Goal: Transaction & Acquisition: Purchase product/service

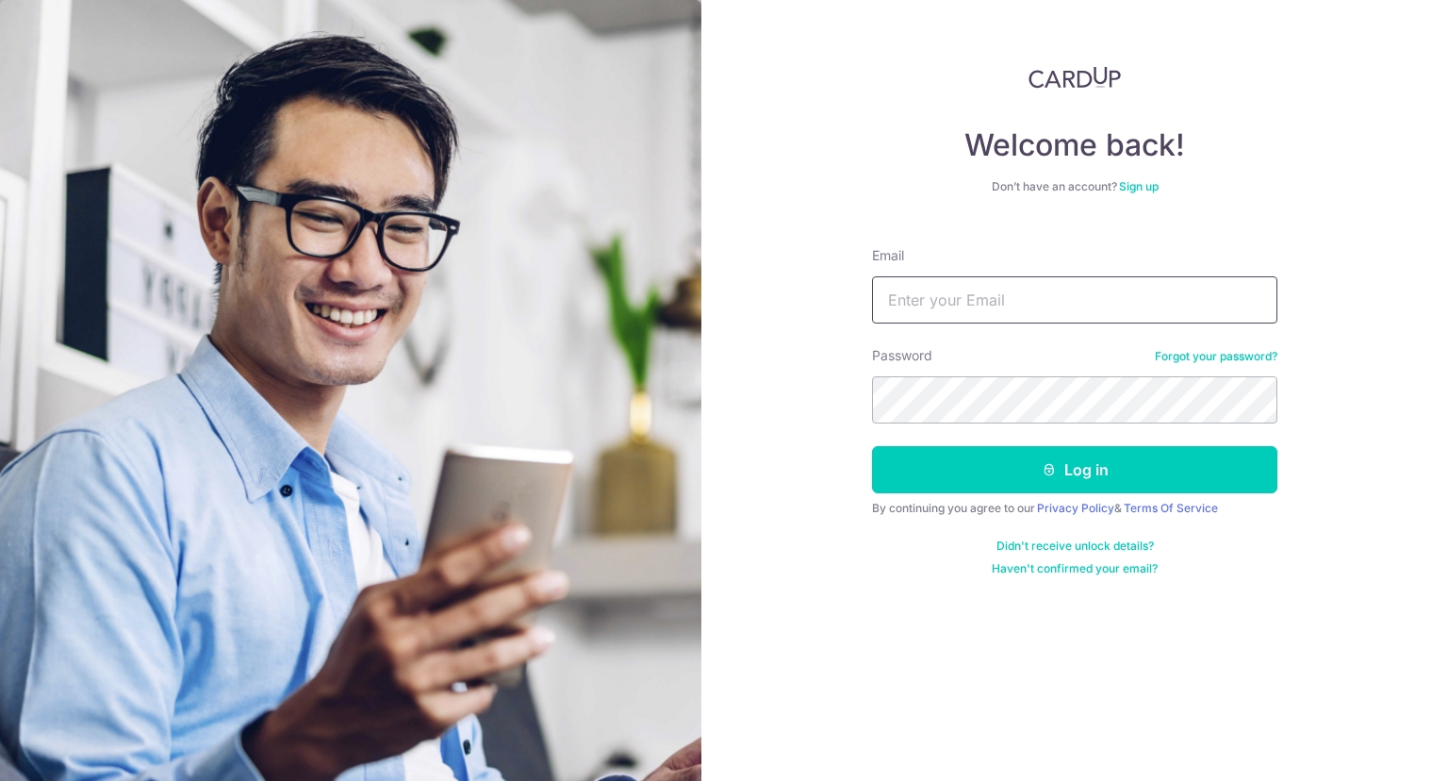
click at [927, 313] on input "Email" at bounding box center [1074, 299] width 405 height 47
type input "masaryoto@gmail.com"
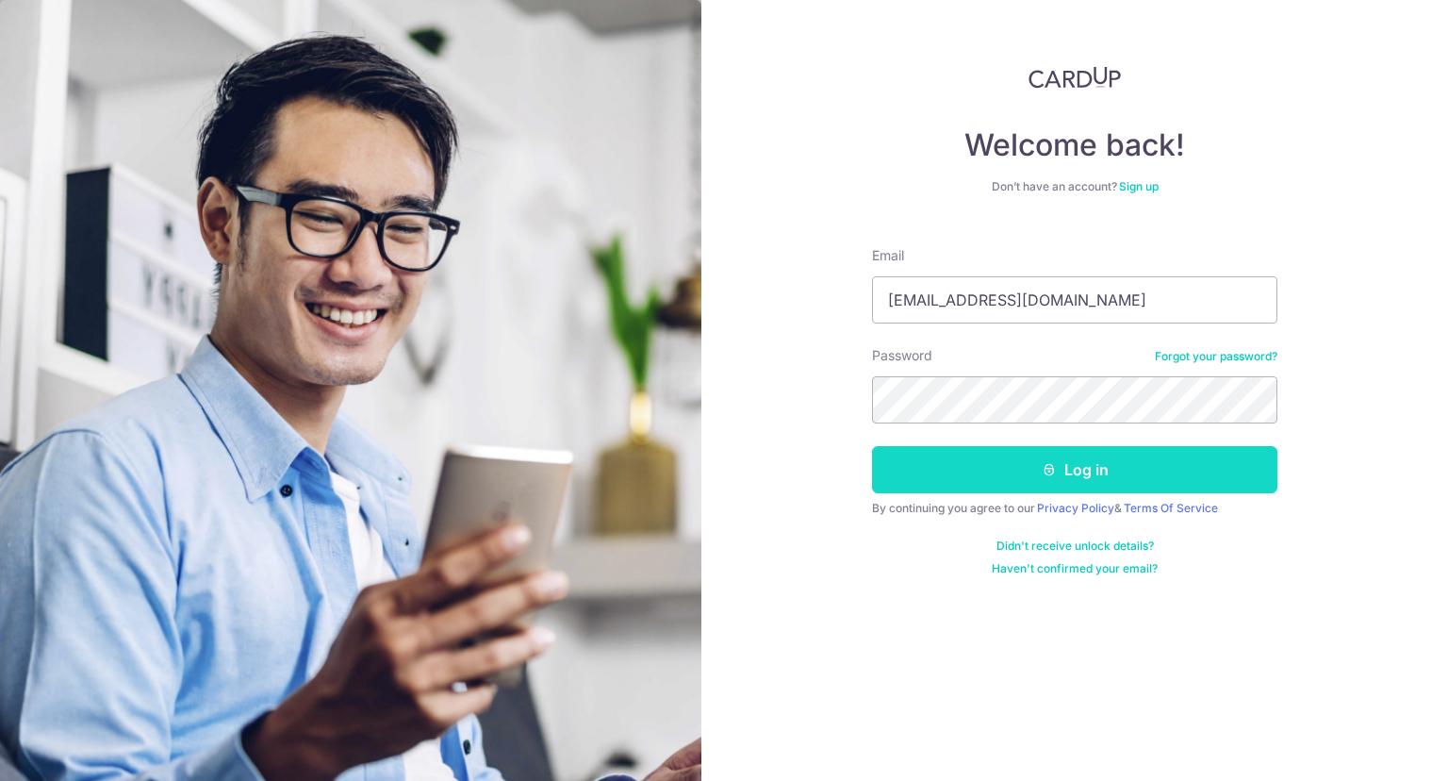
click at [1050, 466] on icon "submit" at bounding box center [1049, 469] width 15 height 15
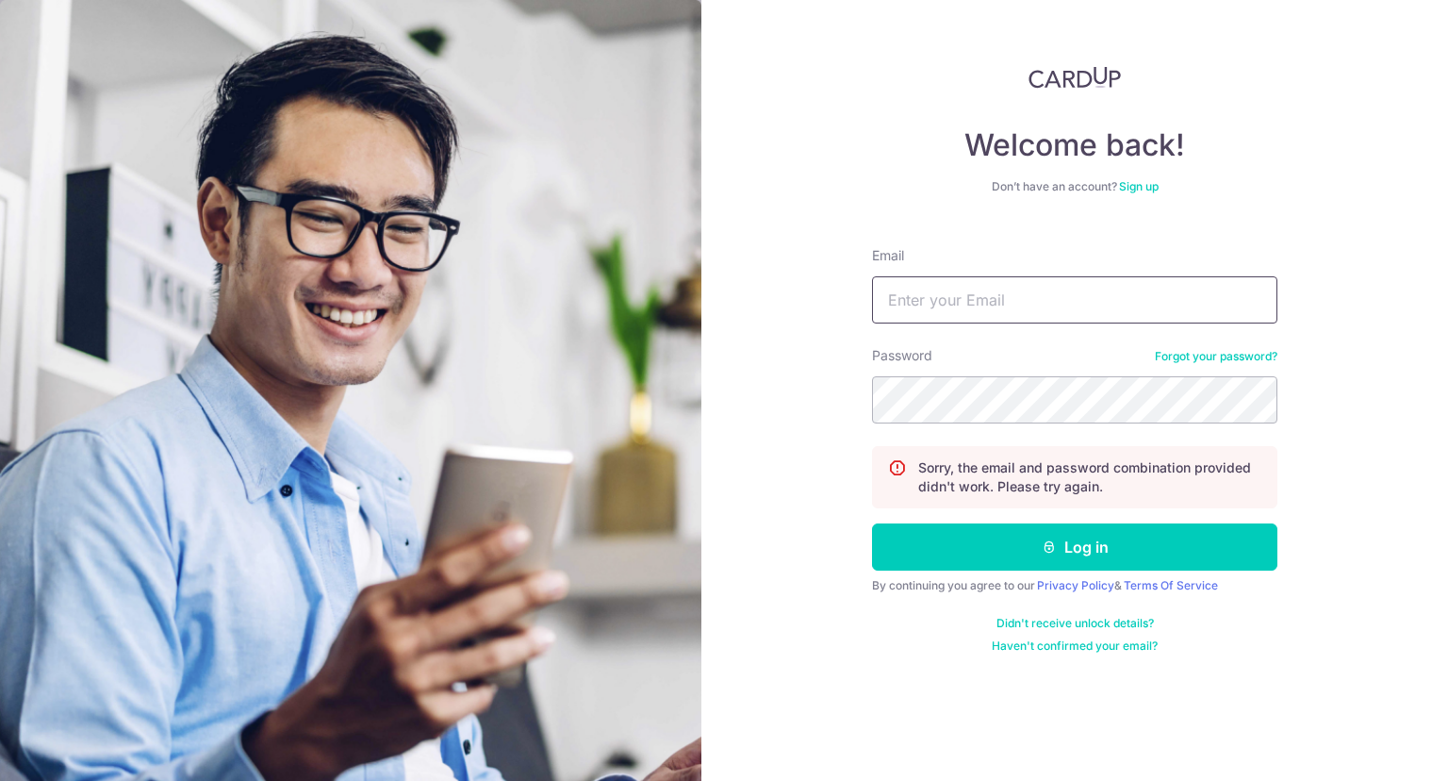
click at [987, 290] on input "Email" at bounding box center [1074, 299] width 405 height 47
type input "[EMAIL_ADDRESS][DOMAIN_NAME]"
click at [1065, 586] on link "Privacy Policy" at bounding box center [1075, 585] width 77 height 14
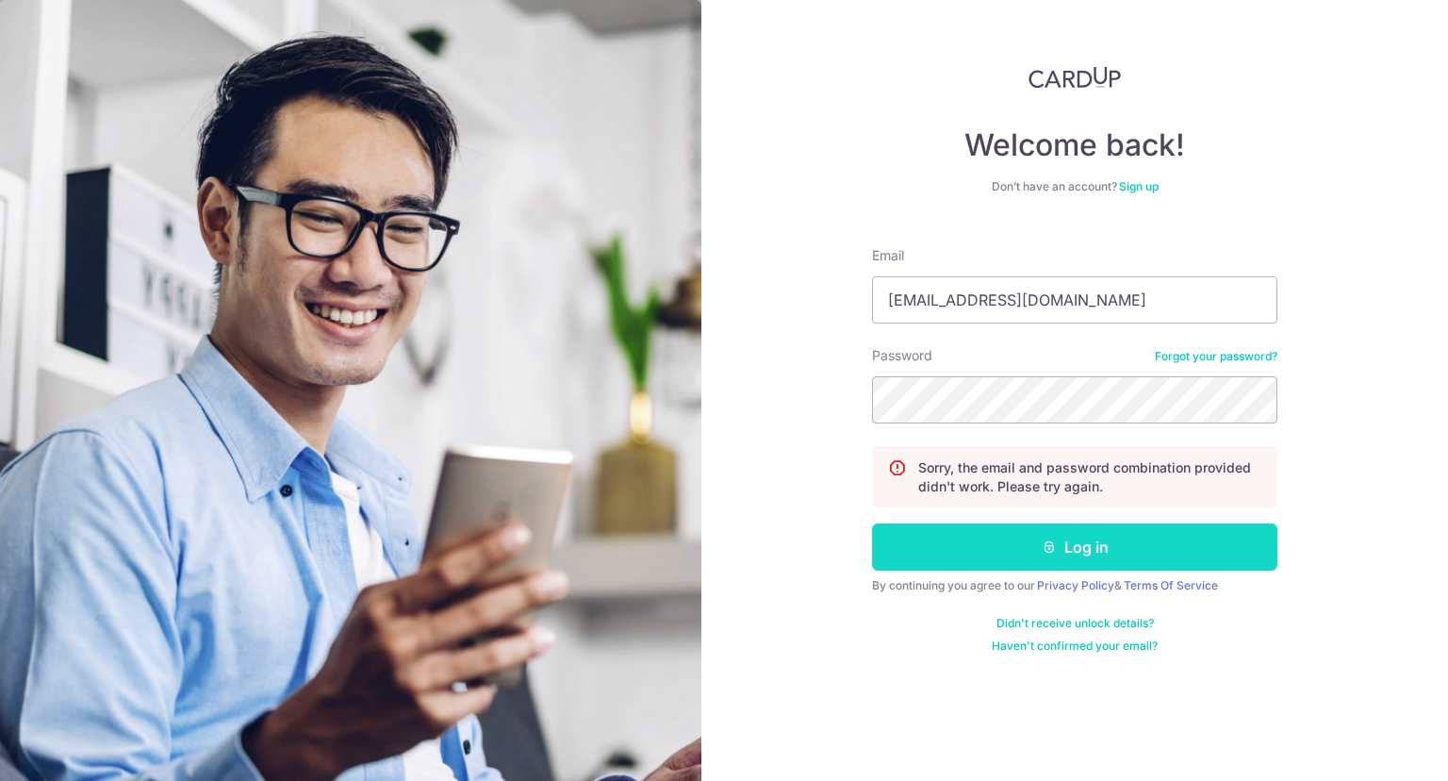
click at [1083, 560] on button "Log in" at bounding box center [1074, 546] width 405 height 47
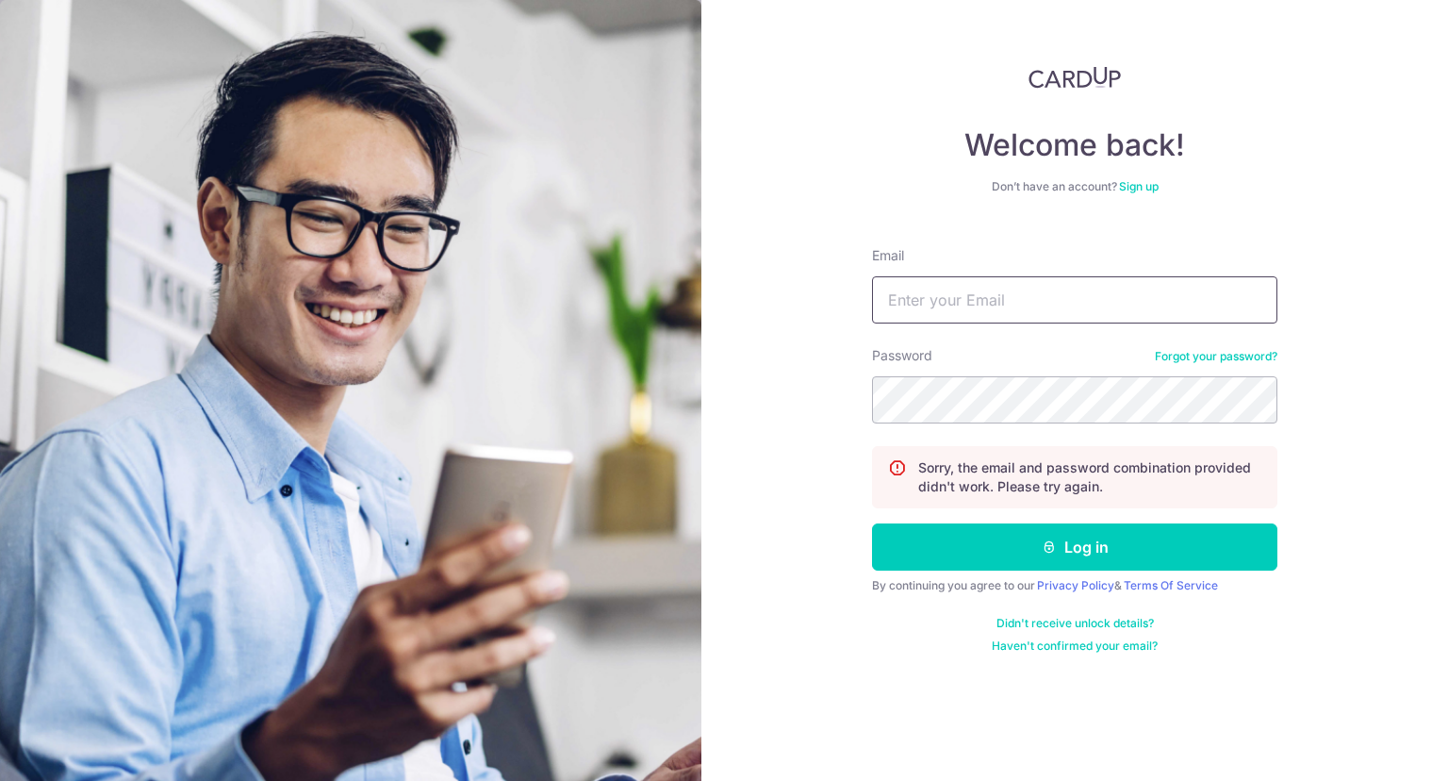
click at [1100, 281] on input "Email" at bounding box center [1074, 299] width 405 height 47
click at [1074, 295] on input "Email" at bounding box center [1074, 299] width 405 height 47
click at [979, 294] on input "Email" at bounding box center [1074, 299] width 405 height 47
type input "[EMAIL_ADDRESS][DOMAIN_NAME]"
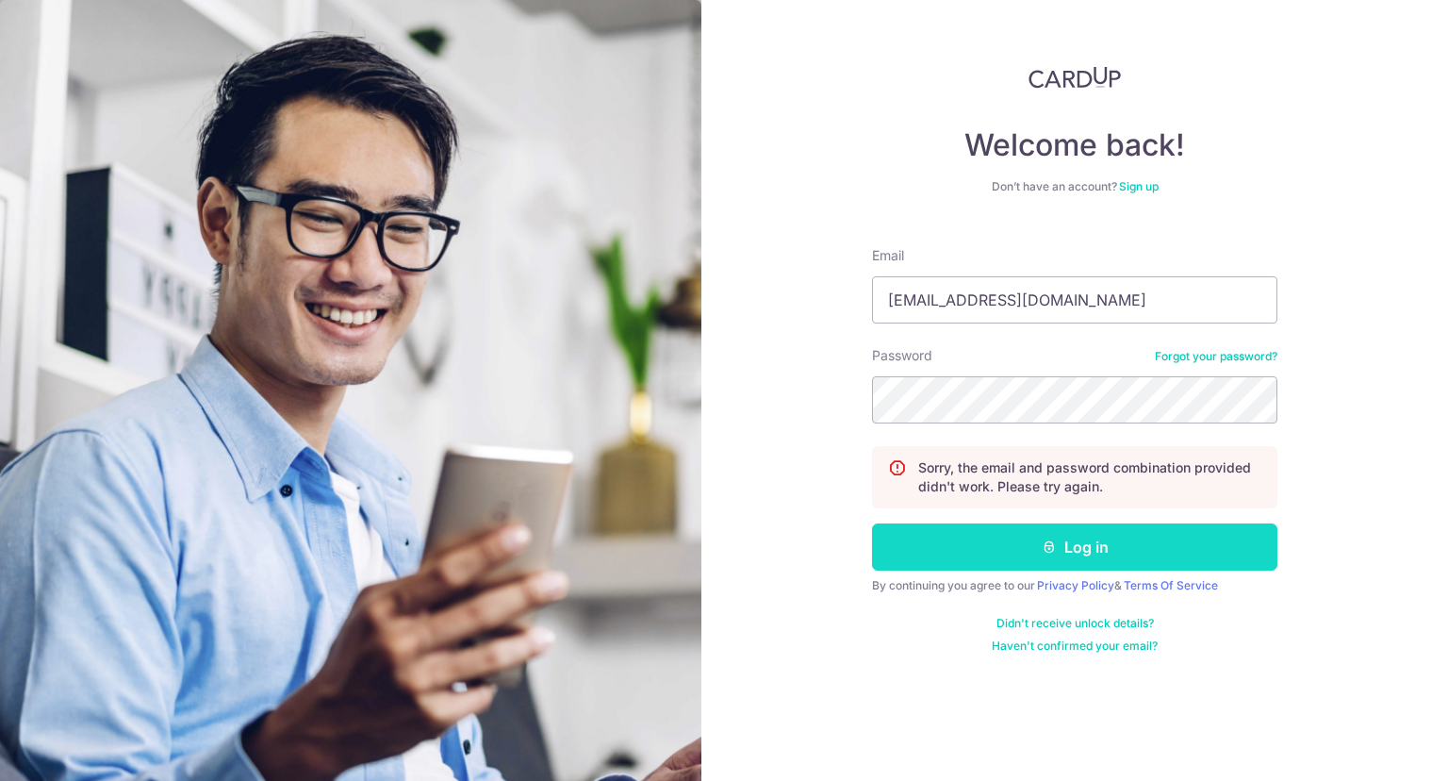
click at [978, 545] on button "Log in" at bounding box center [1074, 546] width 405 height 47
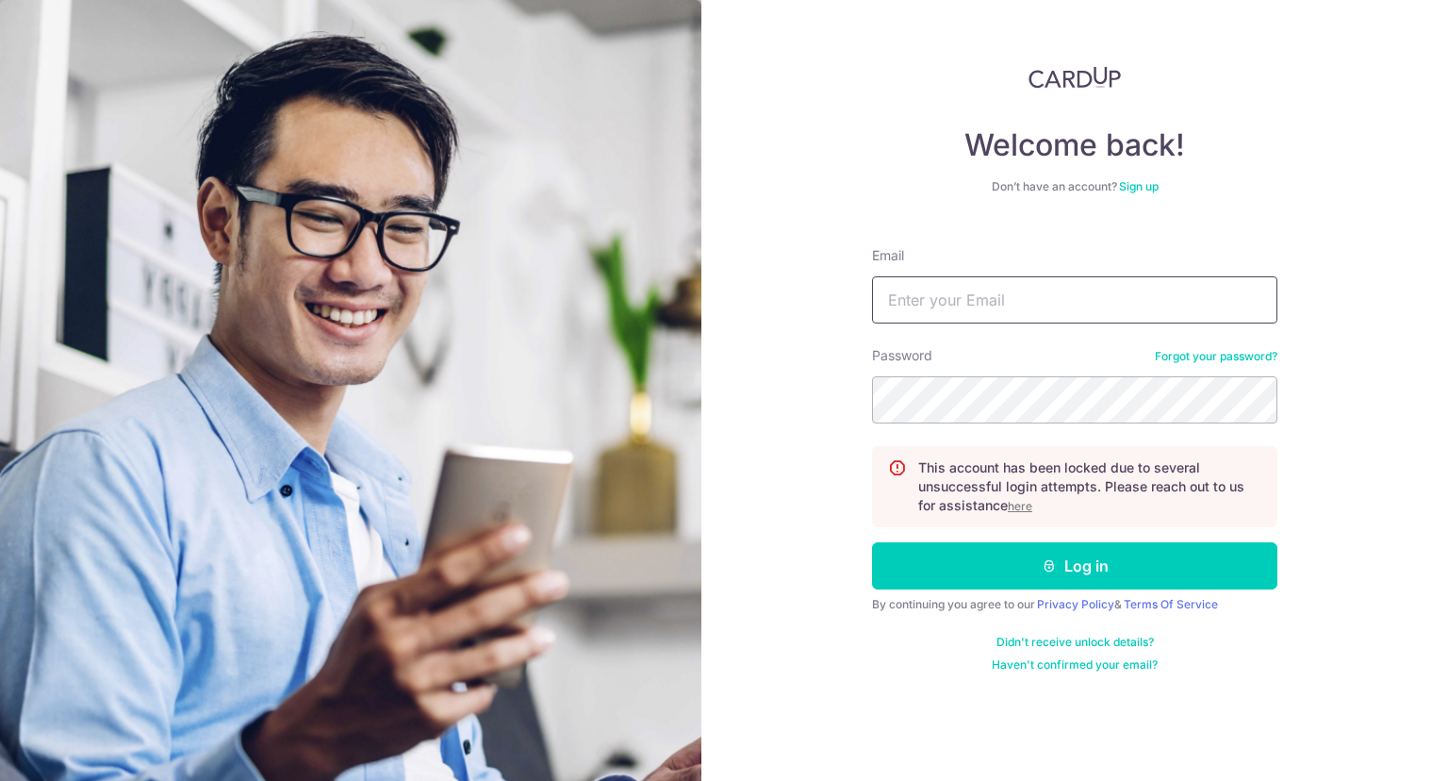
click at [1047, 299] on input "Email" at bounding box center [1074, 299] width 405 height 47
click at [1048, 299] on input "Email" at bounding box center [1074, 299] width 405 height 47
type input "masaryoto@gmail.com"
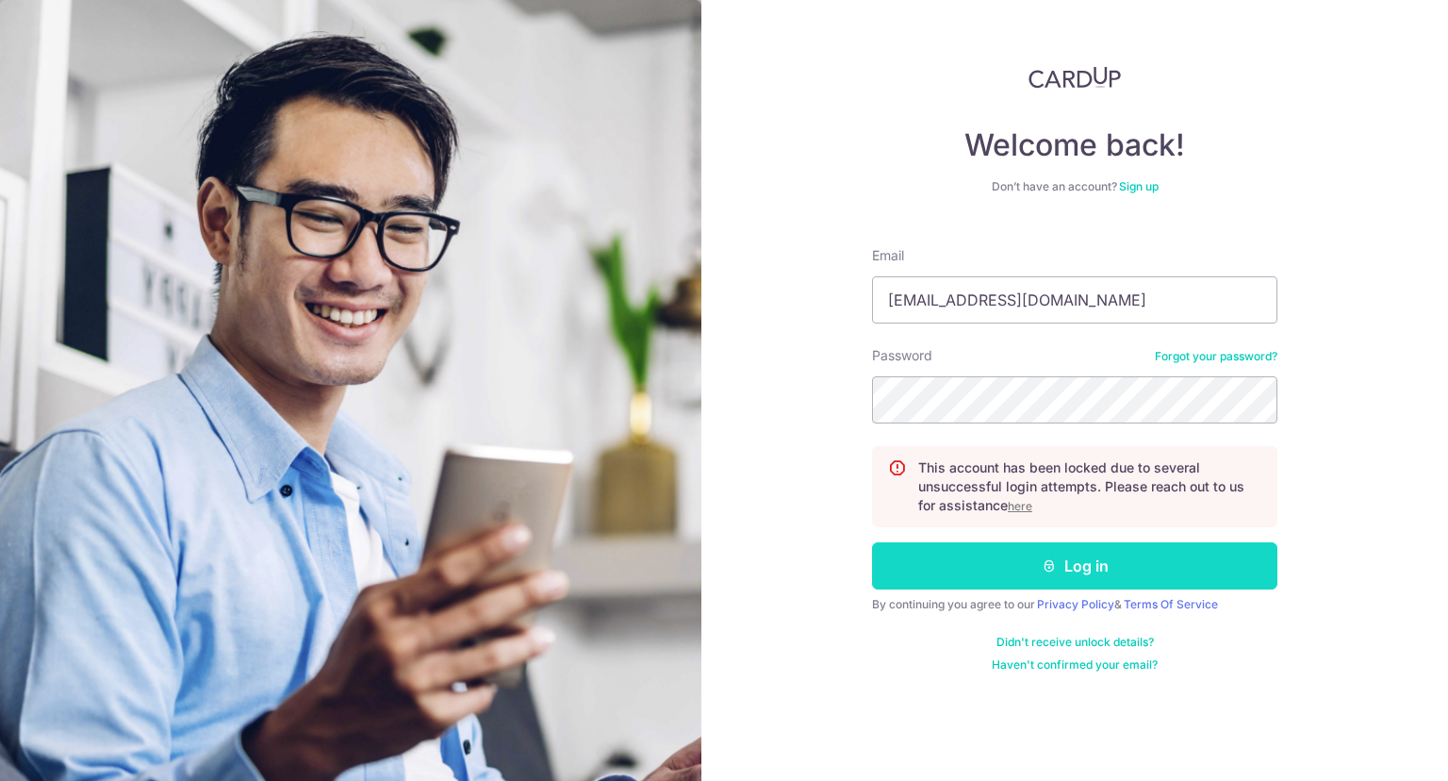
click at [1132, 574] on button "Log in" at bounding box center [1074, 565] width 405 height 47
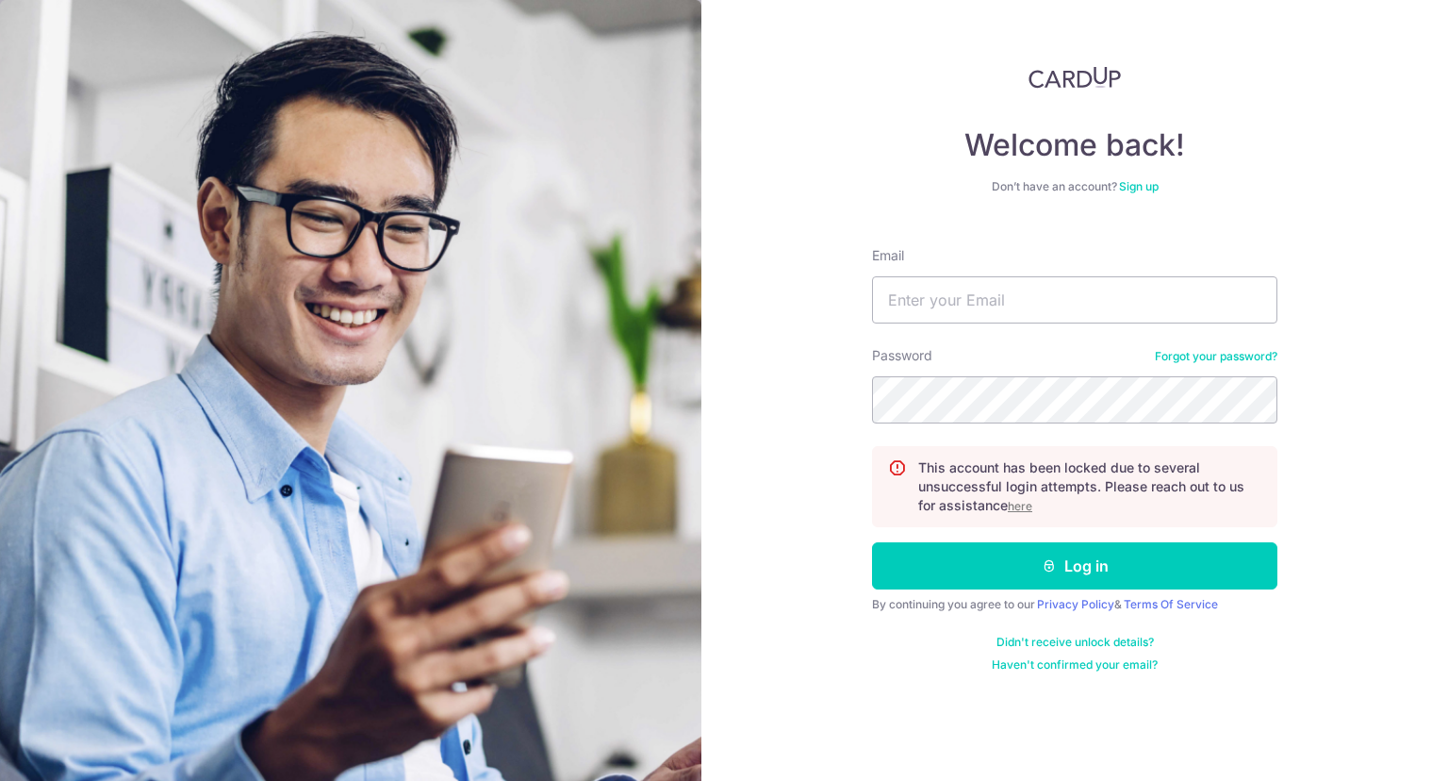
click at [1027, 504] on u "here" at bounding box center [1020, 506] width 25 height 14
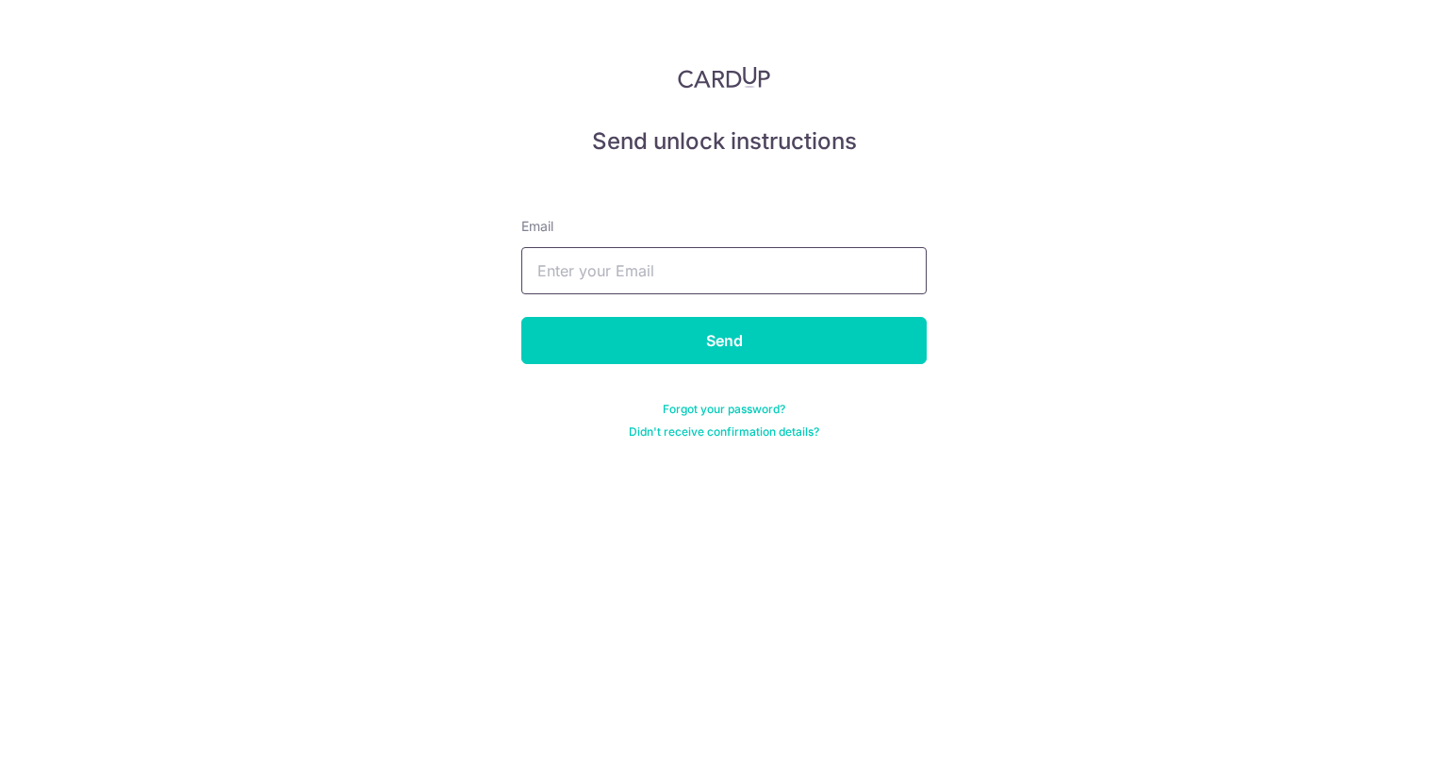
click at [825, 286] on input "text" at bounding box center [723, 270] width 405 height 47
type input "[EMAIL_ADDRESS][DOMAIN_NAME]"
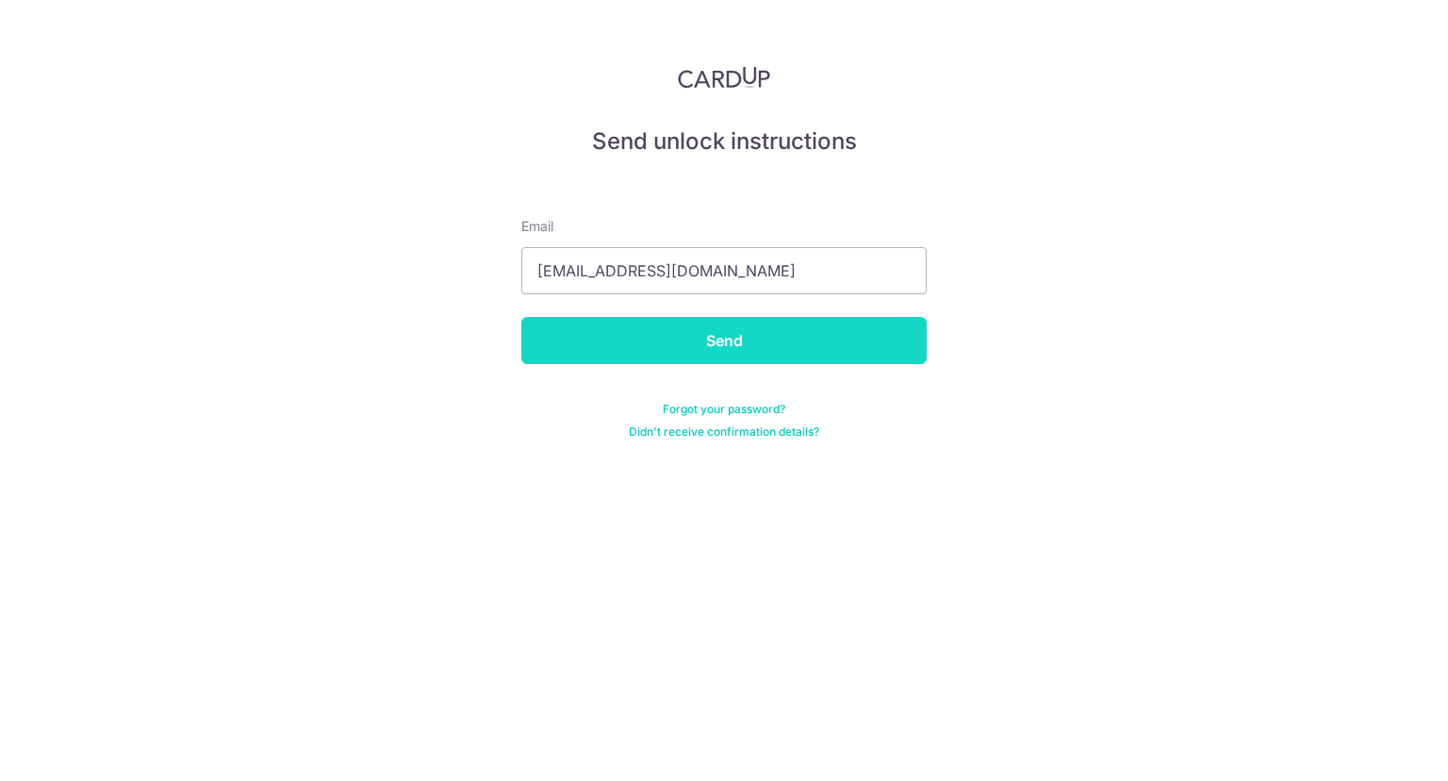
click at [783, 348] on input "Send" at bounding box center [723, 340] width 405 height 47
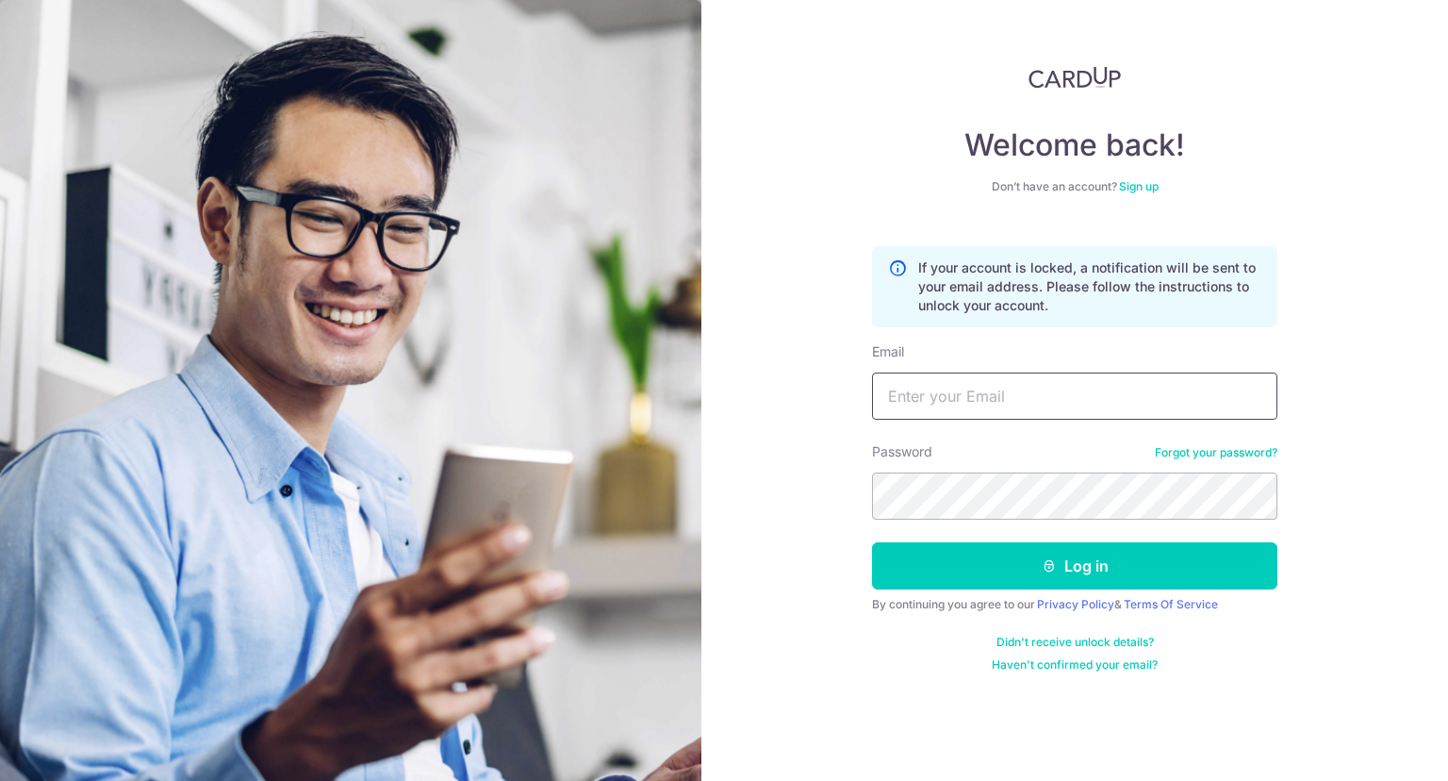
click at [965, 399] on input "Email" at bounding box center [1074, 395] width 405 height 47
type input "[EMAIL_ADDRESS][DOMAIN_NAME]"
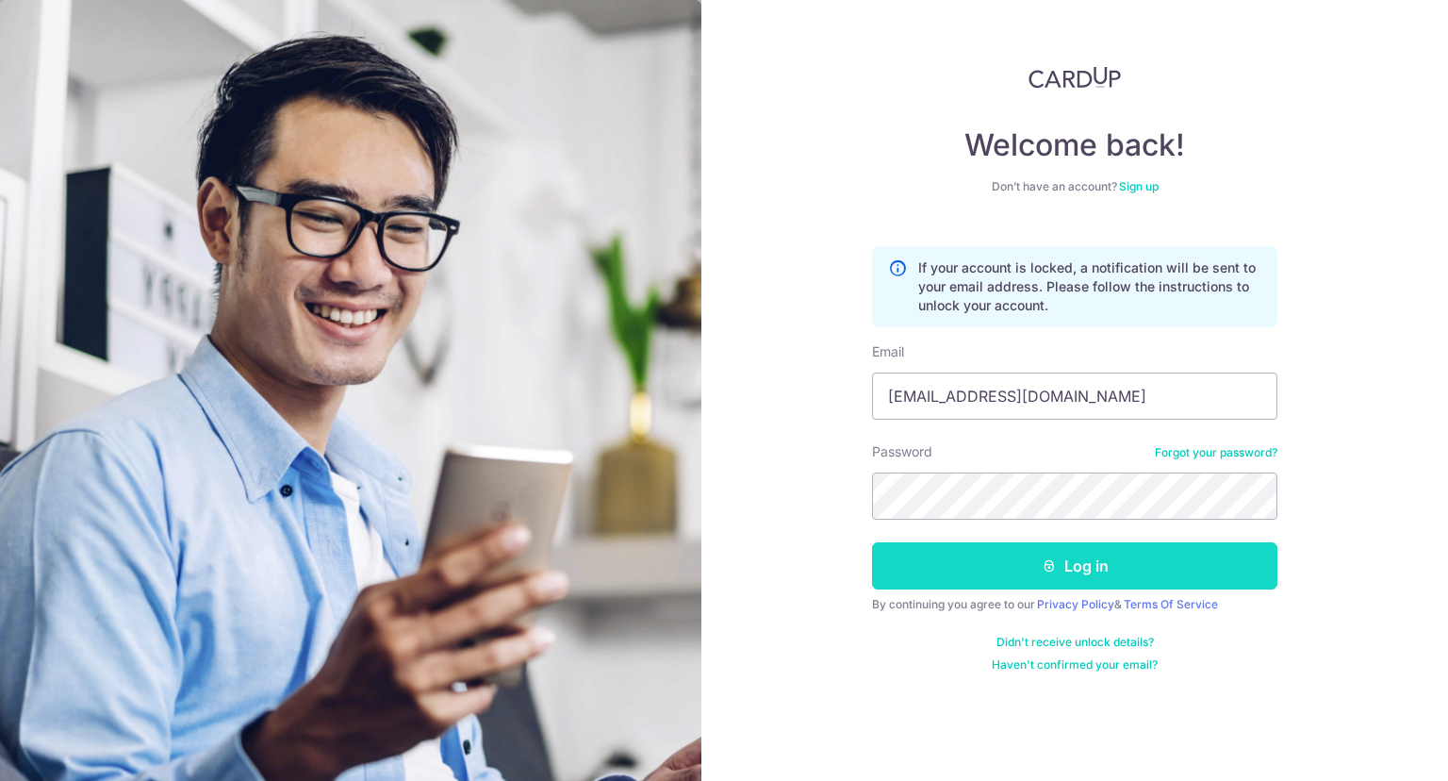
click at [991, 574] on button "Log in" at bounding box center [1074, 565] width 405 height 47
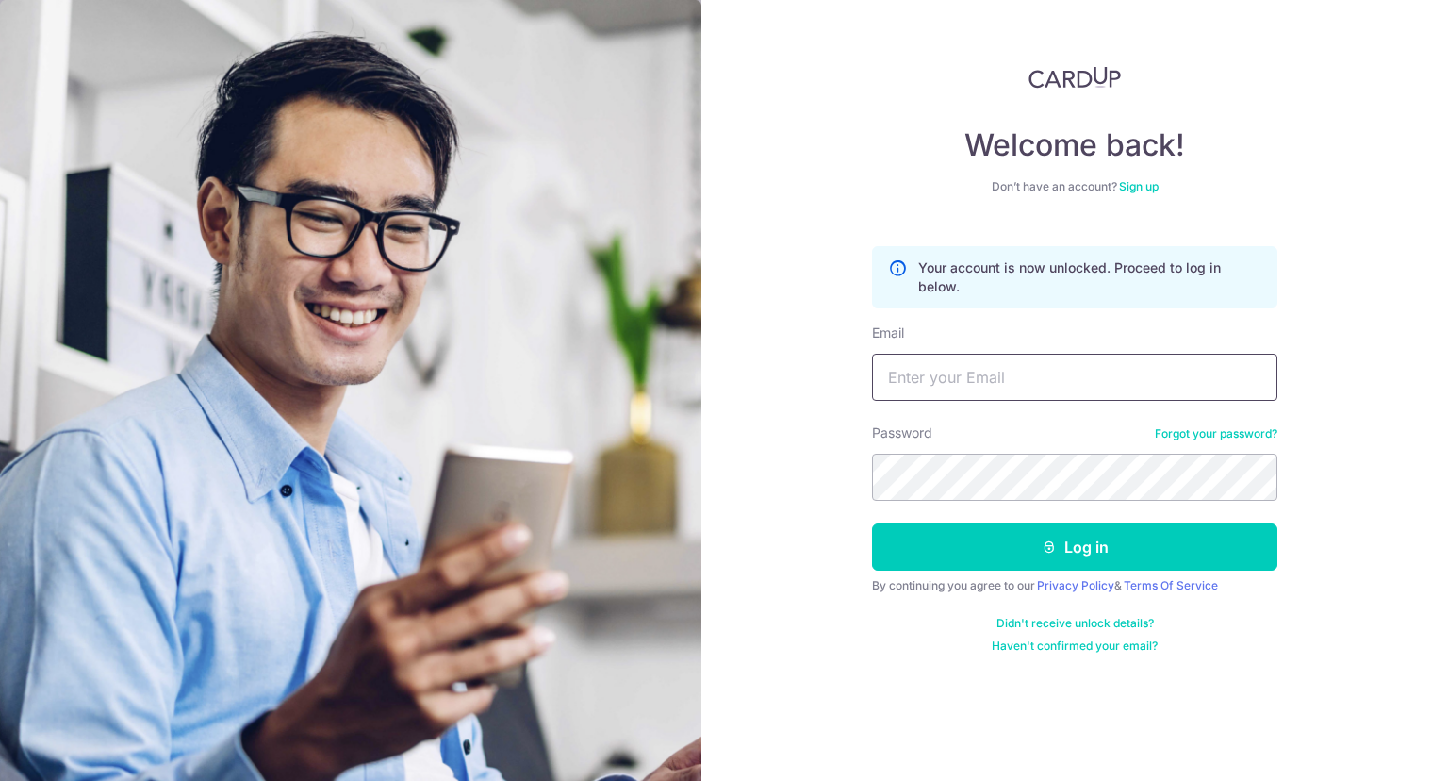
click at [996, 381] on input "Email" at bounding box center [1074, 377] width 405 height 47
type input "[EMAIL_ADDRESS][DOMAIN_NAME]"
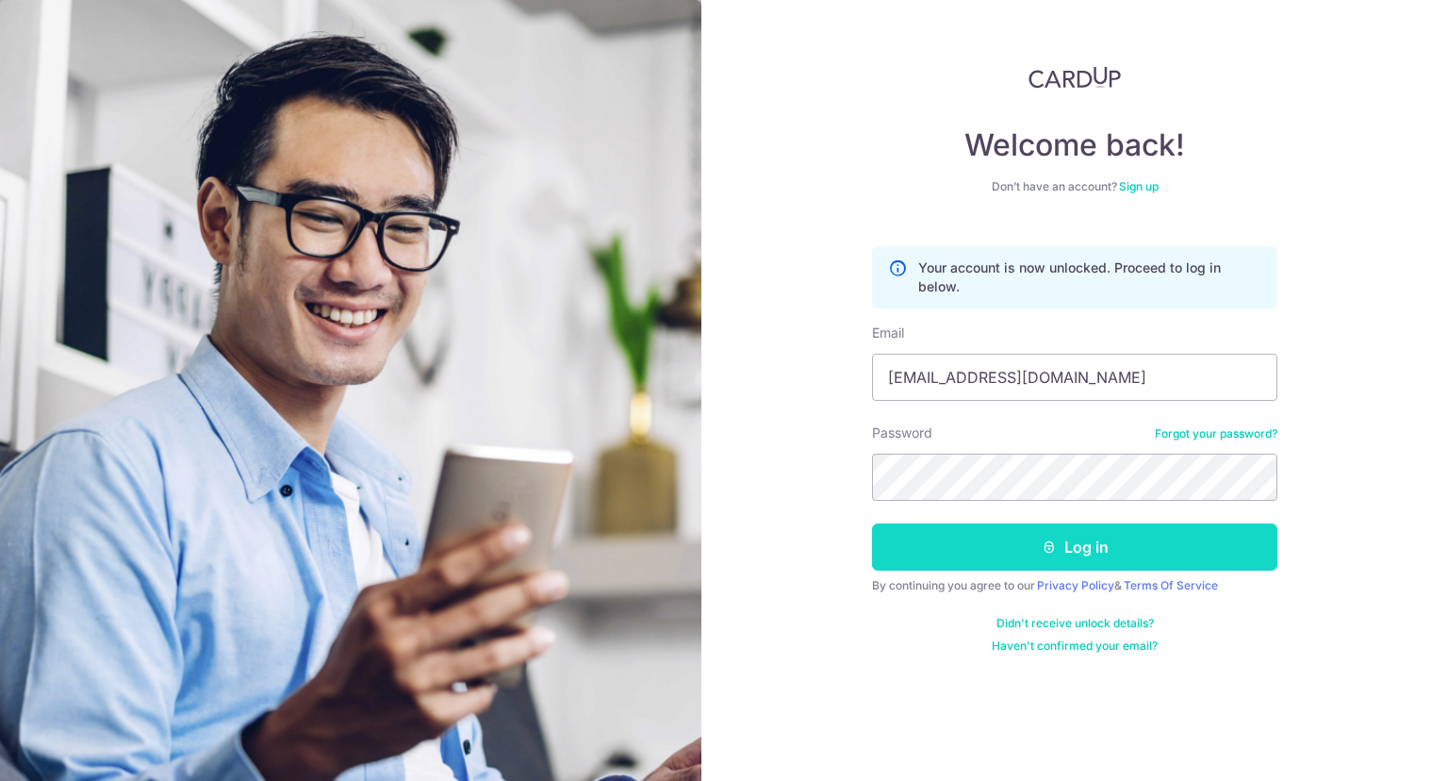
click at [995, 555] on button "Log in" at bounding box center [1074, 546] width 405 height 47
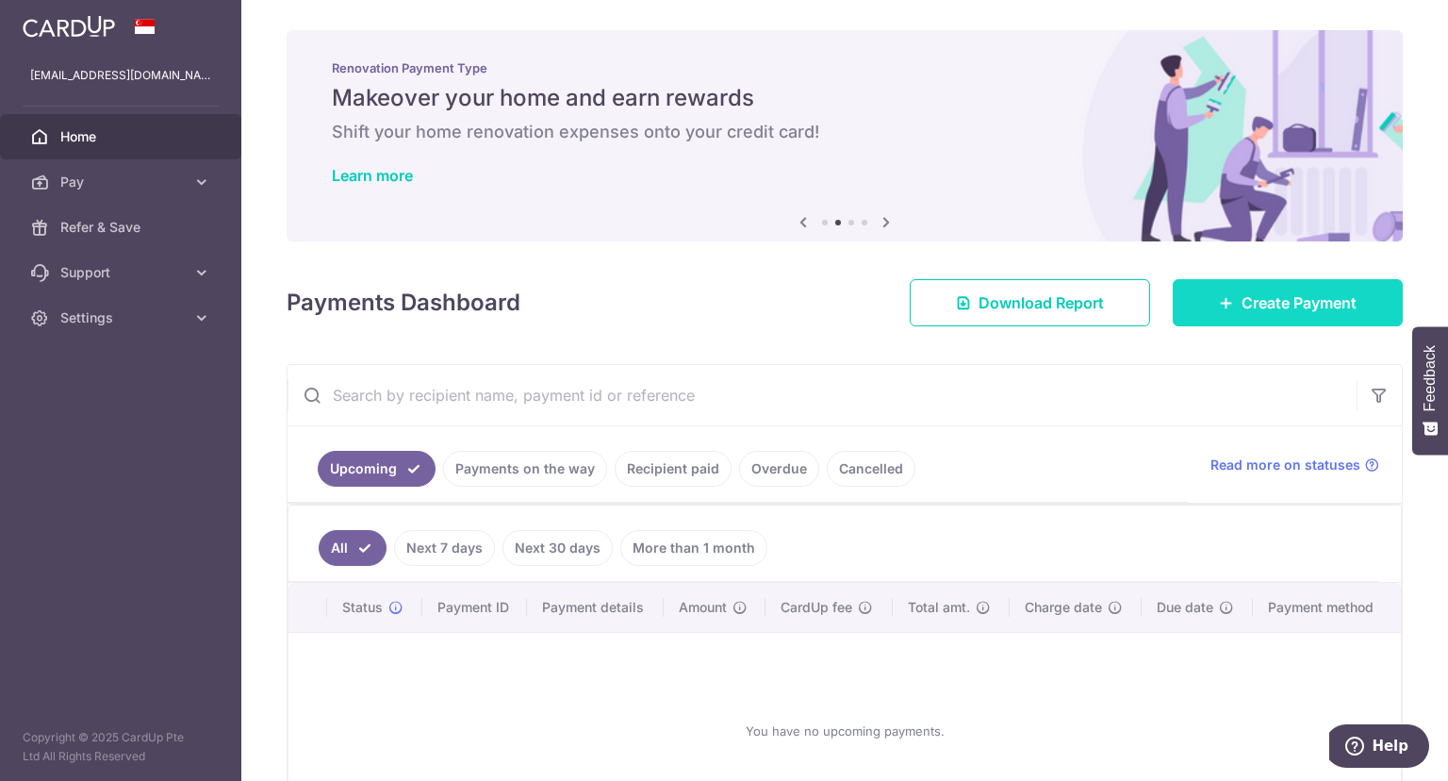
click at [1247, 305] on span "Create Payment" at bounding box center [1299, 302] width 115 height 23
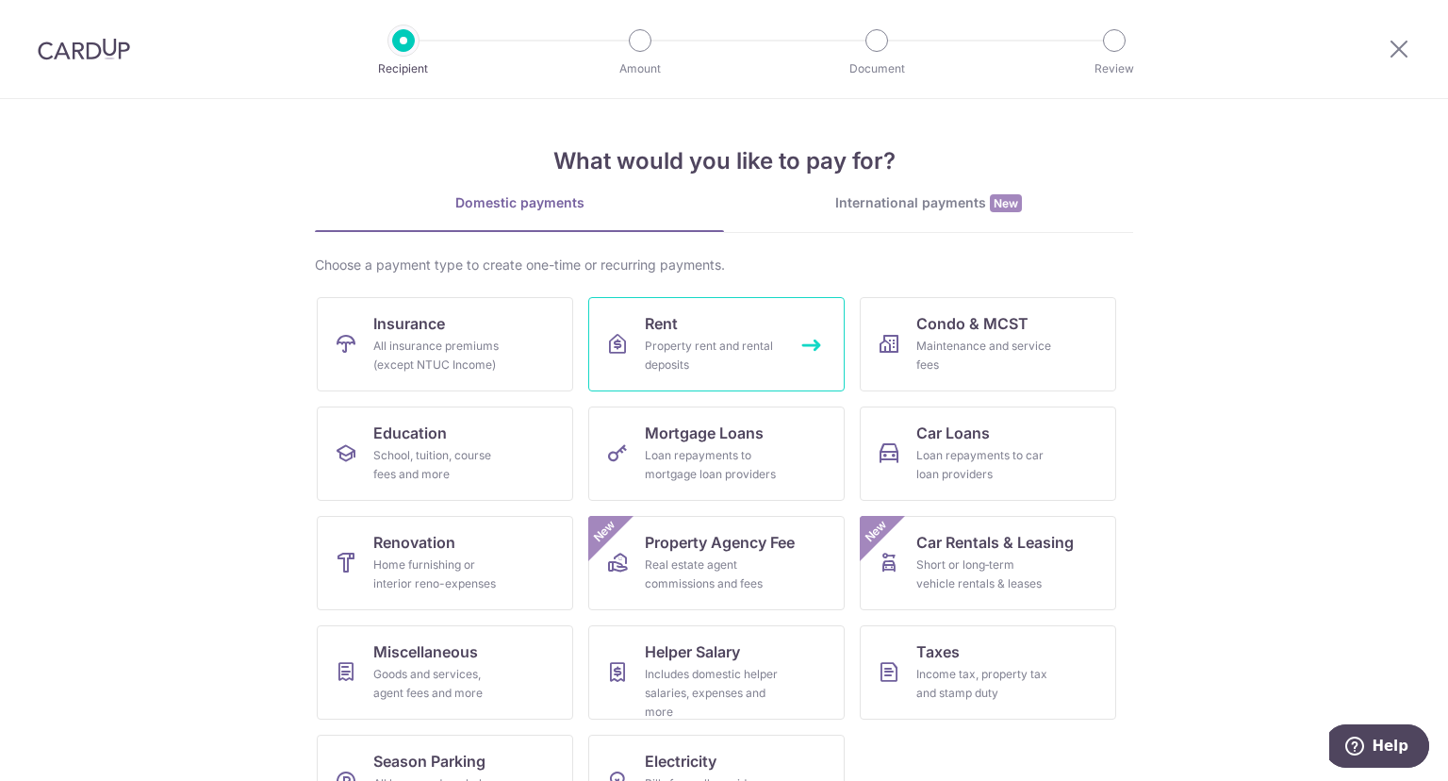
click at [684, 346] on div "Property rent and rental deposits" at bounding box center [713, 356] width 136 height 38
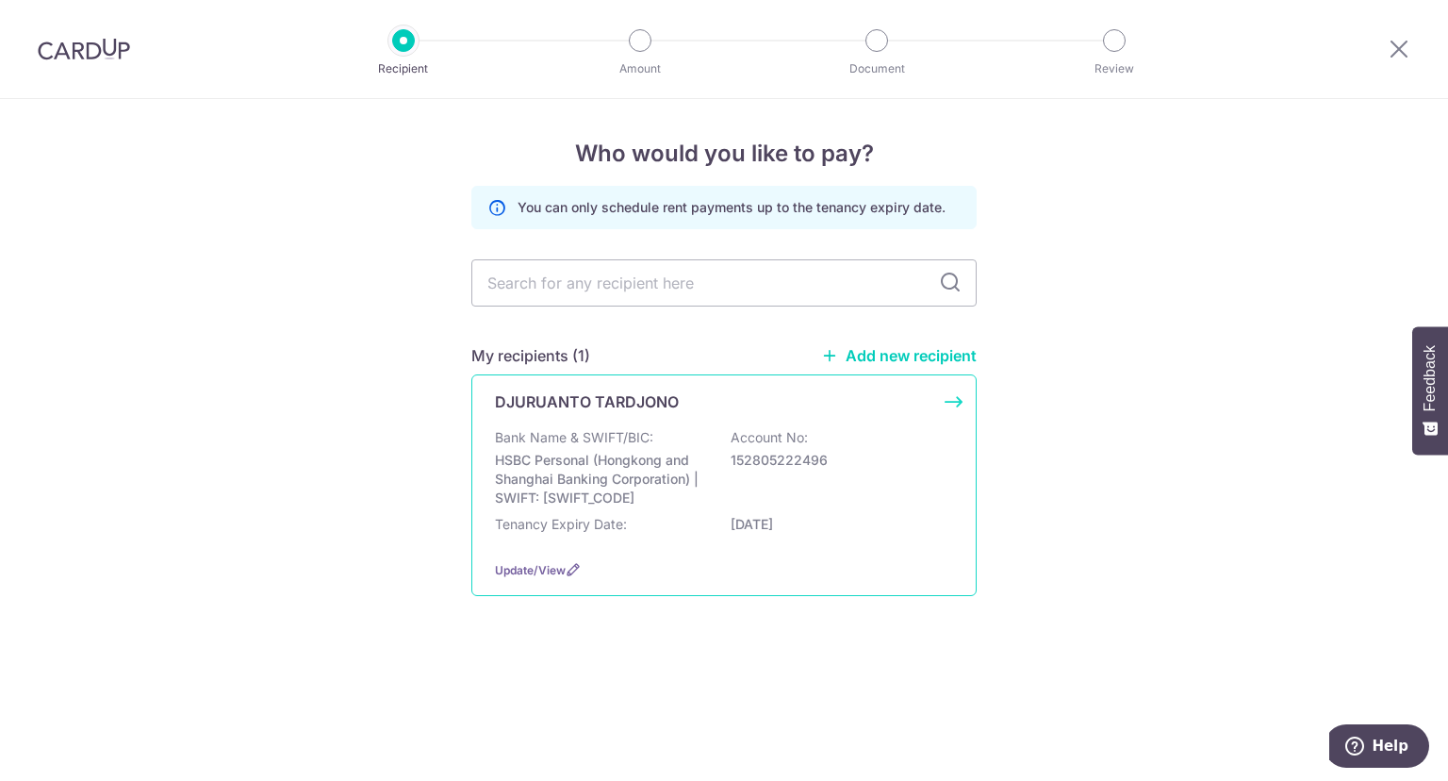
click at [653, 416] on div "DJURUANTO TARDJONO Bank Name & SWIFT/BIC: HSBC Personal (Hongkong and Shanghai …" at bounding box center [723, 485] width 505 height 222
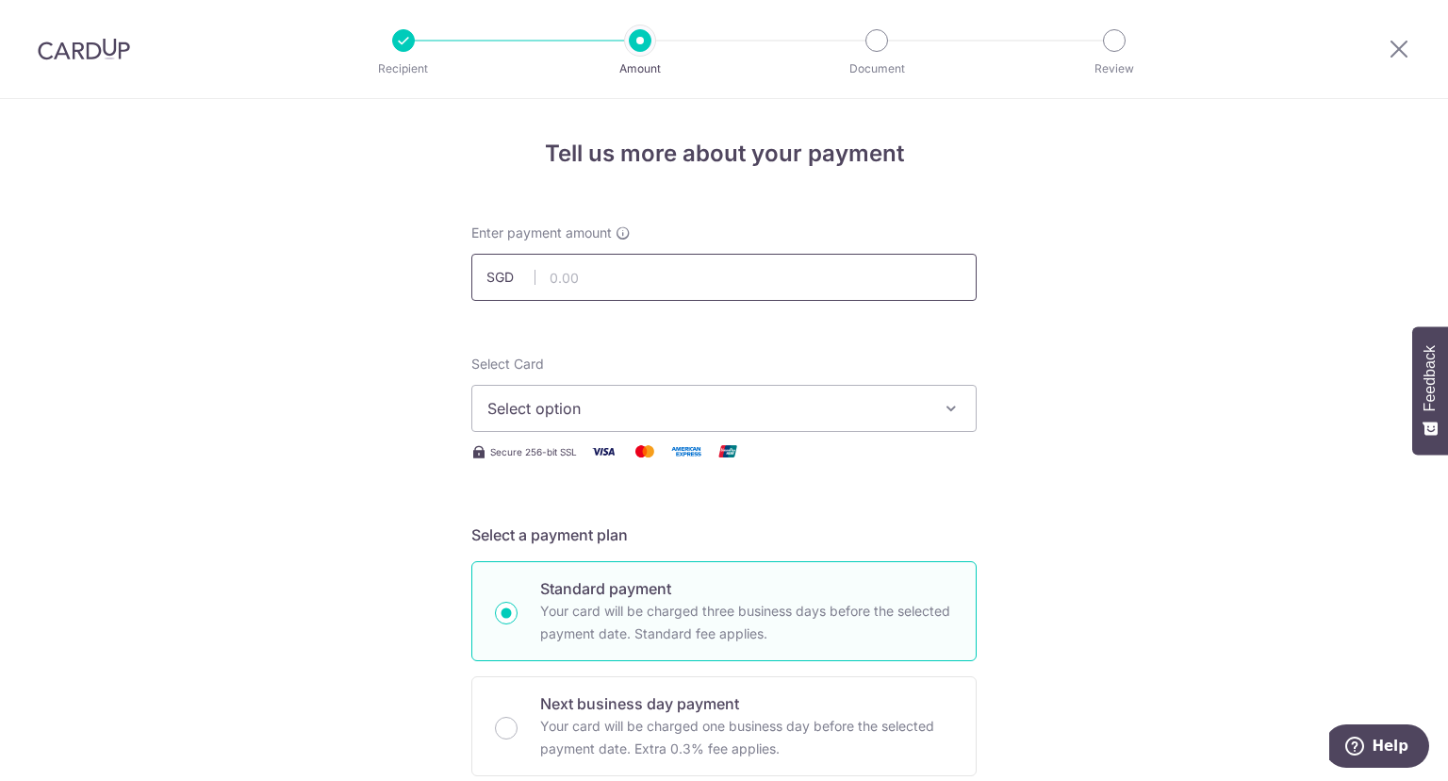
click at [654, 269] on input "text" at bounding box center [723, 277] width 505 height 47
type input "4,100.00"
click at [678, 432] on div "Select Card Select option Add credit card Your Cards **** 5235 **** 4001 **** 7…" at bounding box center [723, 408] width 505 height 108
click at [679, 422] on button "Select option" at bounding box center [723, 408] width 505 height 47
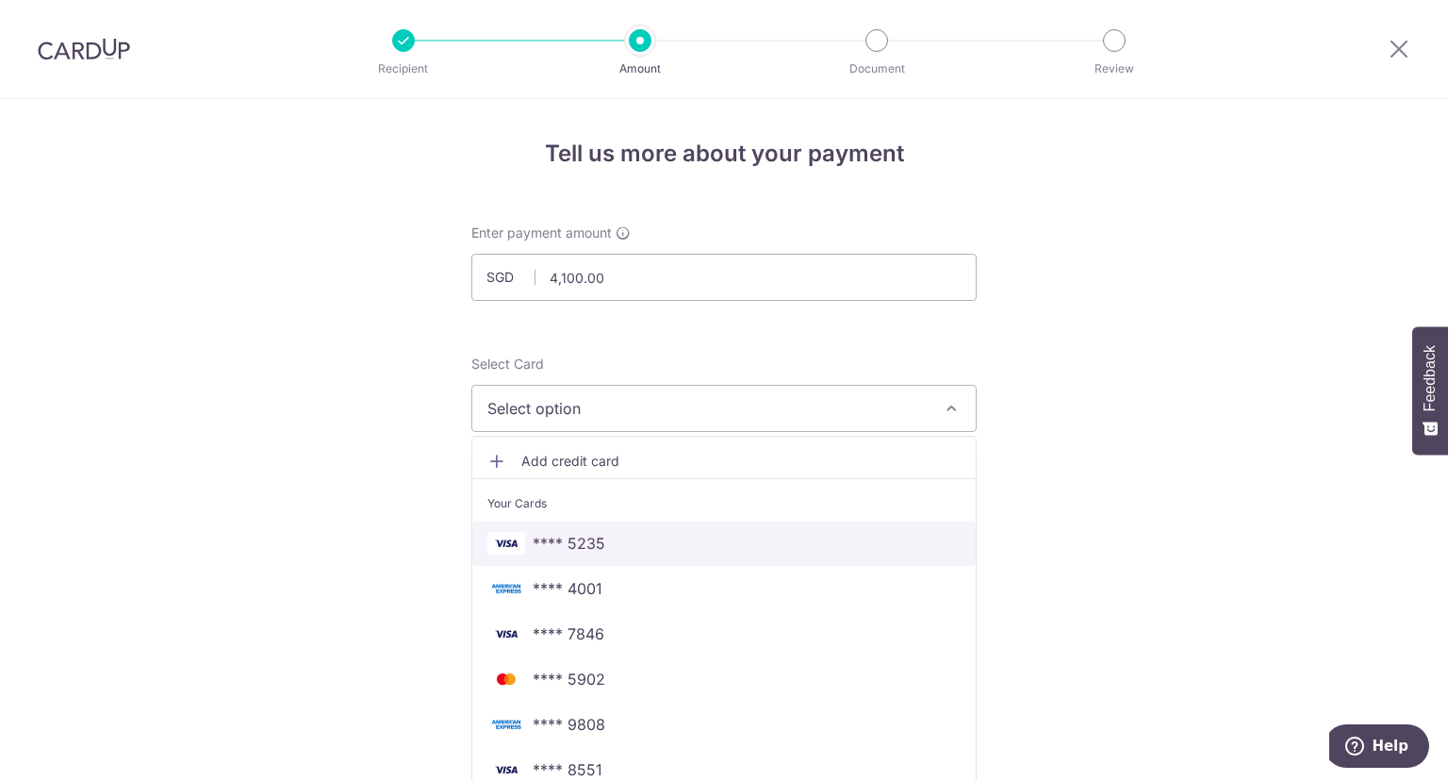
click at [642, 547] on span "**** 5235" at bounding box center [723, 543] width 473 height 23
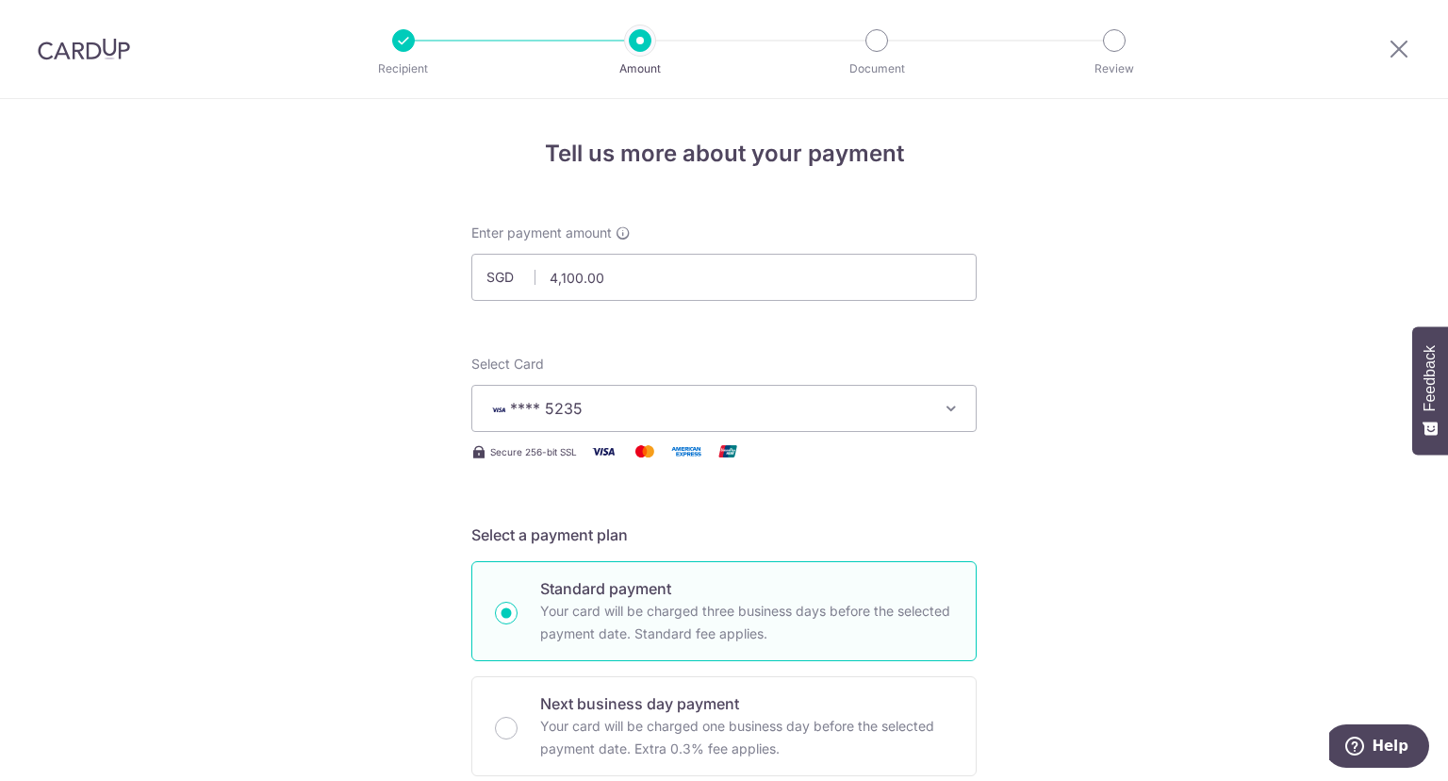
scroll to position [288, 0]
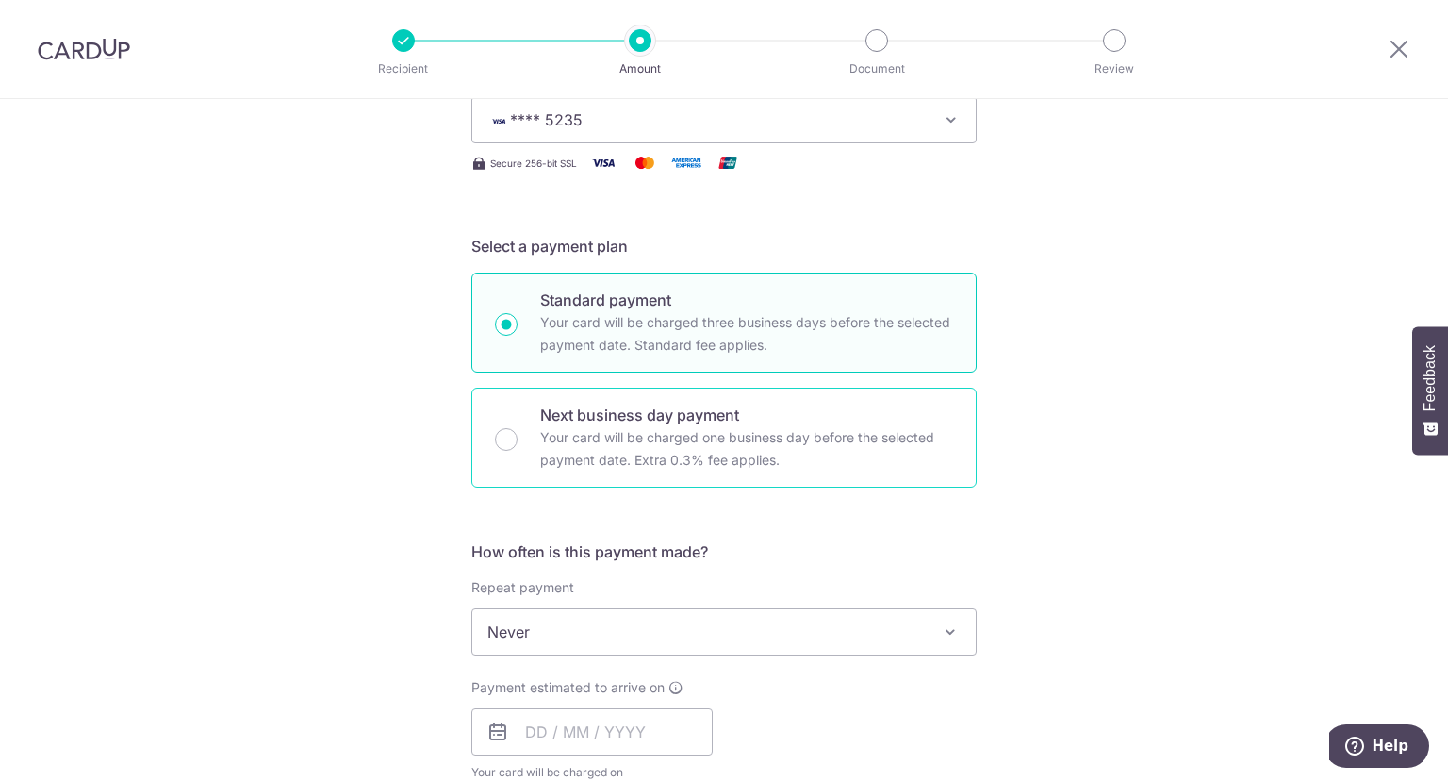
click at [679, 453] on p "Your card will be charged one business day before the selected payment date. Ex…" at bounding box center [746, 448] width 413 height 45
click at [518, 451] on input "Next business day payment Your card will be charged one business day before the…" at bounding box center [506, 439] width 23 height 23
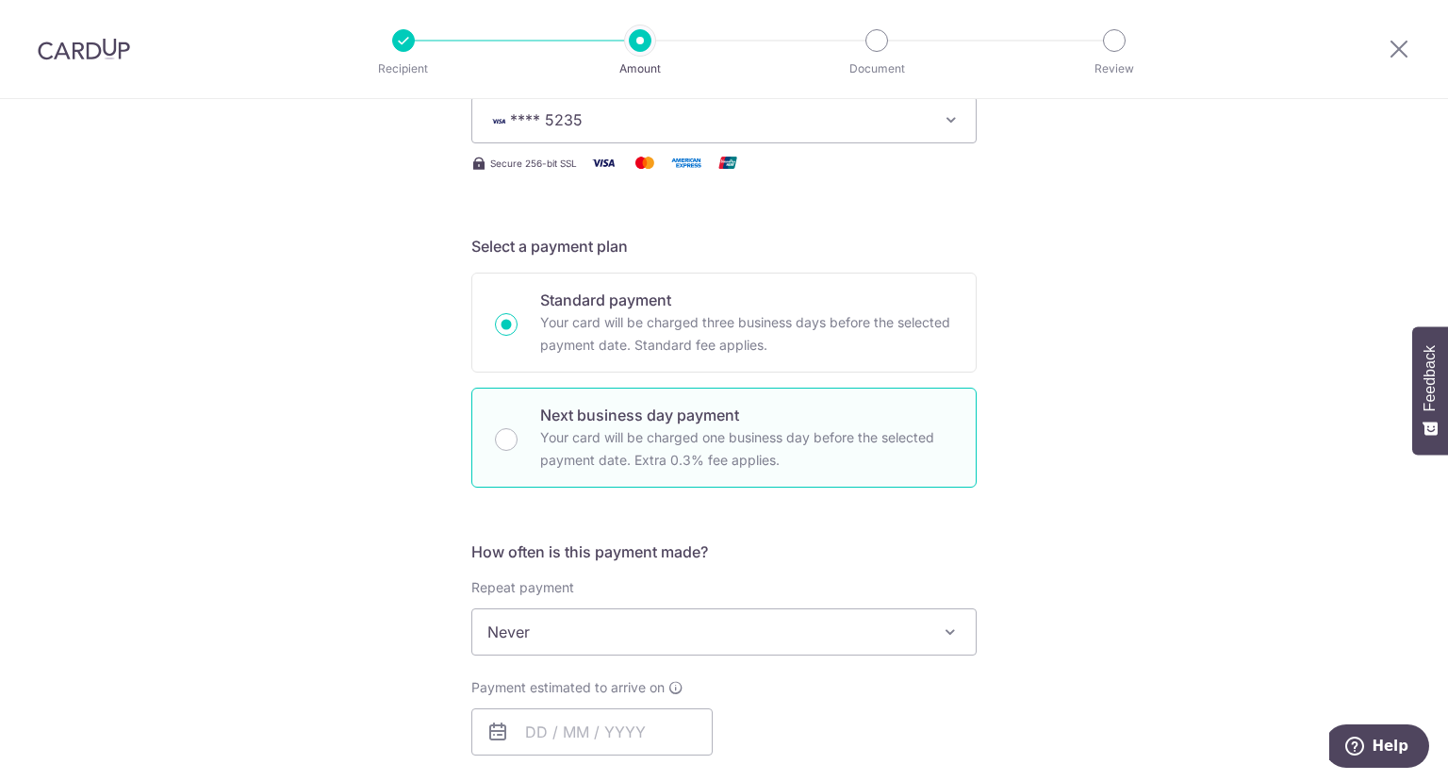
radio input "false"
radio input "true"
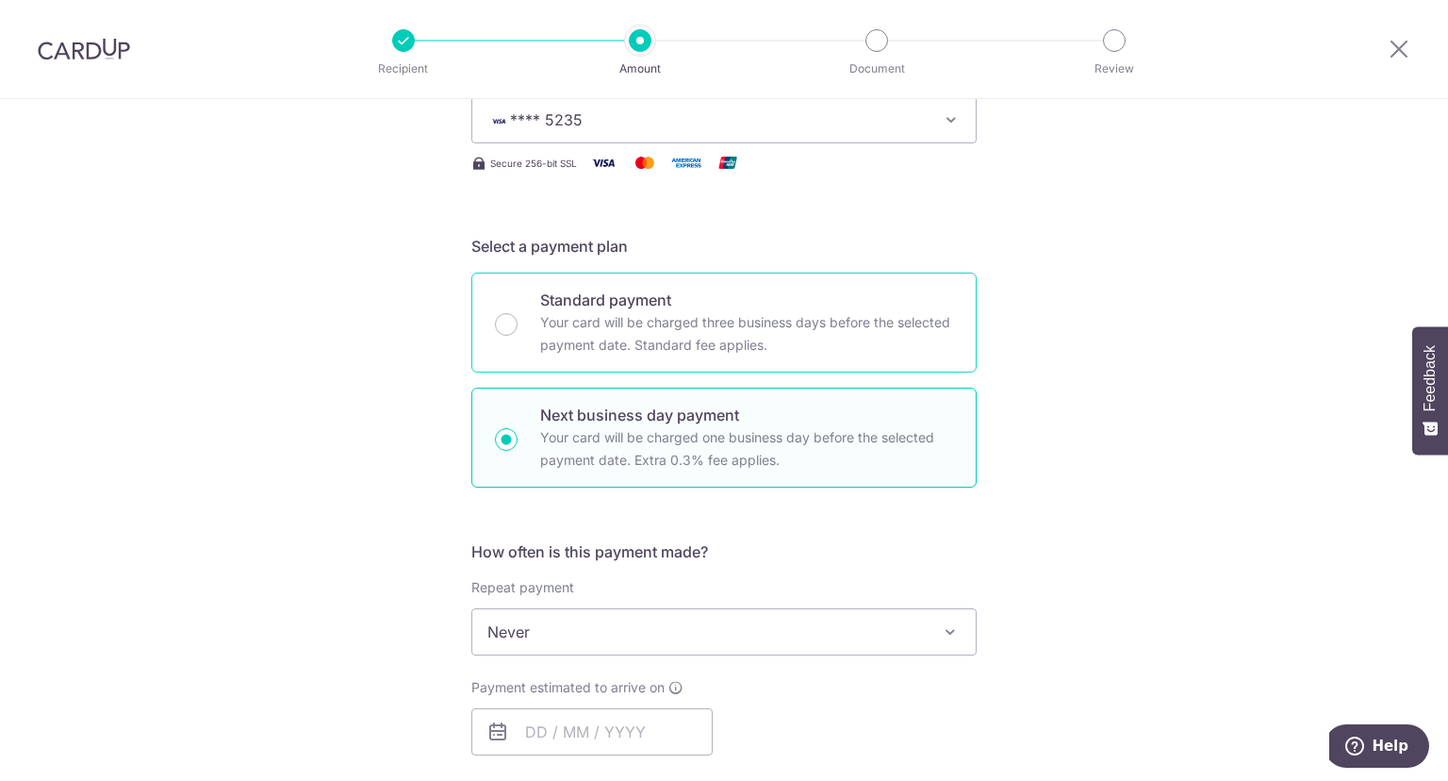
click at [685, 323] on p "Your card will be charged three business days before the selected payment date.…" at bounding box center [746, 333] width 413 height 45
click at [518, 323] on input "Standard payment Your card will be charged three business days before the selec…" at bounding box center [506, 324] width 23 height 23
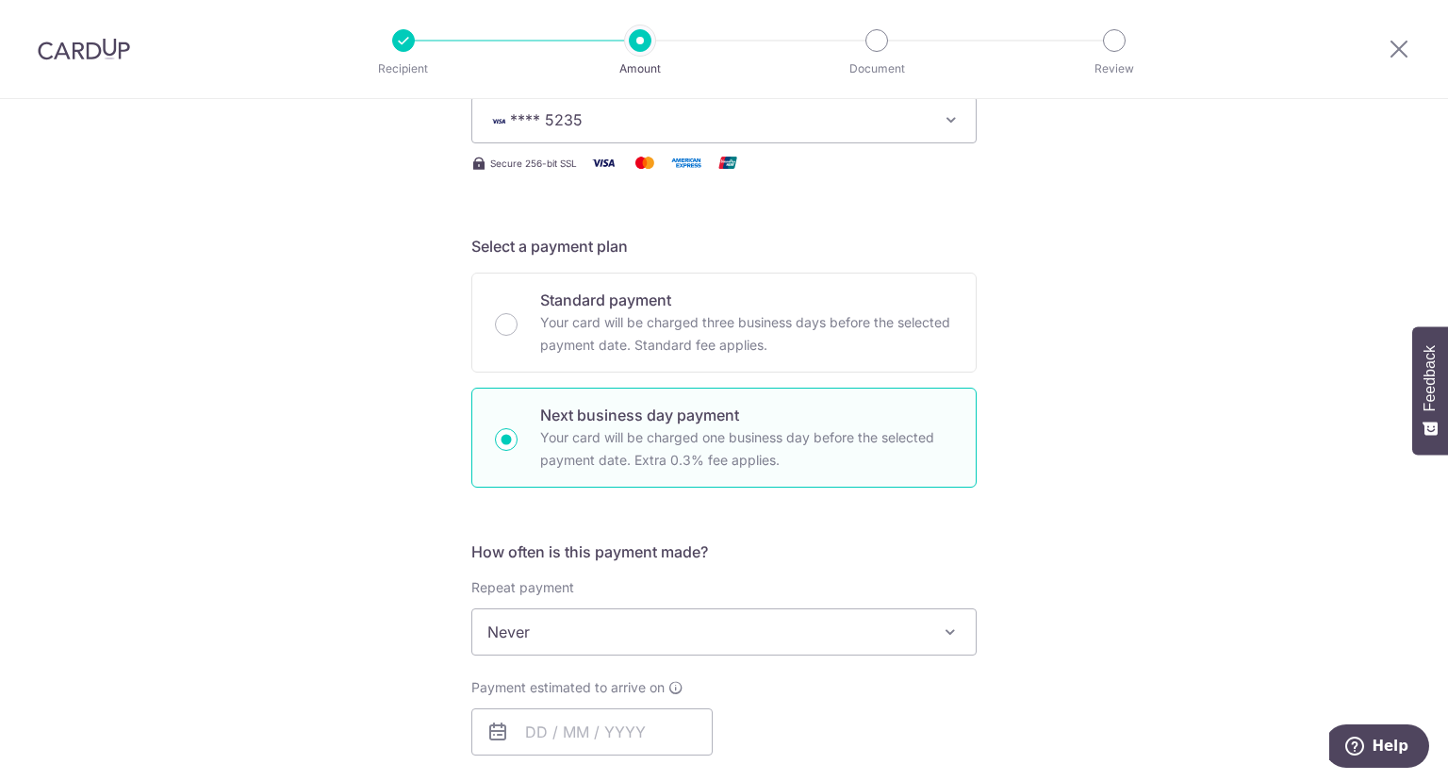
radio input "true"
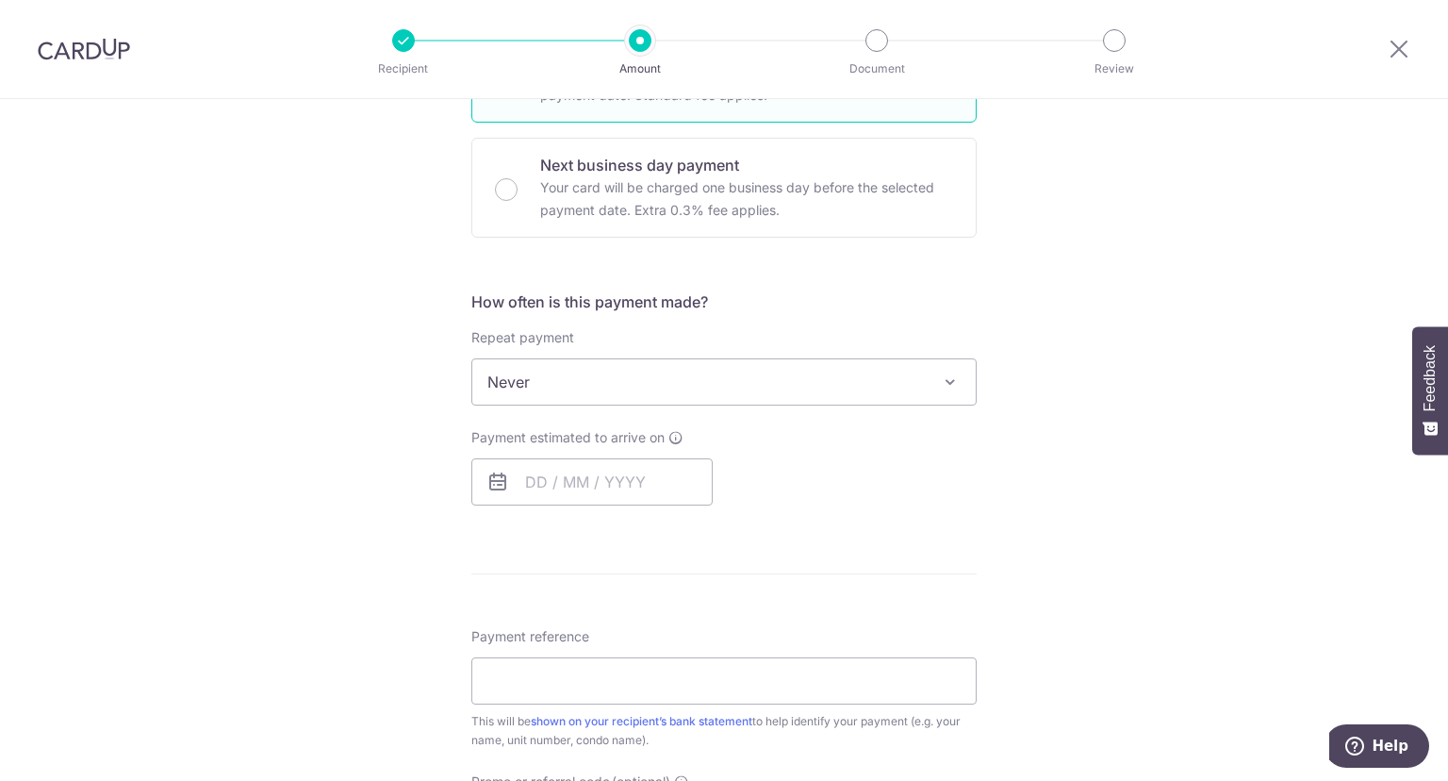
scroll to position [577, 0]
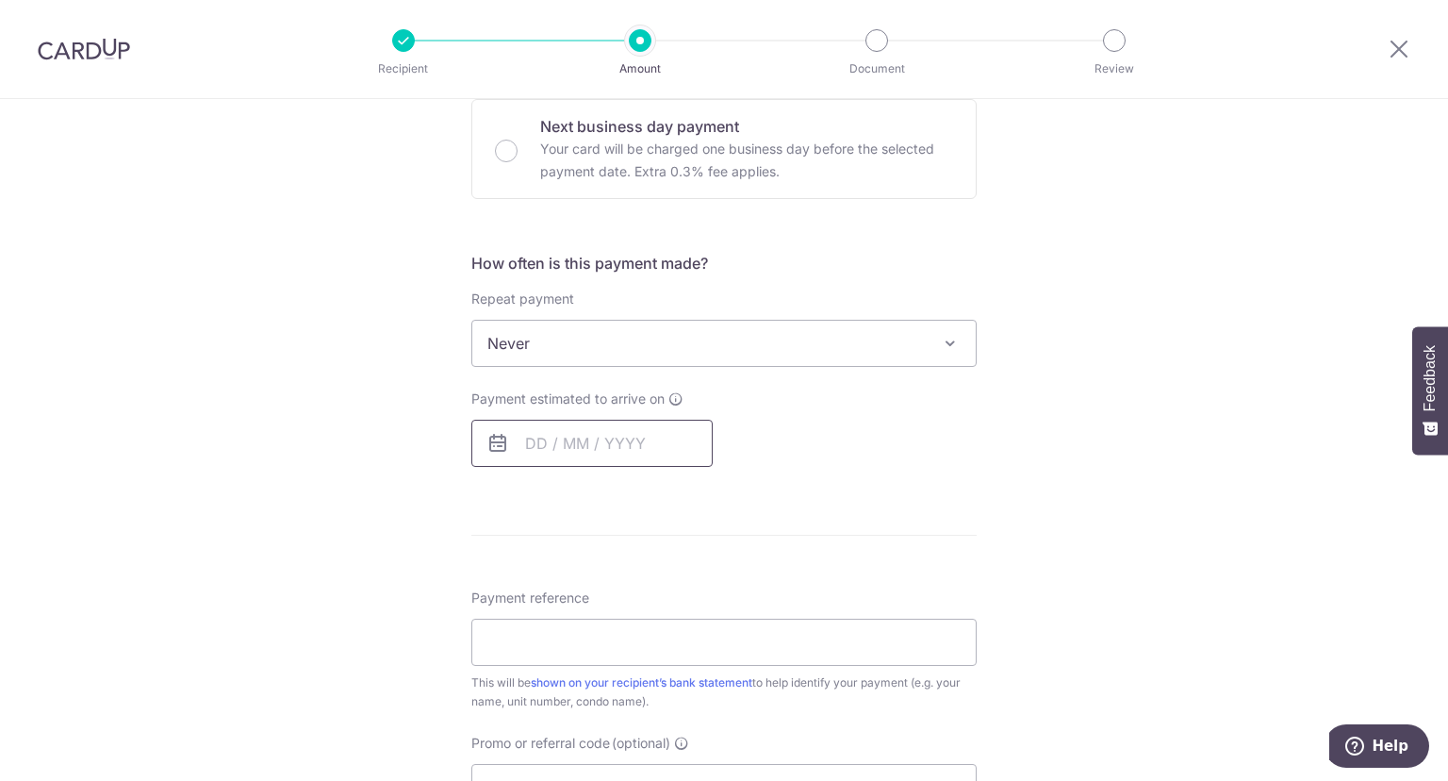
click at [630, 439] on input "text" at bounding box center [591, 443] width 241 height 47
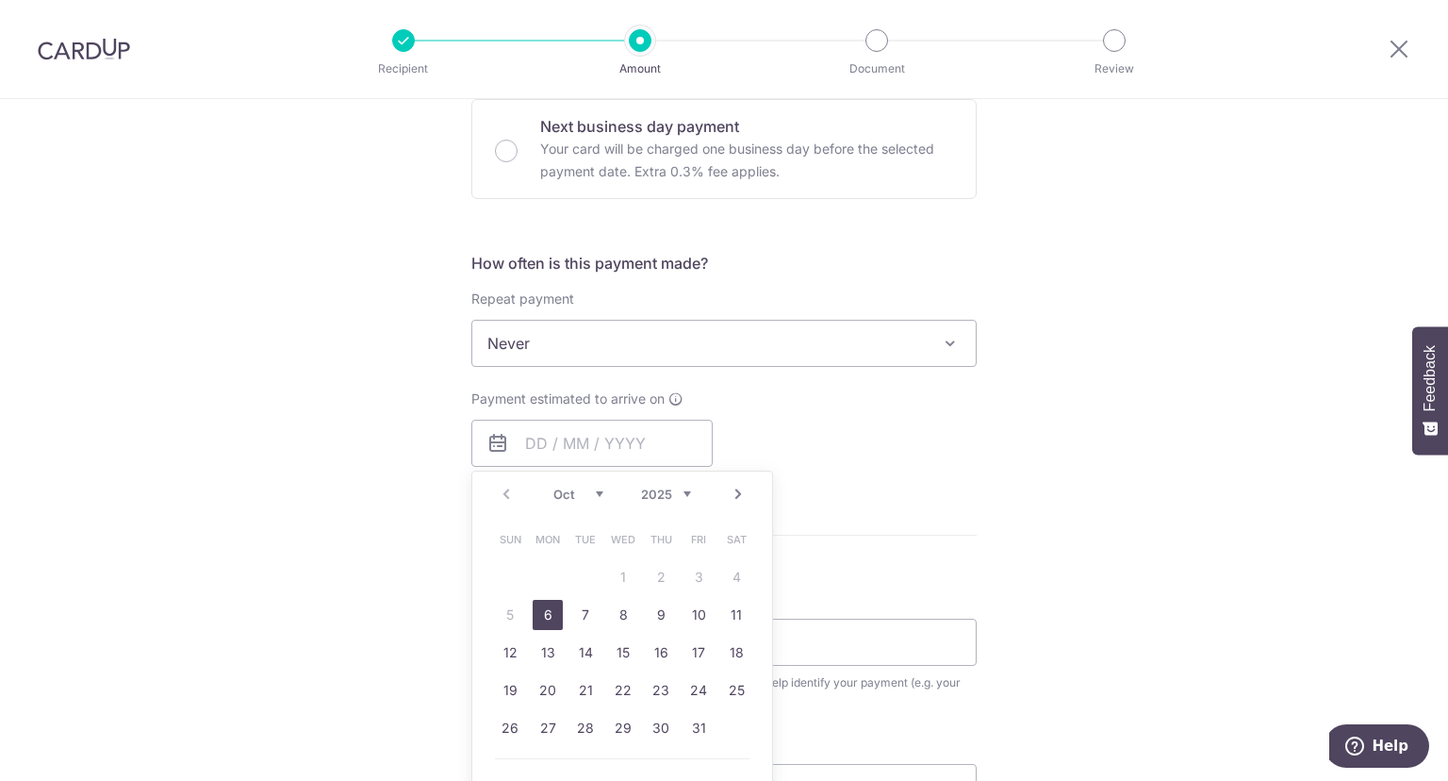
click at [541, 622] on link "6" at bounding box center [548, 615] width 30 height 30
type input "[DATE]"
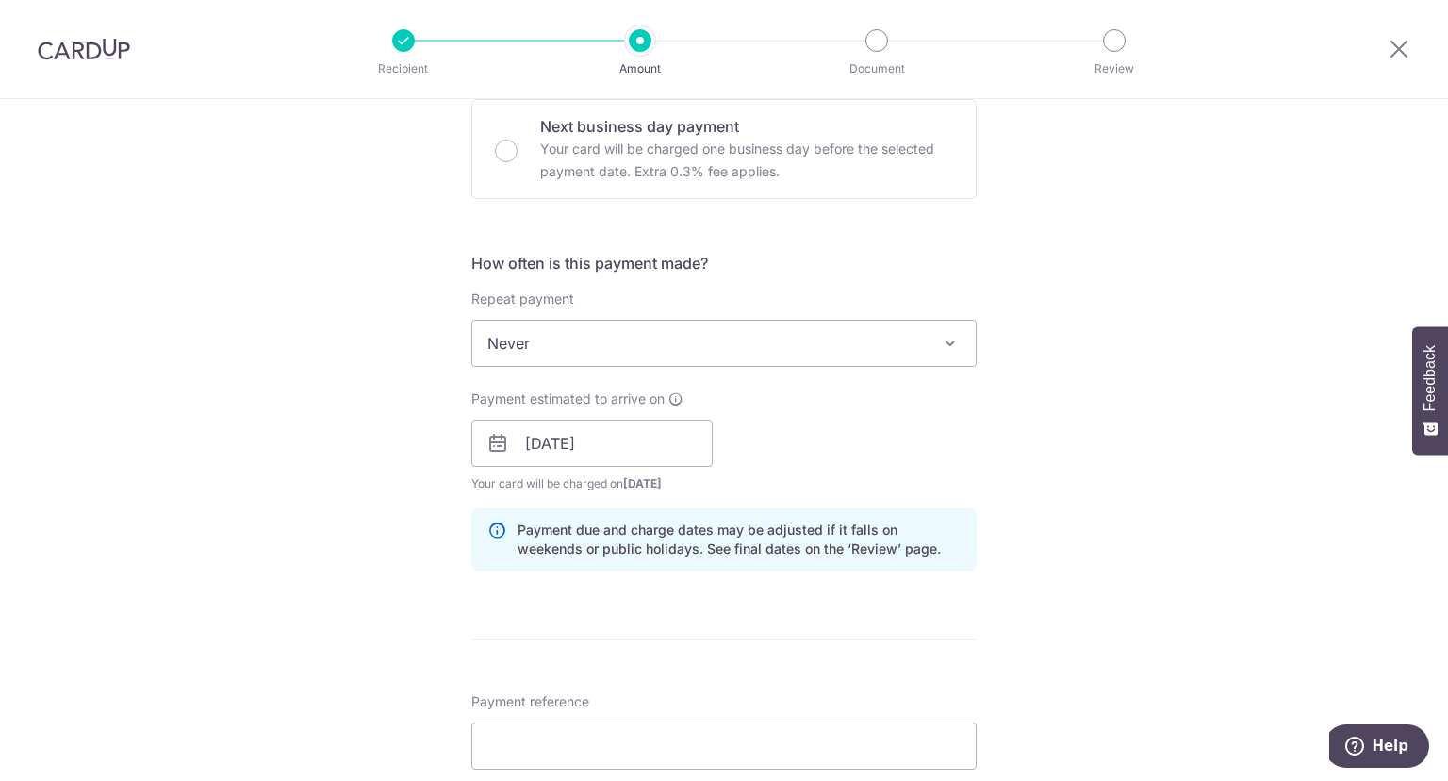
click at [848, 474] on div "Payment estimated to arrive on 06/10/2025 Prev Next Jan Feb Mar Apr May Jun Jul…" at bounding box center [724, 441] width 528 height 104
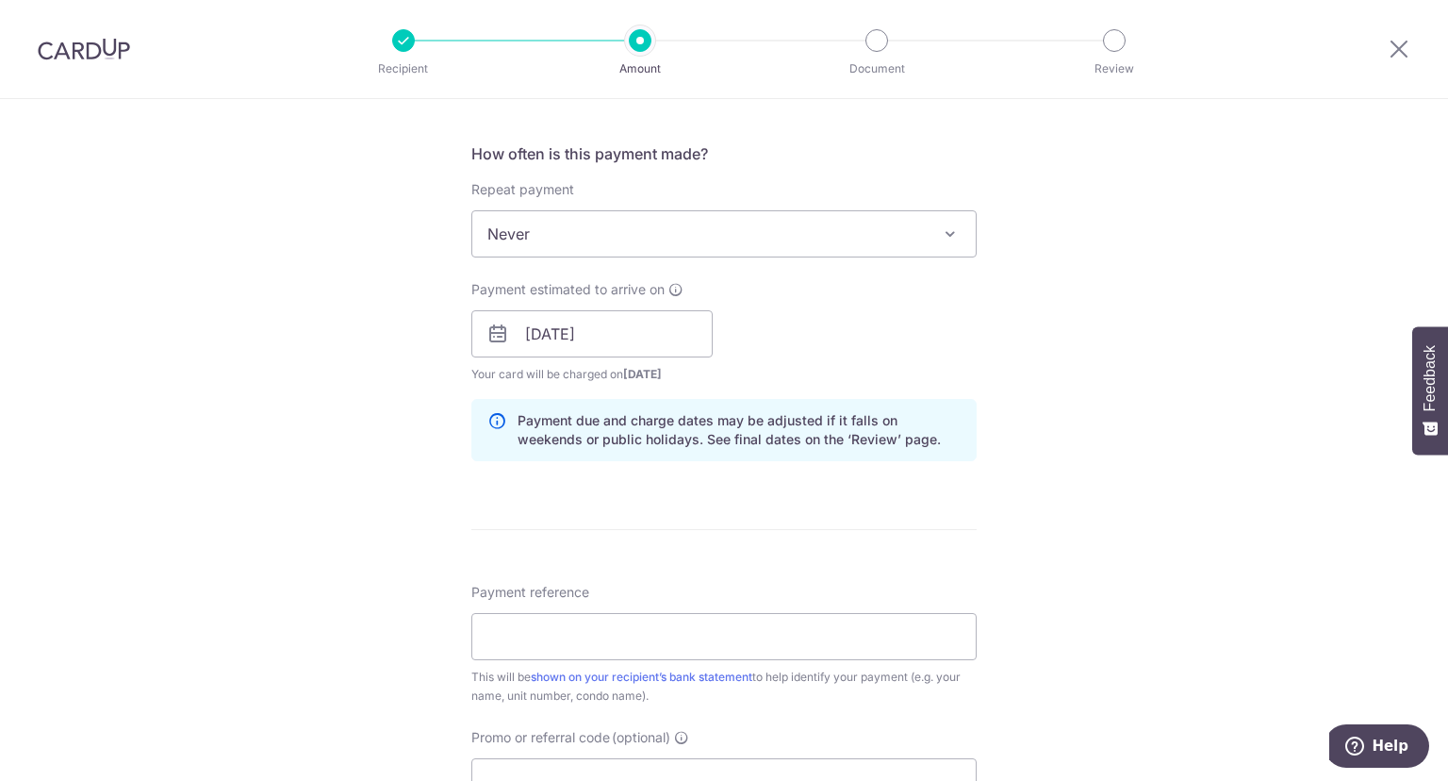
scroll to position [769, 0]
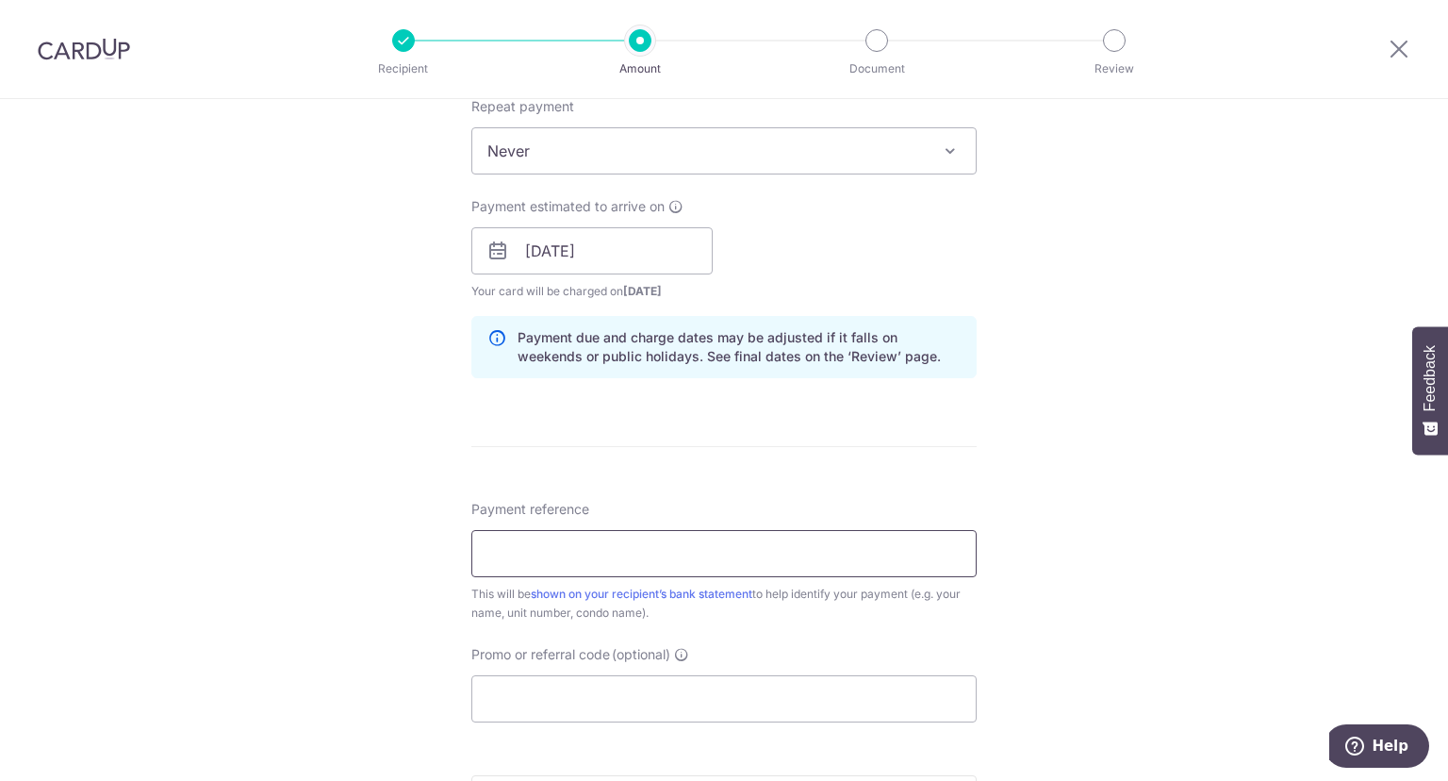
click at [687, 552] on input "Payment reference" at bounding box center [723, 553] width 505 height 47
type input "#"
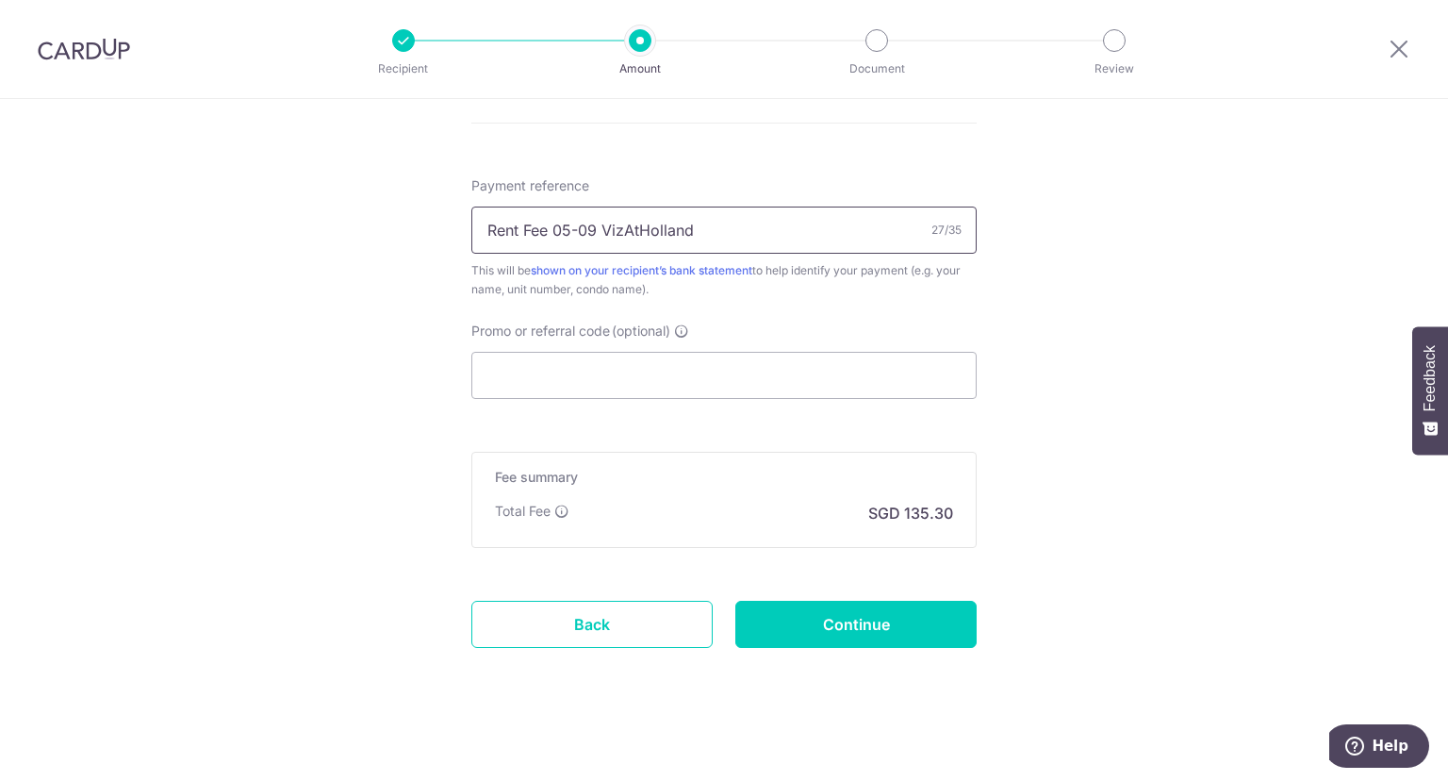
scroll to position [1101, 0]
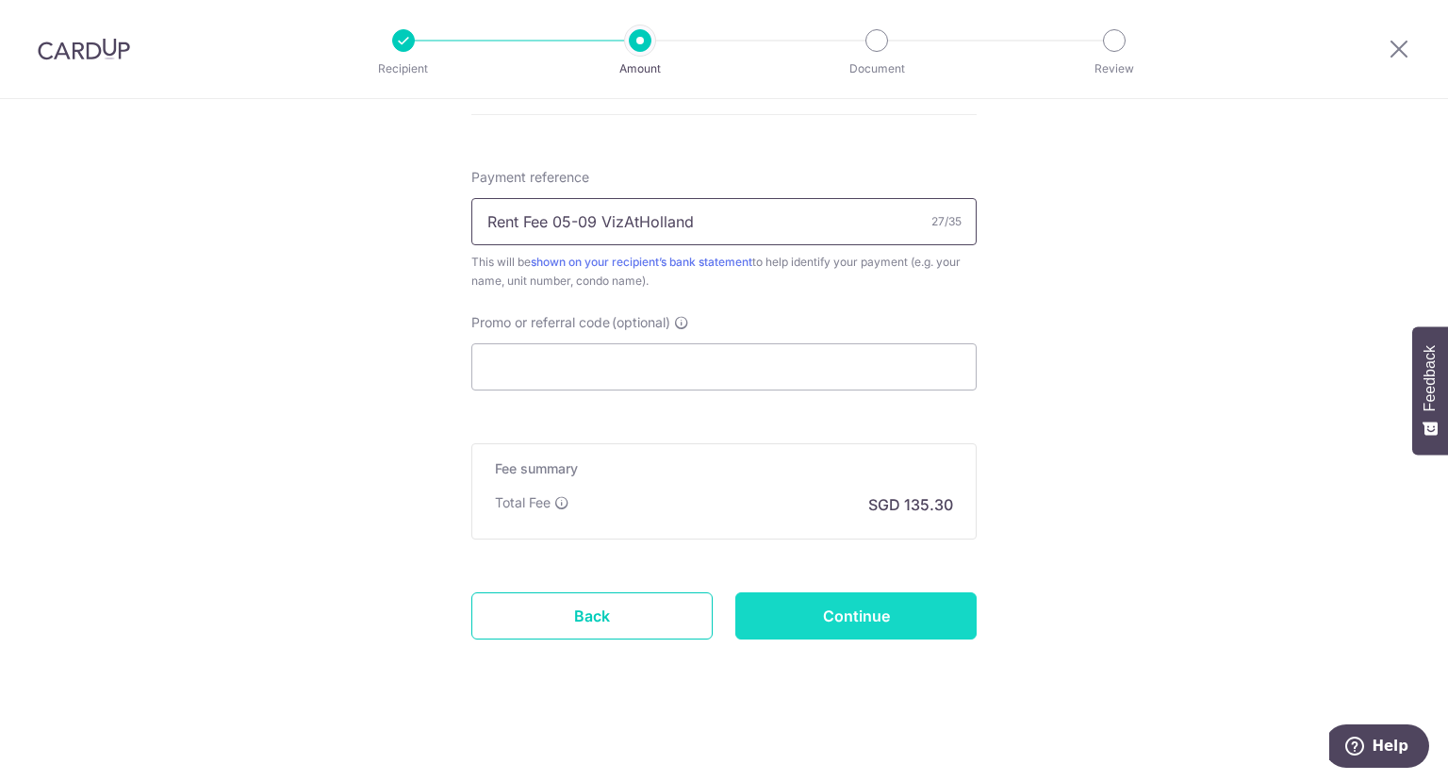
type input "Rent Fee 05-09 VizAtHolland"
click at [858, 617] on input "Continue" at bounding box center [855, 615] width 241 height 47
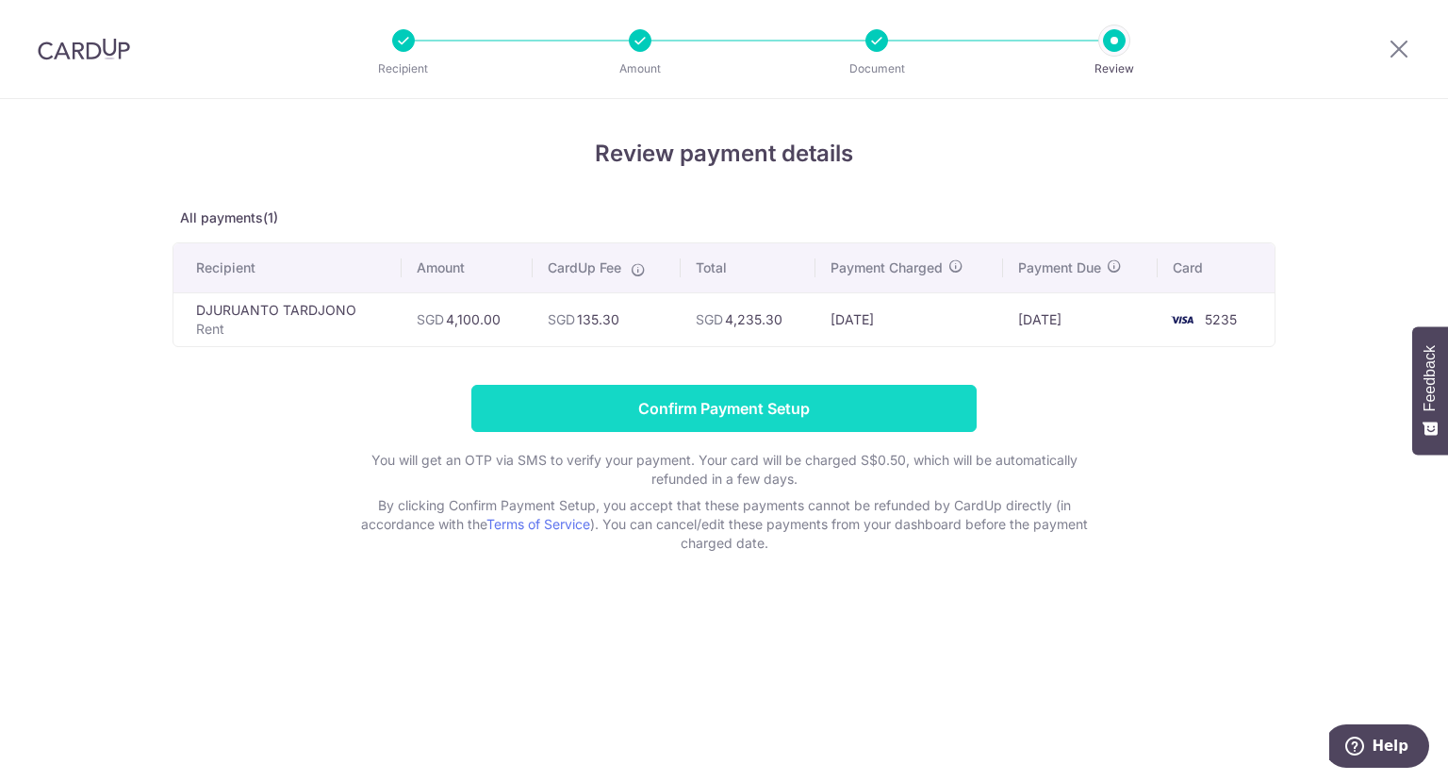
click at [814, 405] on input "Confirm Payment Setup" at bounding box center [723, 408] width 505 height 47
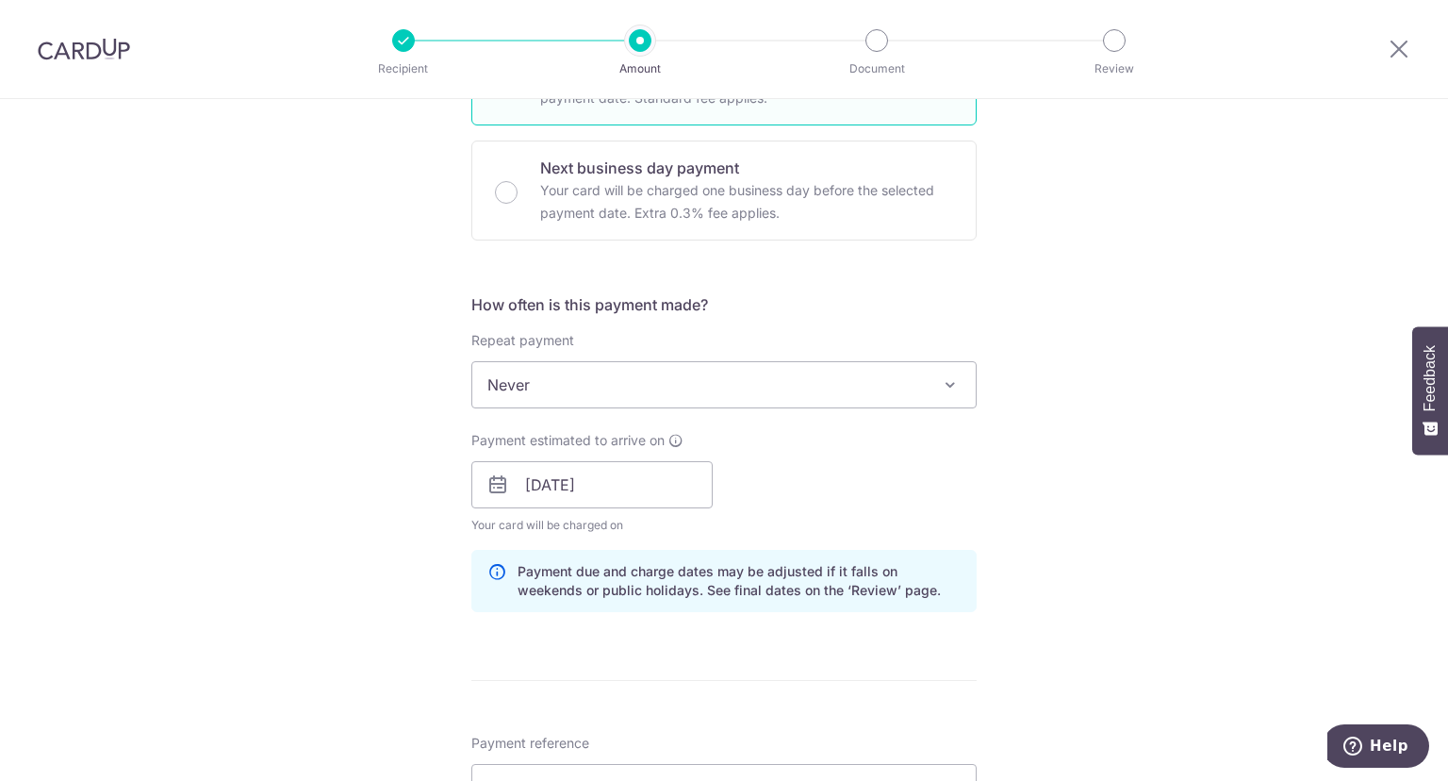
scroll to position [640, 0]
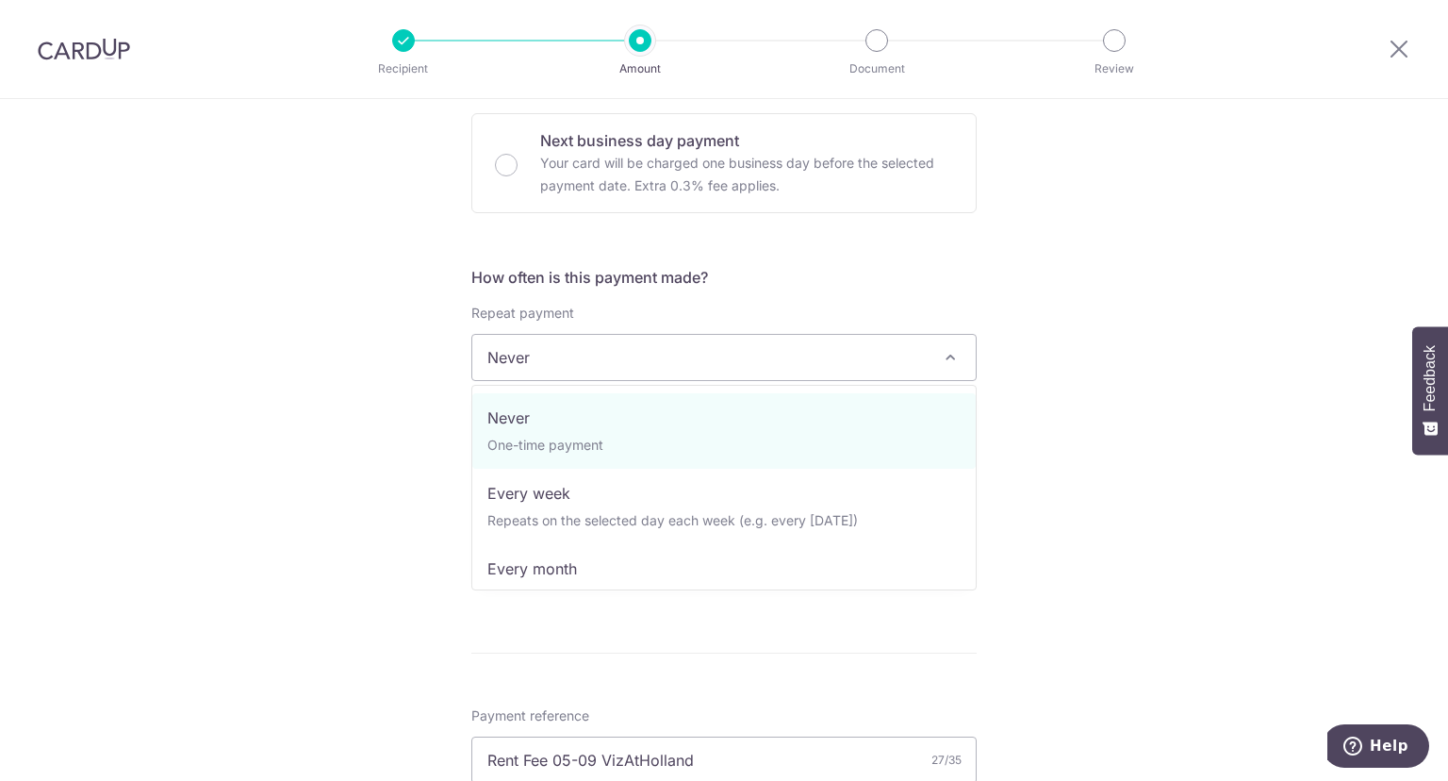
click at [943, 357] on span at bounding box center [950, 357] width 23 height 23
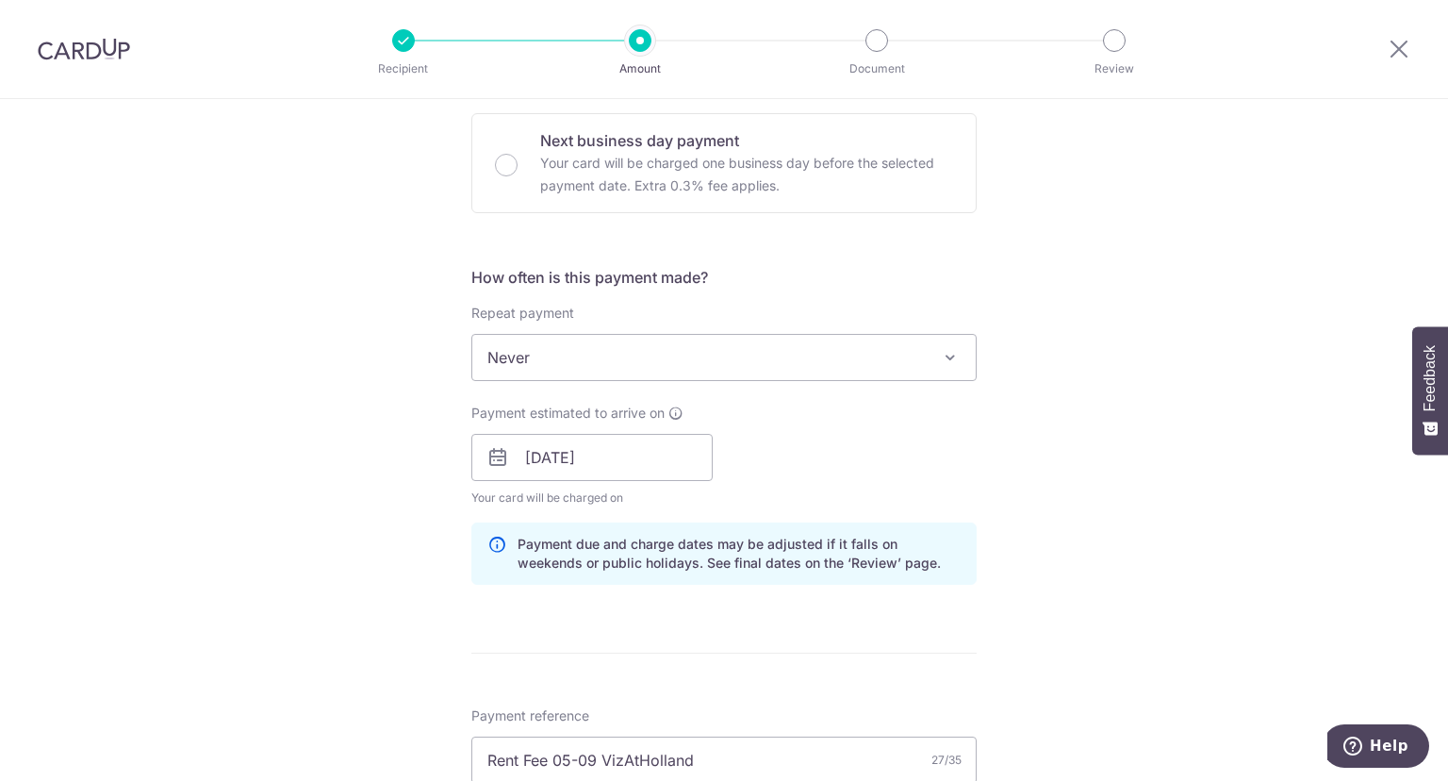
click at [1046, 376] on div "Tell us more about your payment Enter payment amount SGD 4,100.00 4100.00 Unabl…" at bounding box center [724, 389] width 1448 height 1860
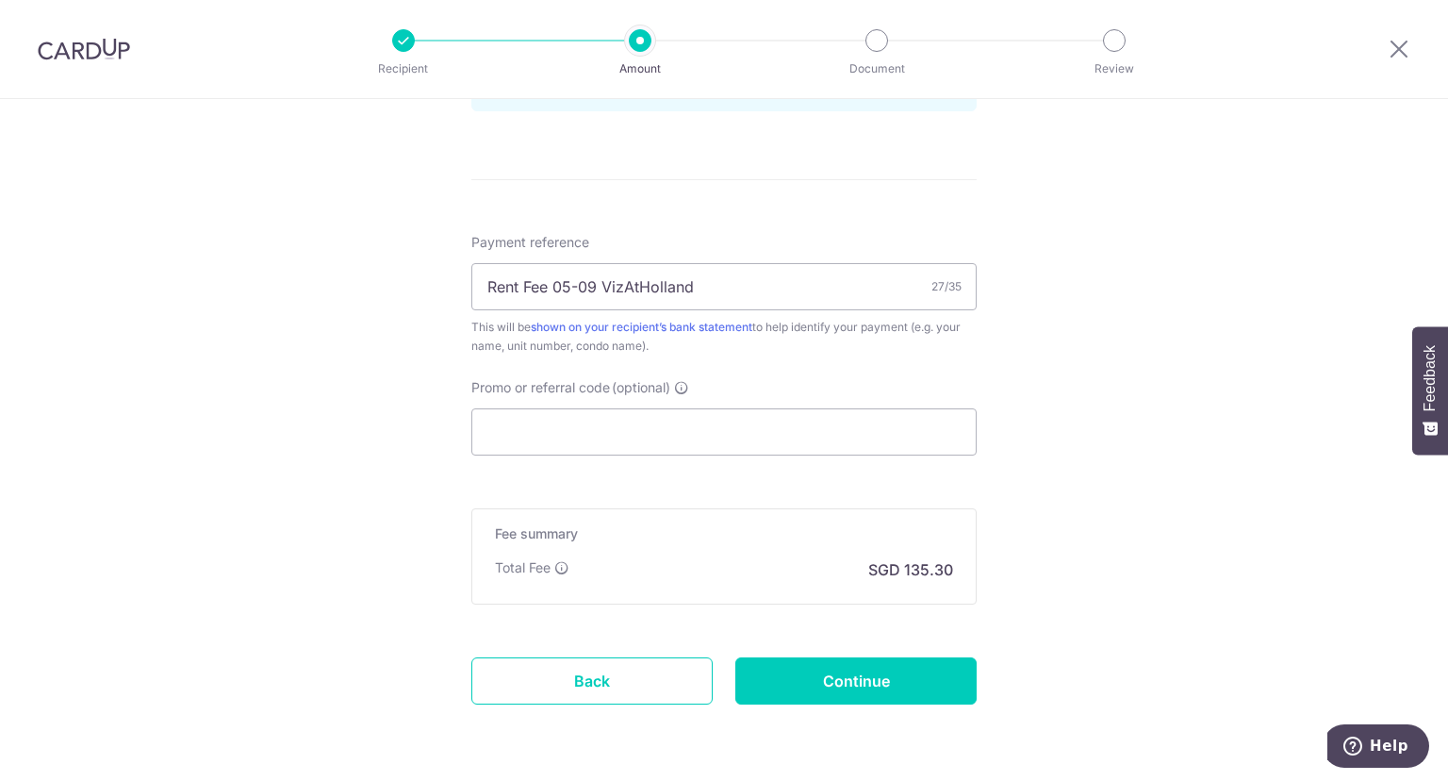
scroll to position [1121, 0]
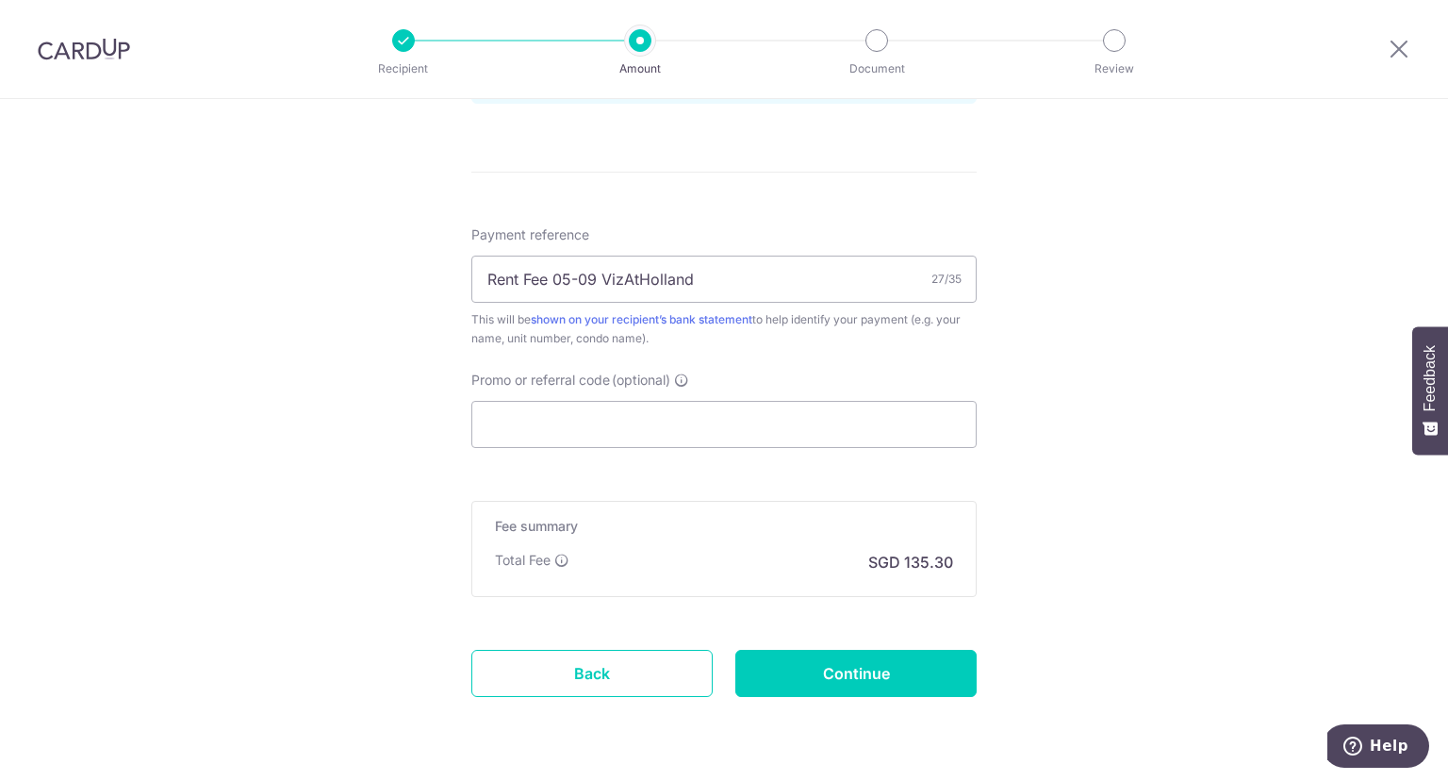
click at [821, 686] on input "Continue" at bounding box center [855, 673] width 241 height 47
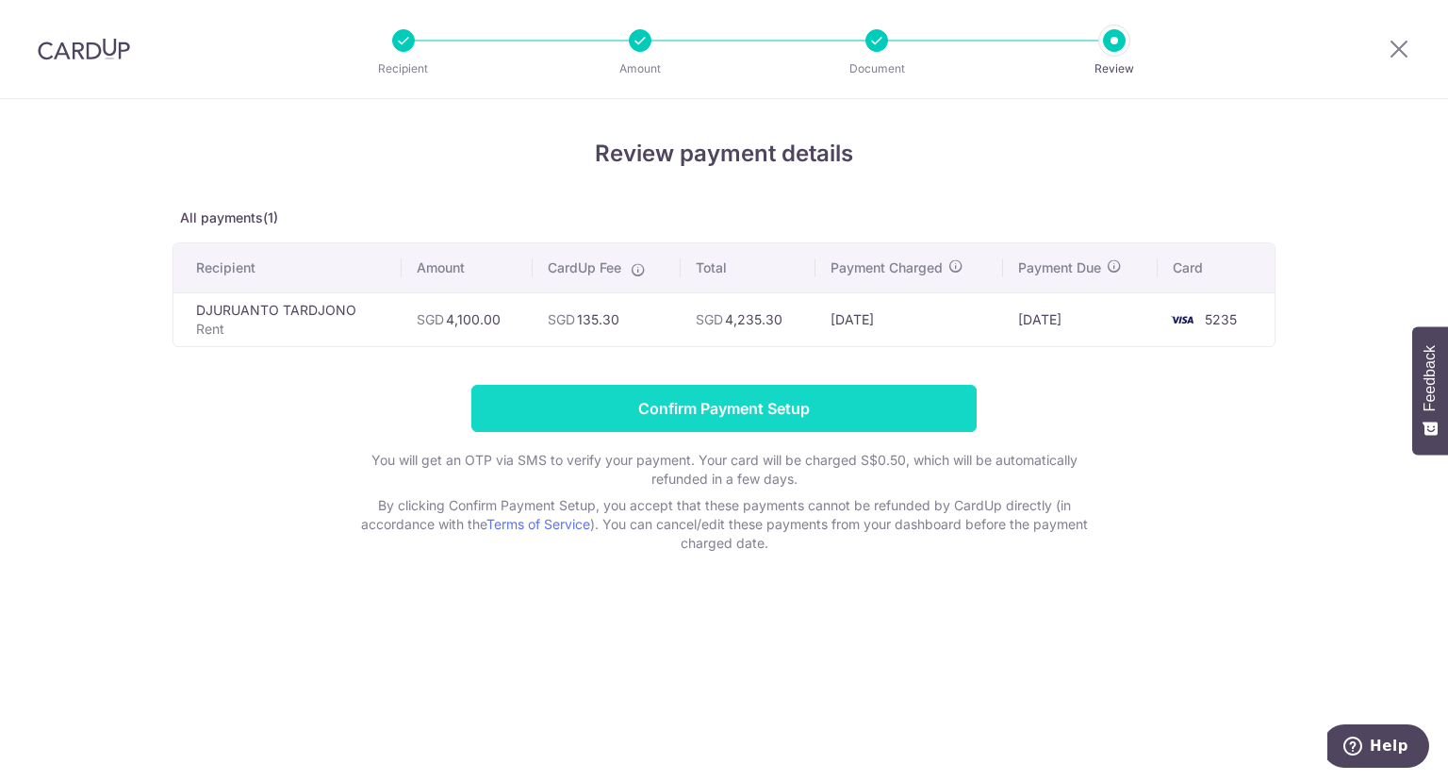
click at [898, 413] on input "Confirm Payment Setup" at bounding box center [723, 408] width 505 height 47
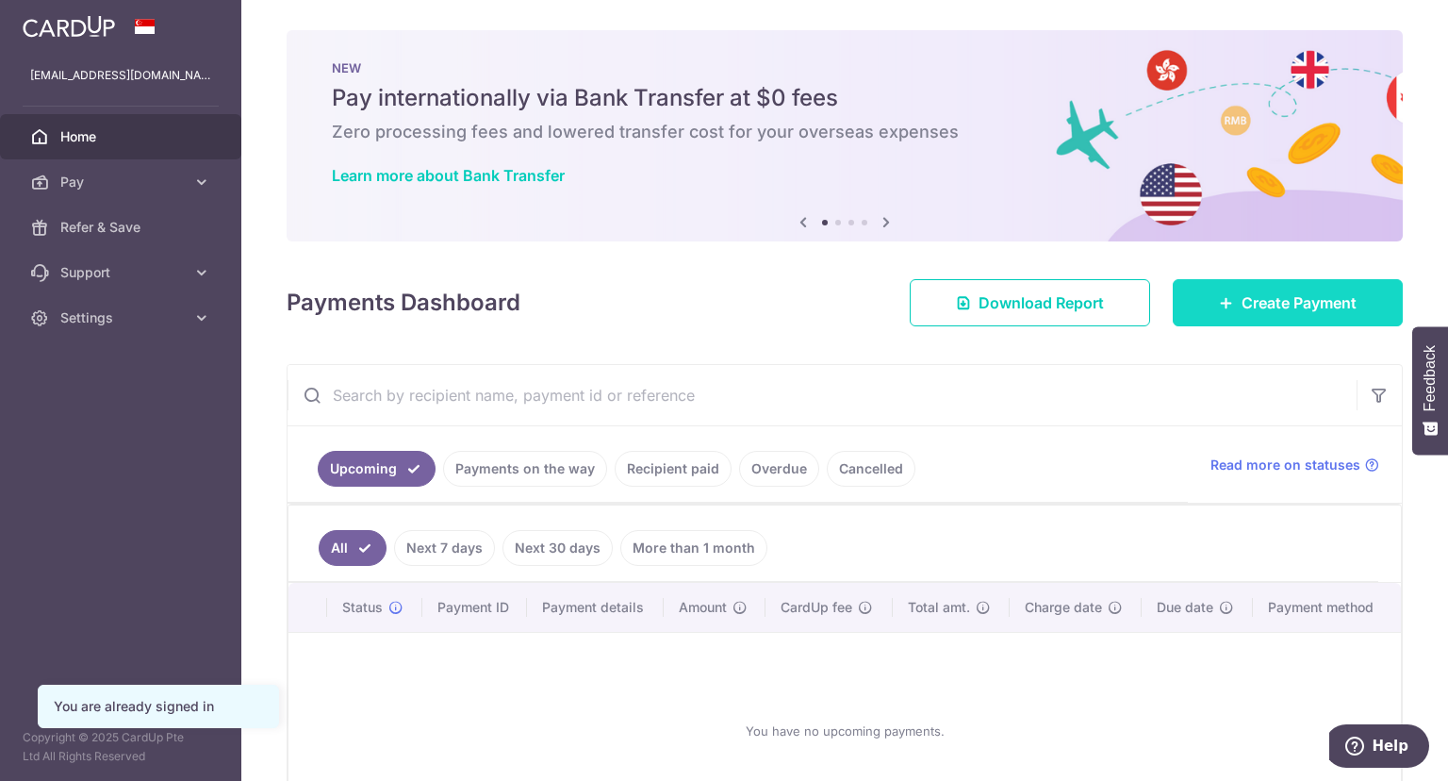
click at [1291, 304] on span "Create Payment" at bounding box center [1299, 302] width 115 height 23
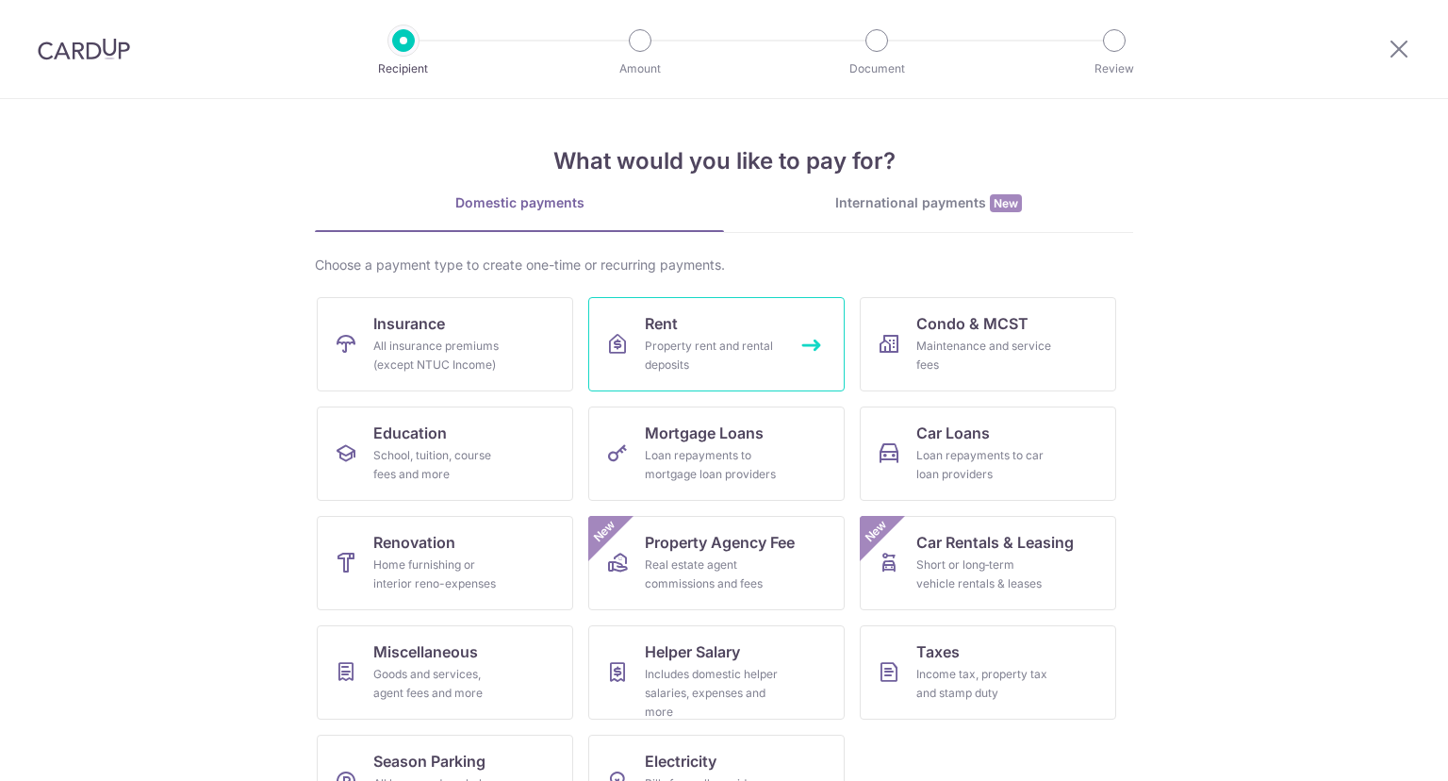
click at [773, 320] on link "Rent Property rent and rental deposits" at bounding box center [716, 344] width 256 height 94
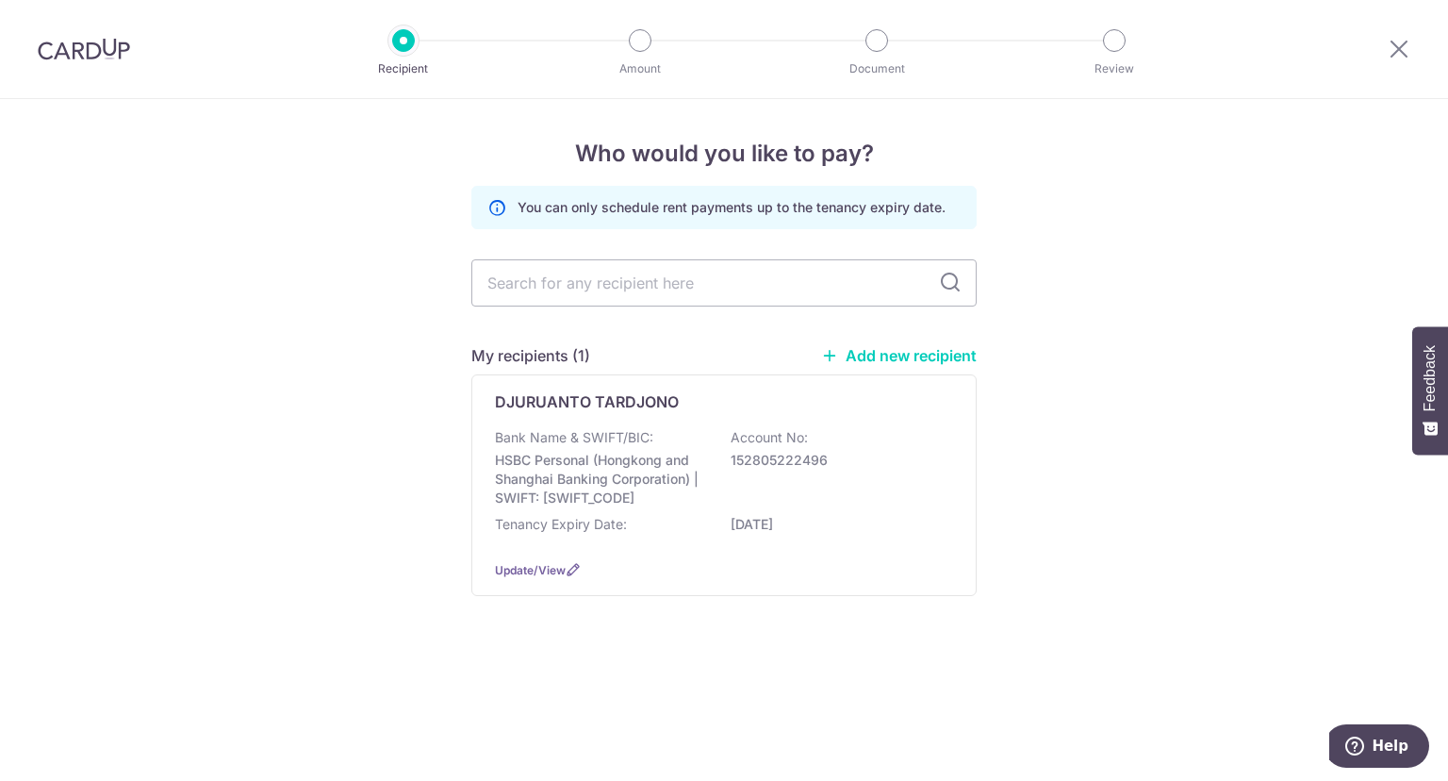
click at [701, 295] on input "text" at bounding box center [723, 282] width 505 height 47
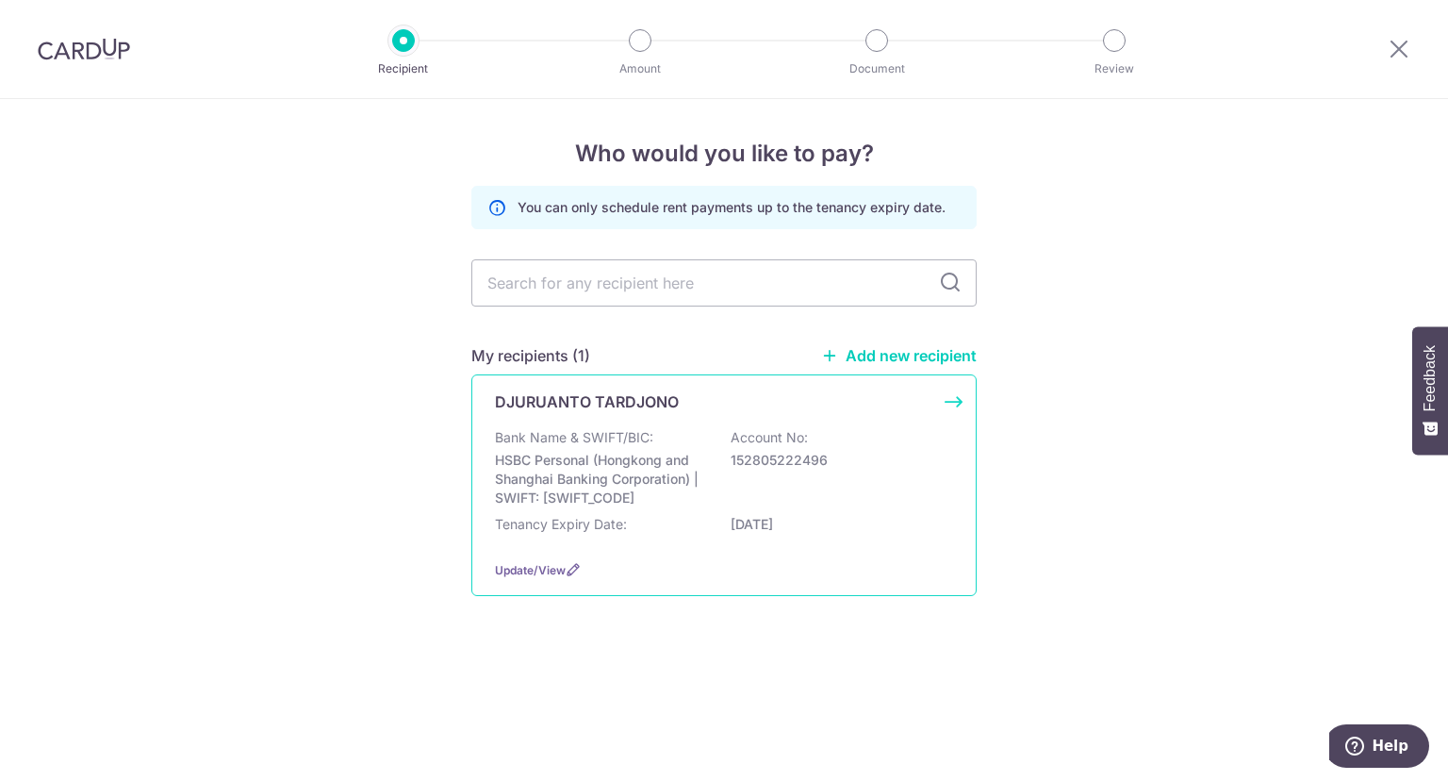
click at [609, 444] on p "Bank Name & SWIFT/BIC:" at bounding box center [574, 437] width 158 height 19
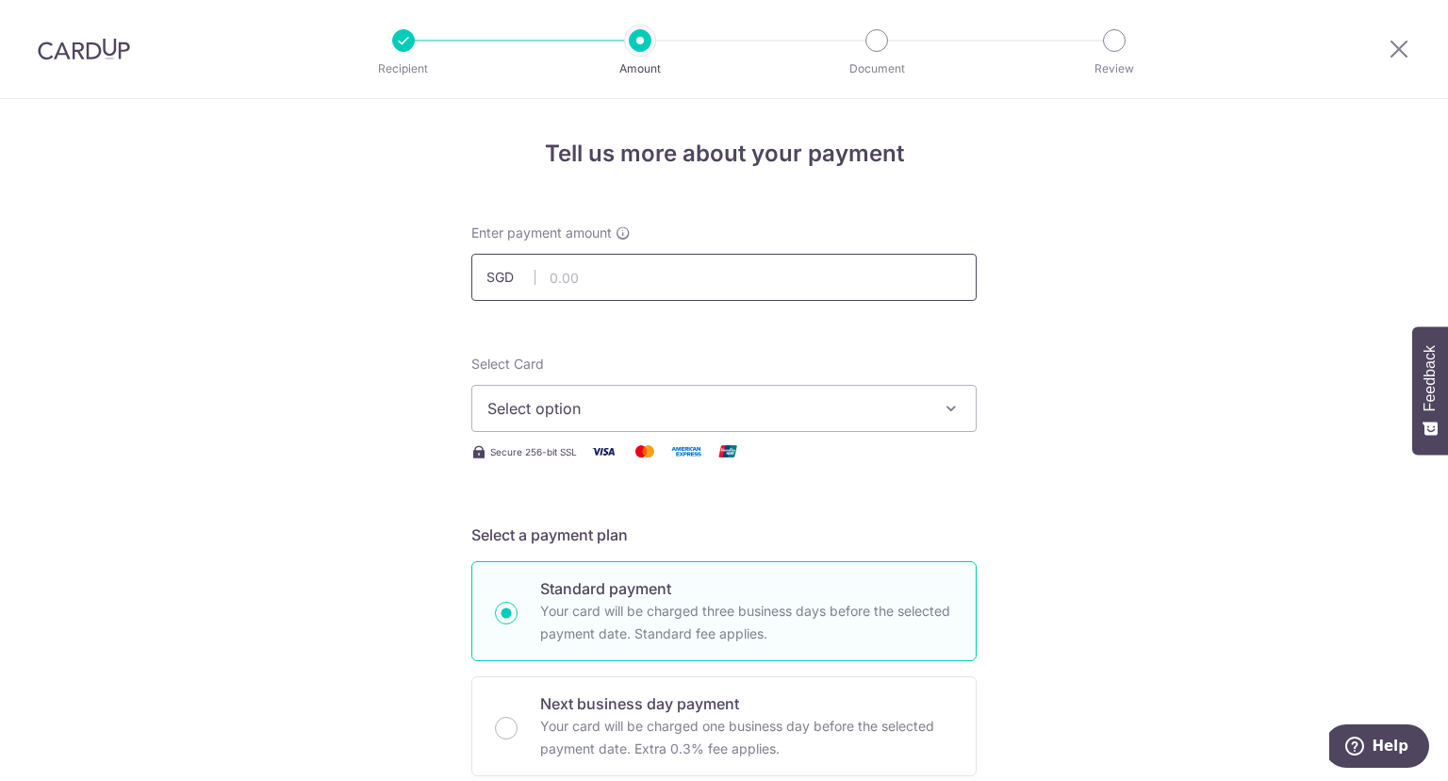
click at [702, 281] on input "text" at bounding box center [723, 277] width 505 height 47
type input "4,100.00"
click at [747, 404] on span "Select option" at bounding box center [706, 408] width 439 height 23
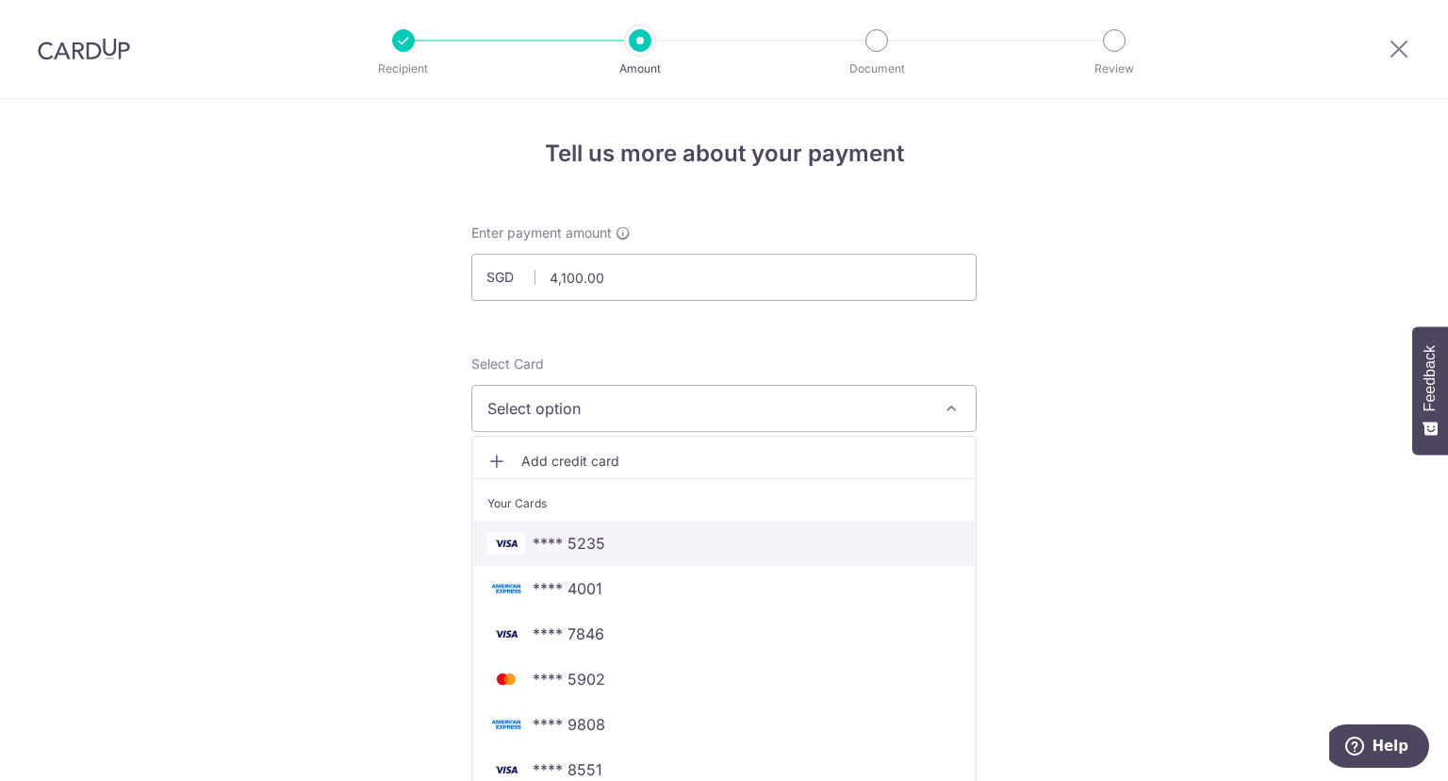
click at [684, 542] on span "**** 5235" at bounding box center [723, 543] width 473 height 23
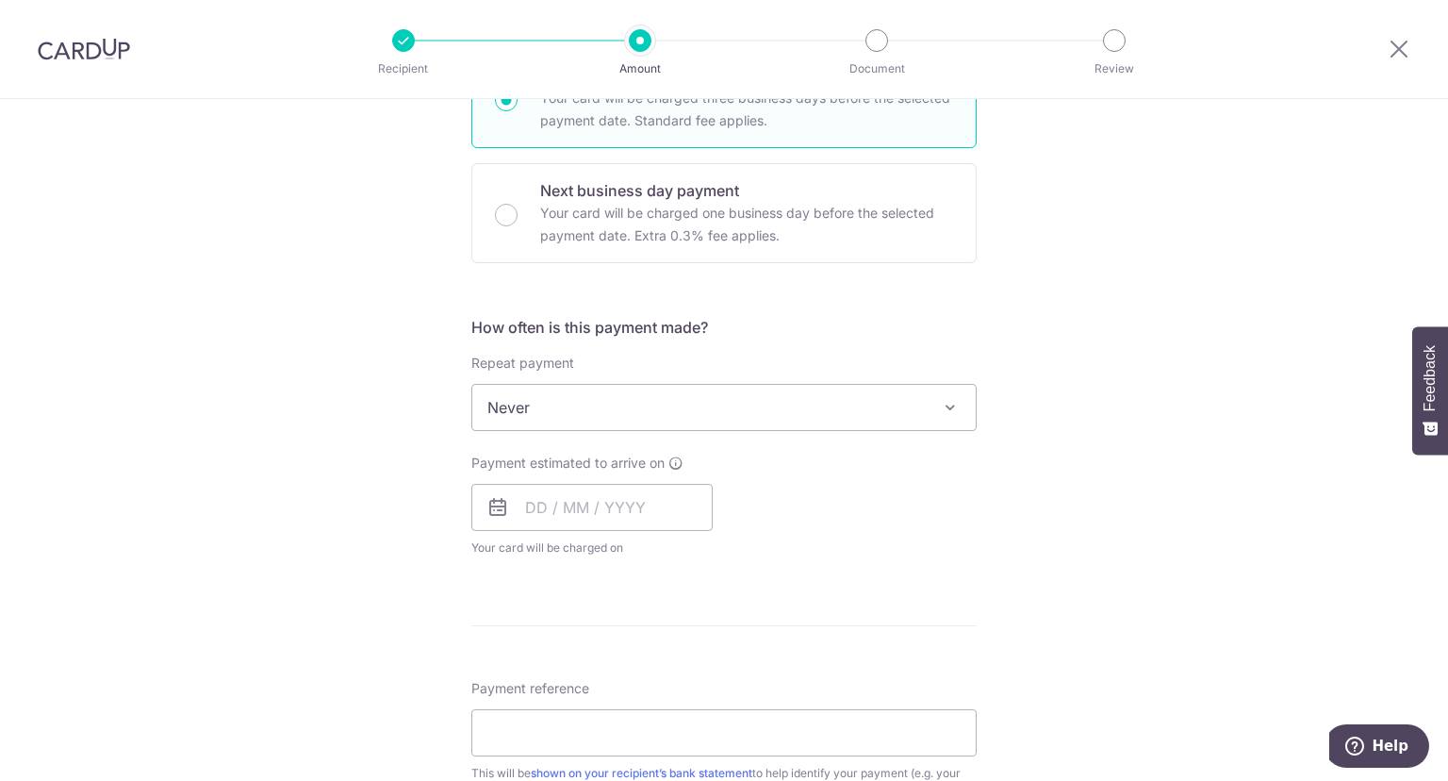
scroll to position [481, 0]
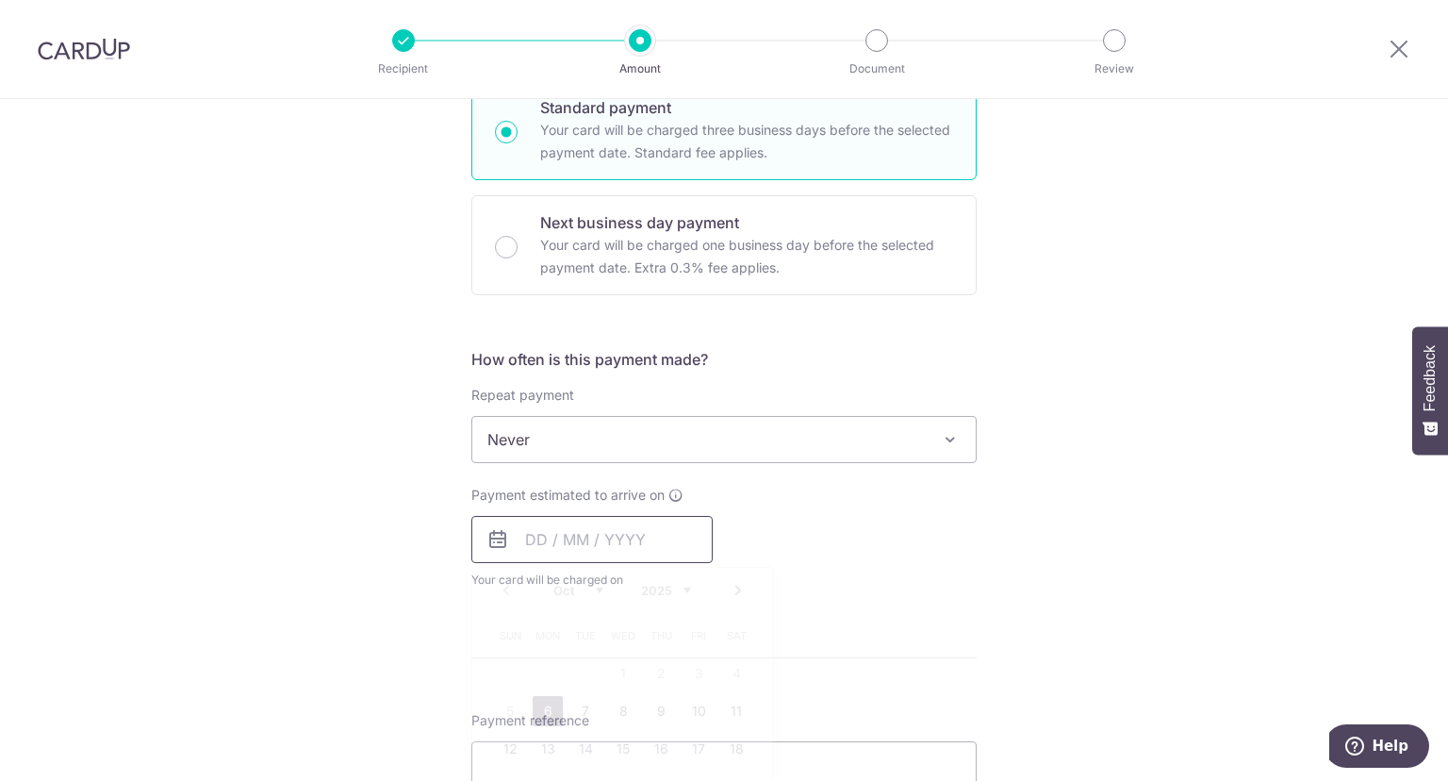
click at [617, 541] on input "text" at bounding box center [591, 539] width 241 height 47
click at [546, 709] on link "6" at bounding box center [548, 711] width 30 height 30
type input "[DATE]"
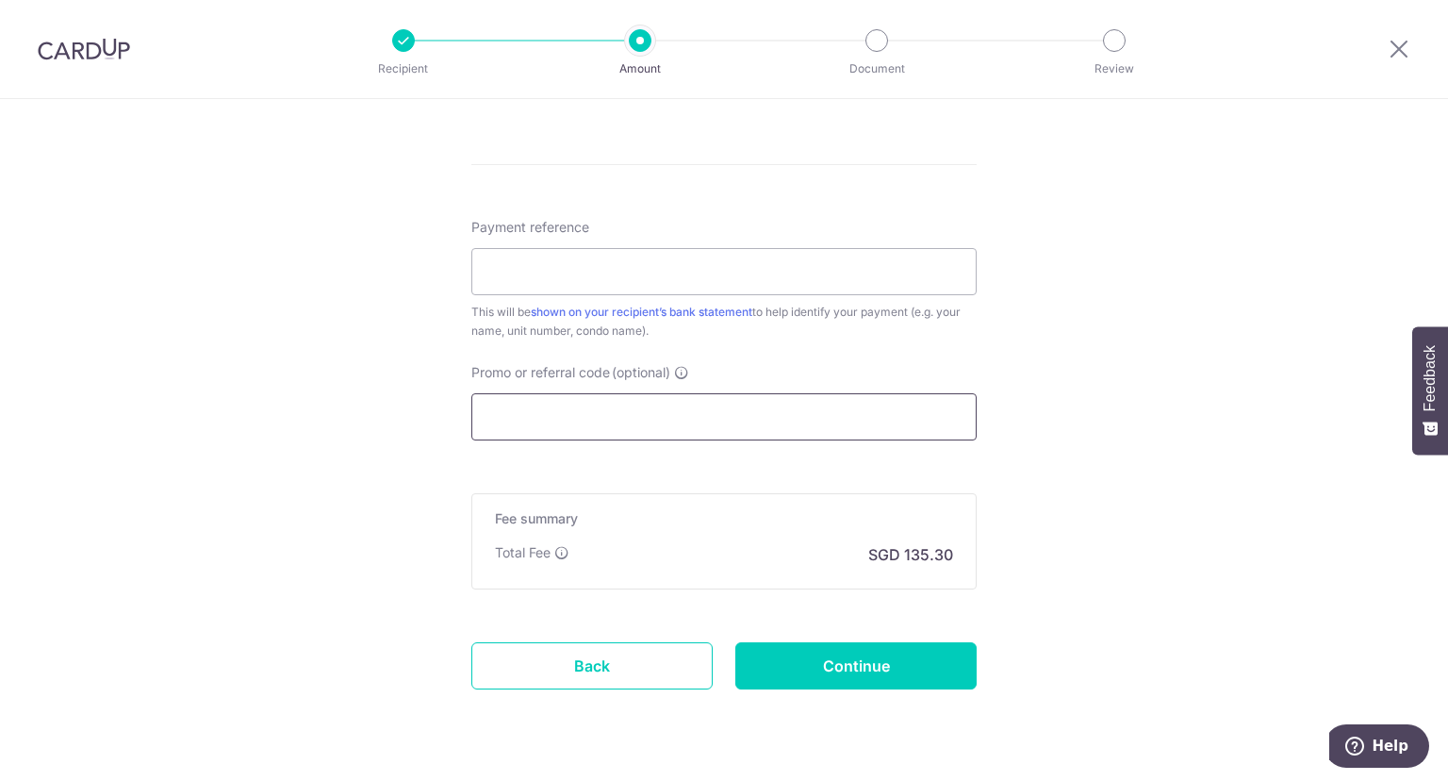
scroll to position [1058, 0]
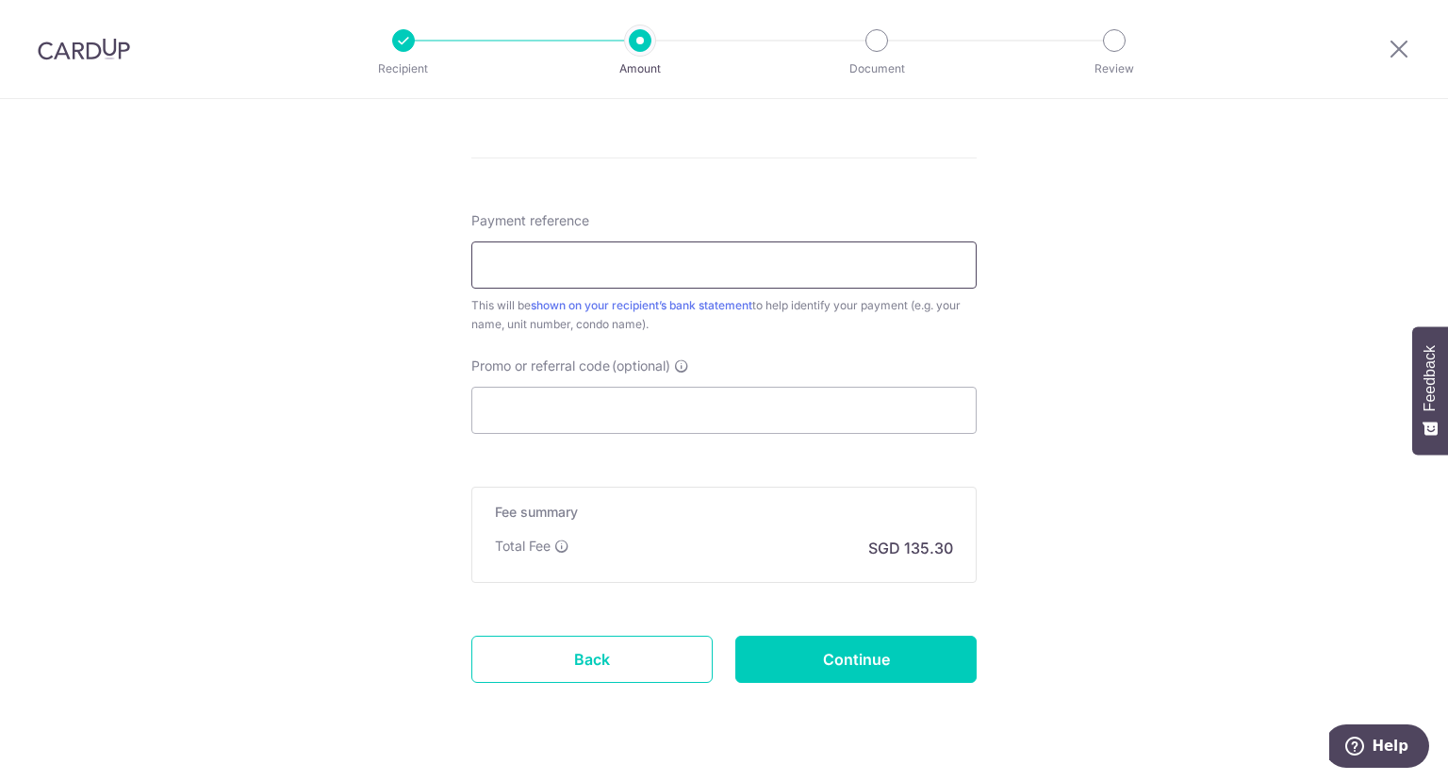
click at [720, 265] on input "Payment reference" at bounding box center [723, 264] width 505 height 47
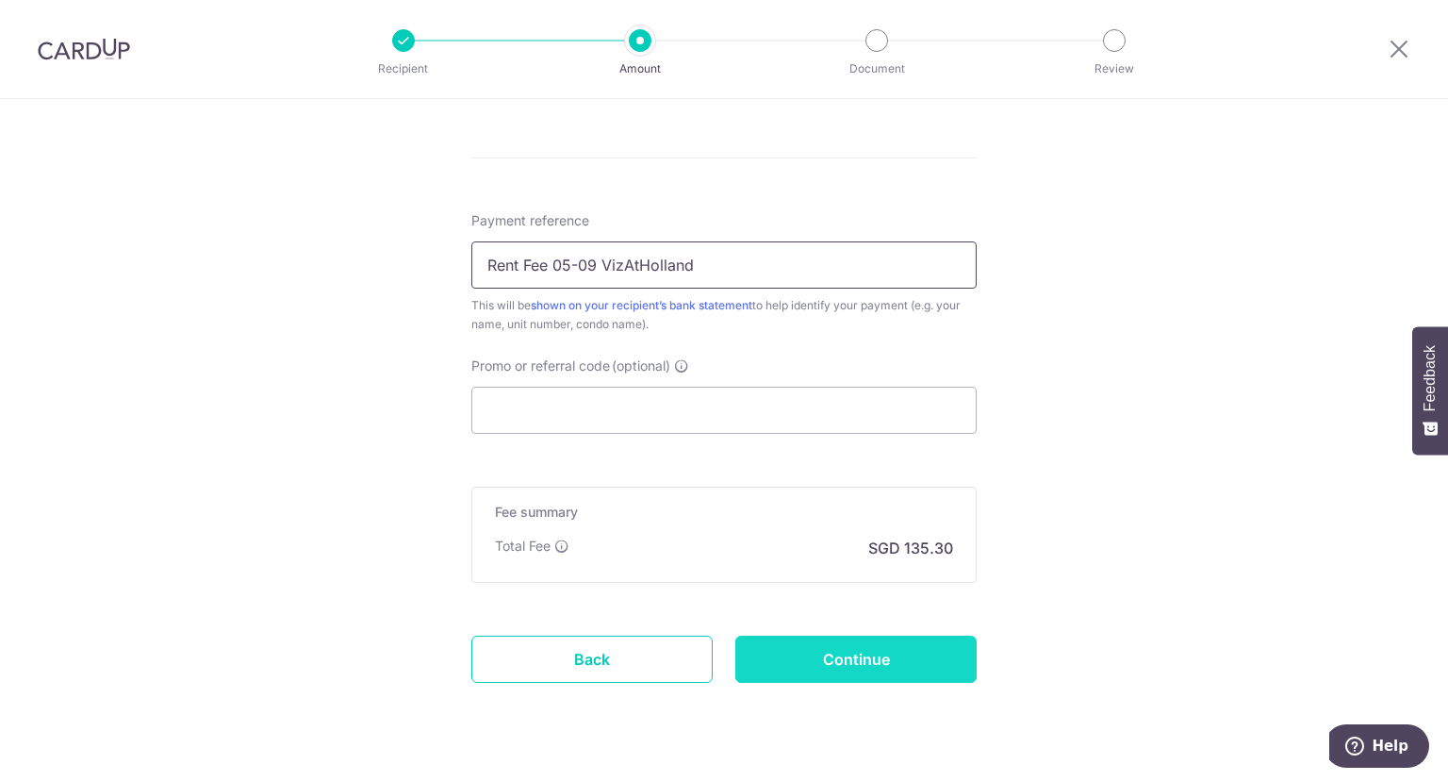
type input "Rent Fee 05-09 VizAtHolland"
click at [861, 656] on input "Continue" at bounding box center [855, 658] width 241 height 47
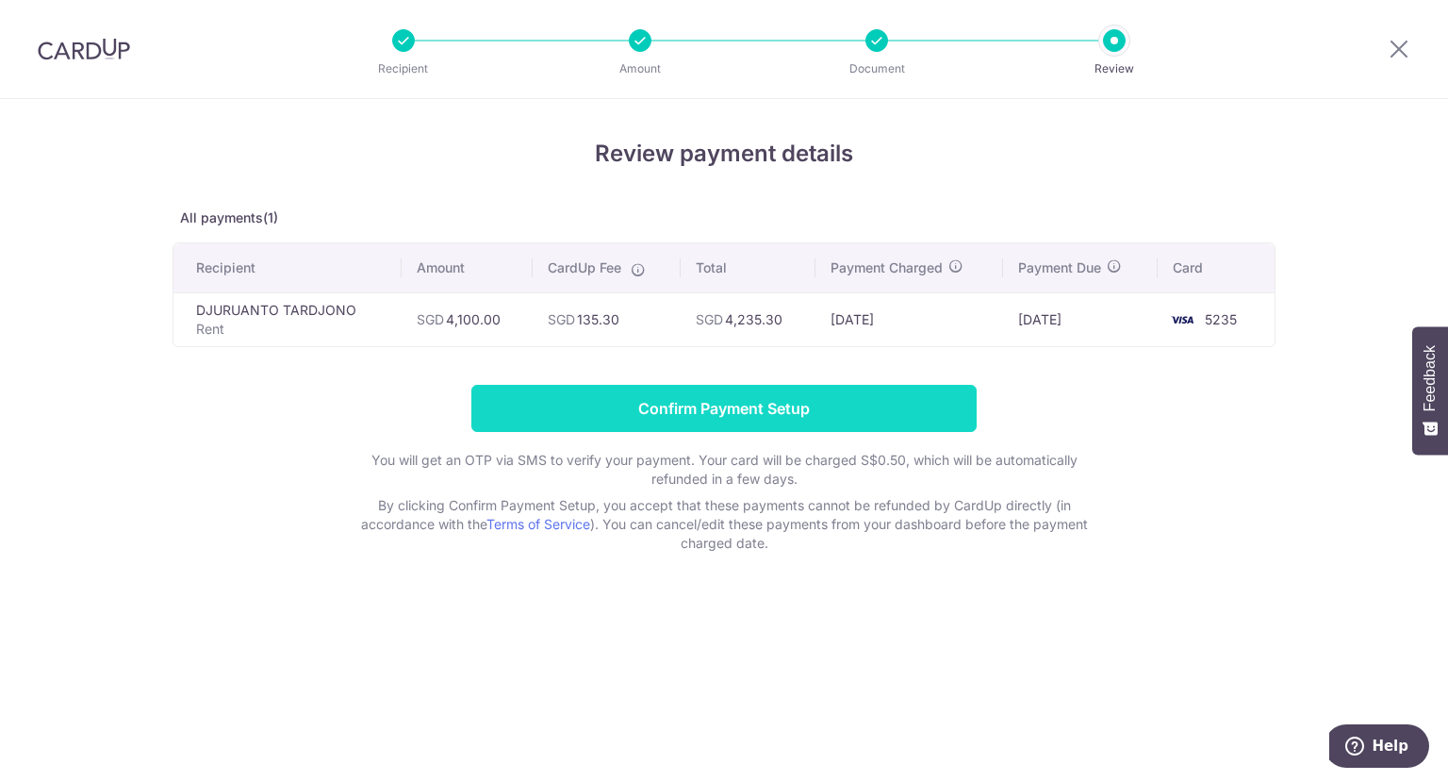
click at [737, 402] on input "Confirm Payment Setup" at bounding box center [723, 408] width 505 height 47
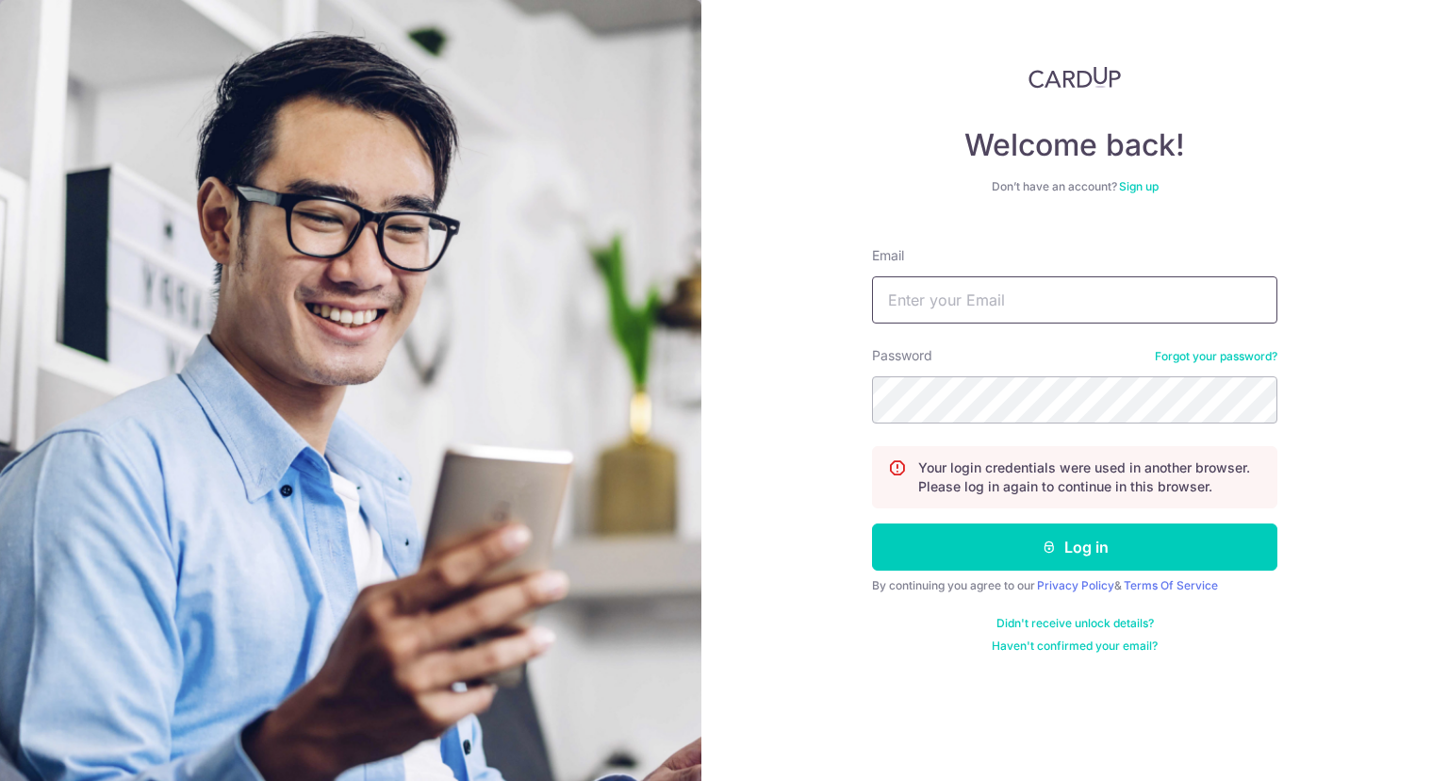
click at [981, 303] on input "Email" at bounding box center [1074, 299] width 405 height 47
click at [981, 296] on input "Email" at bounding box center [1074, 299] width 405 height 47
type input "[EMAIL_ADDRESS][DOMAIN_NAME]"
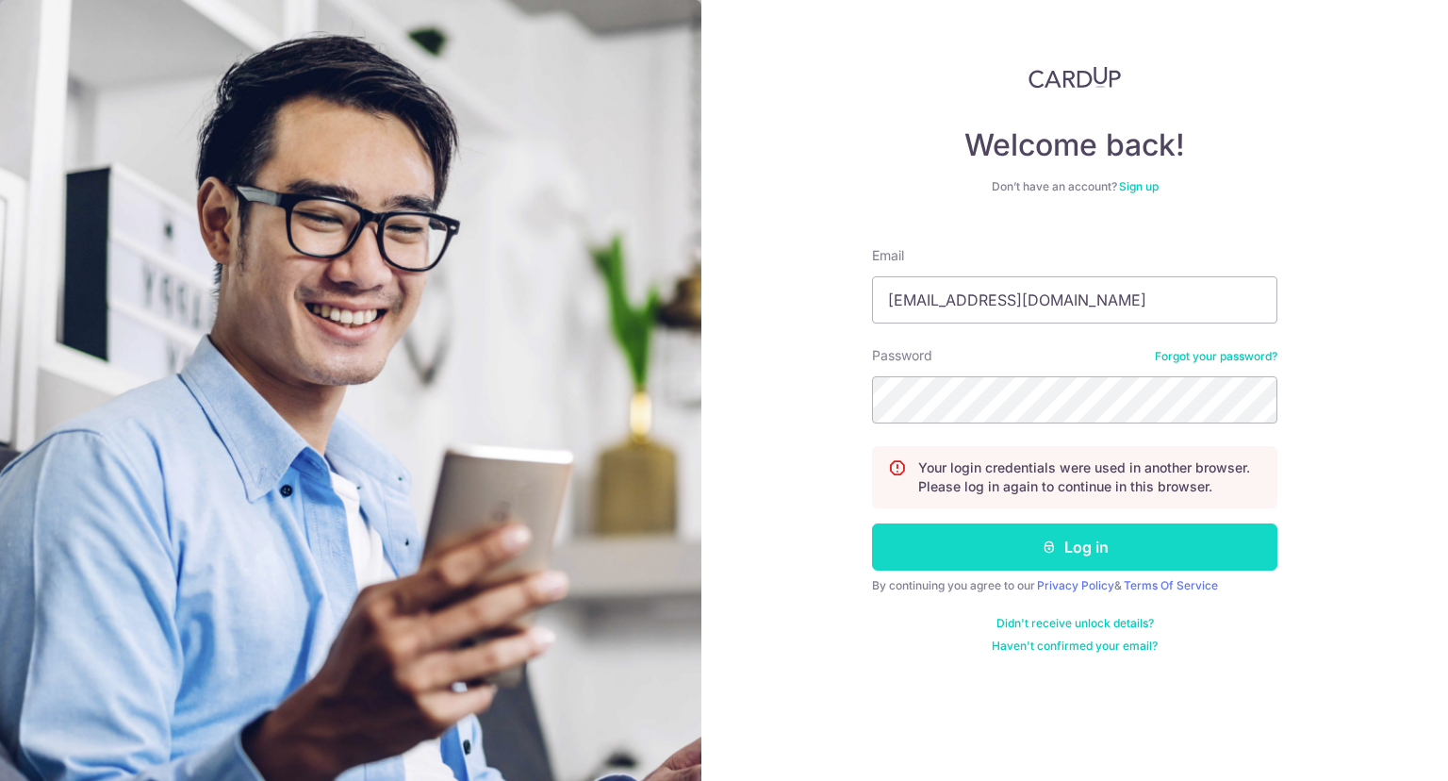
click at [1014, 549] on button "Log in" at bounding box center [1074, 546] width 405 height 47
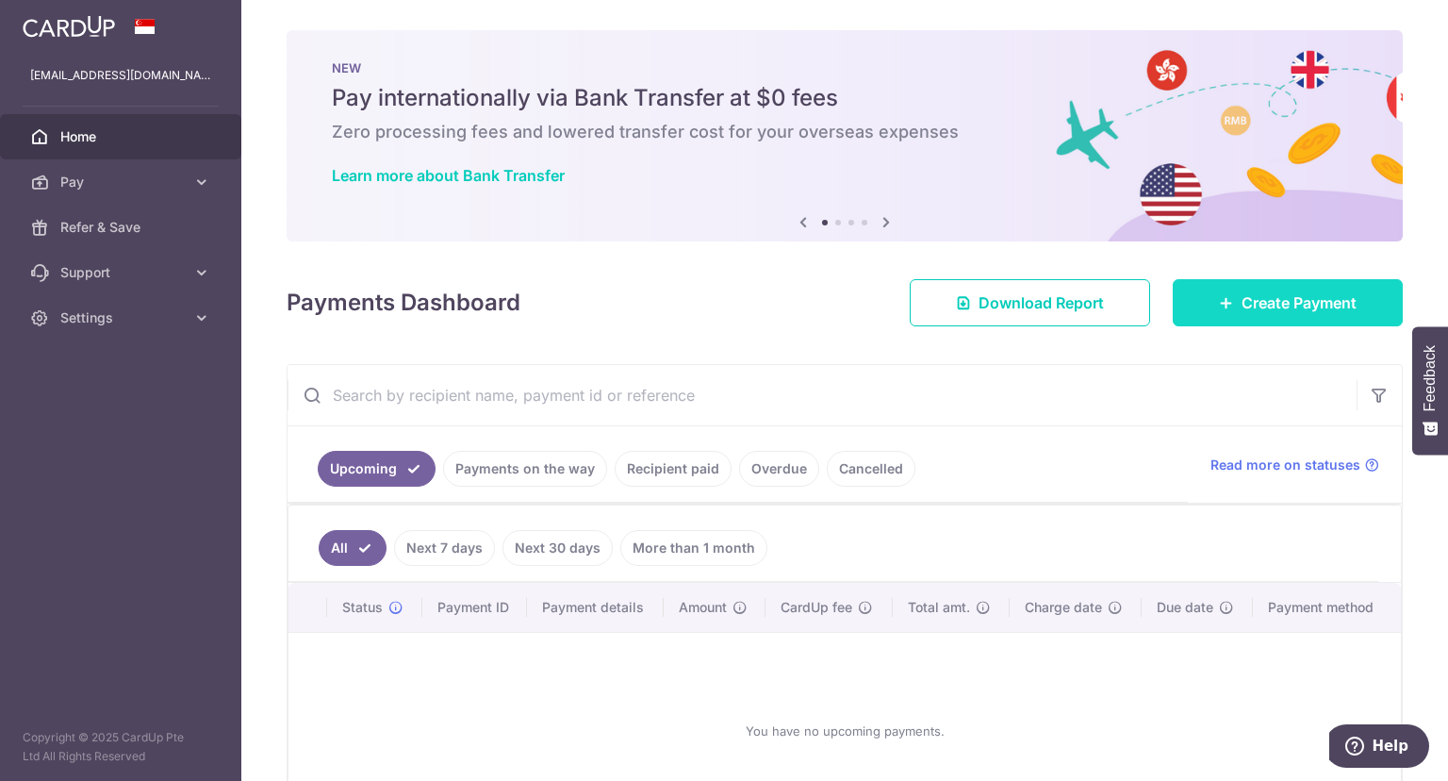
click at [1211, 296] on link "Create Payment" at bounding box center [1288, 302] width 230 height 47
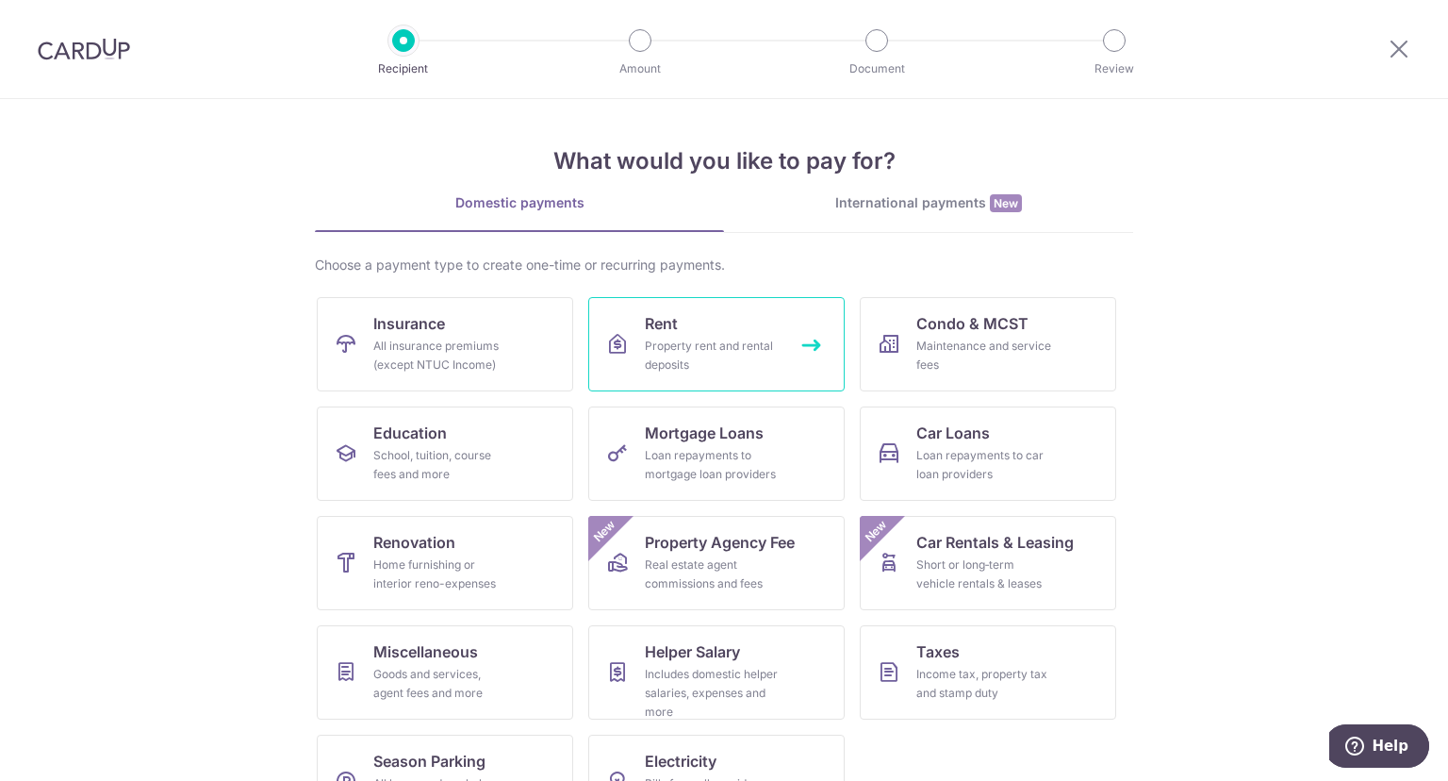
click at [668, 337] on div "Property rent and rental deposits" at bounding box center [713, 356] width 136 height 38
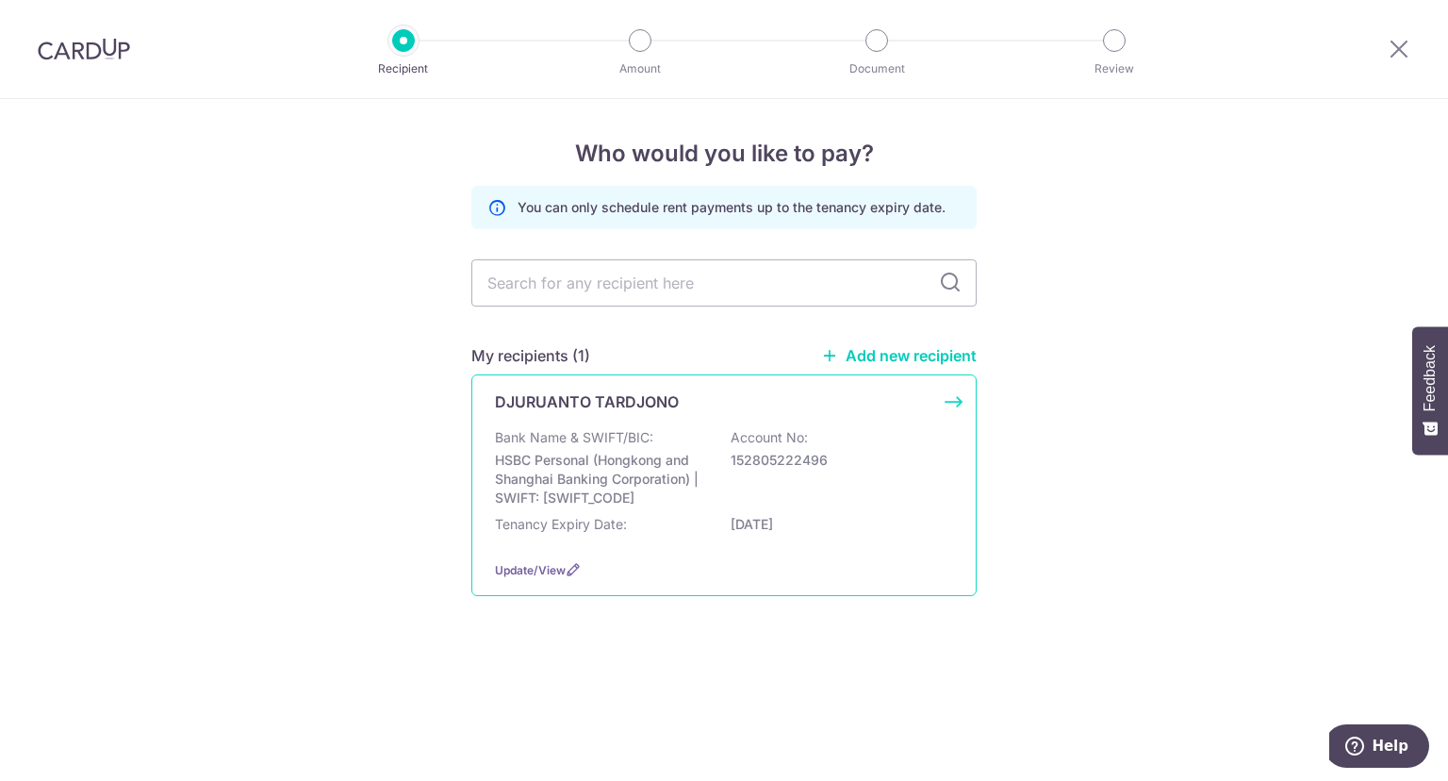
click at [670, 457] on p "HSBC Personal (Hongkong and Shanghai Banking Corporation) | SWIFT: [SWIFT_CODE]" at bounding box center [600, 479] width 211 height 57
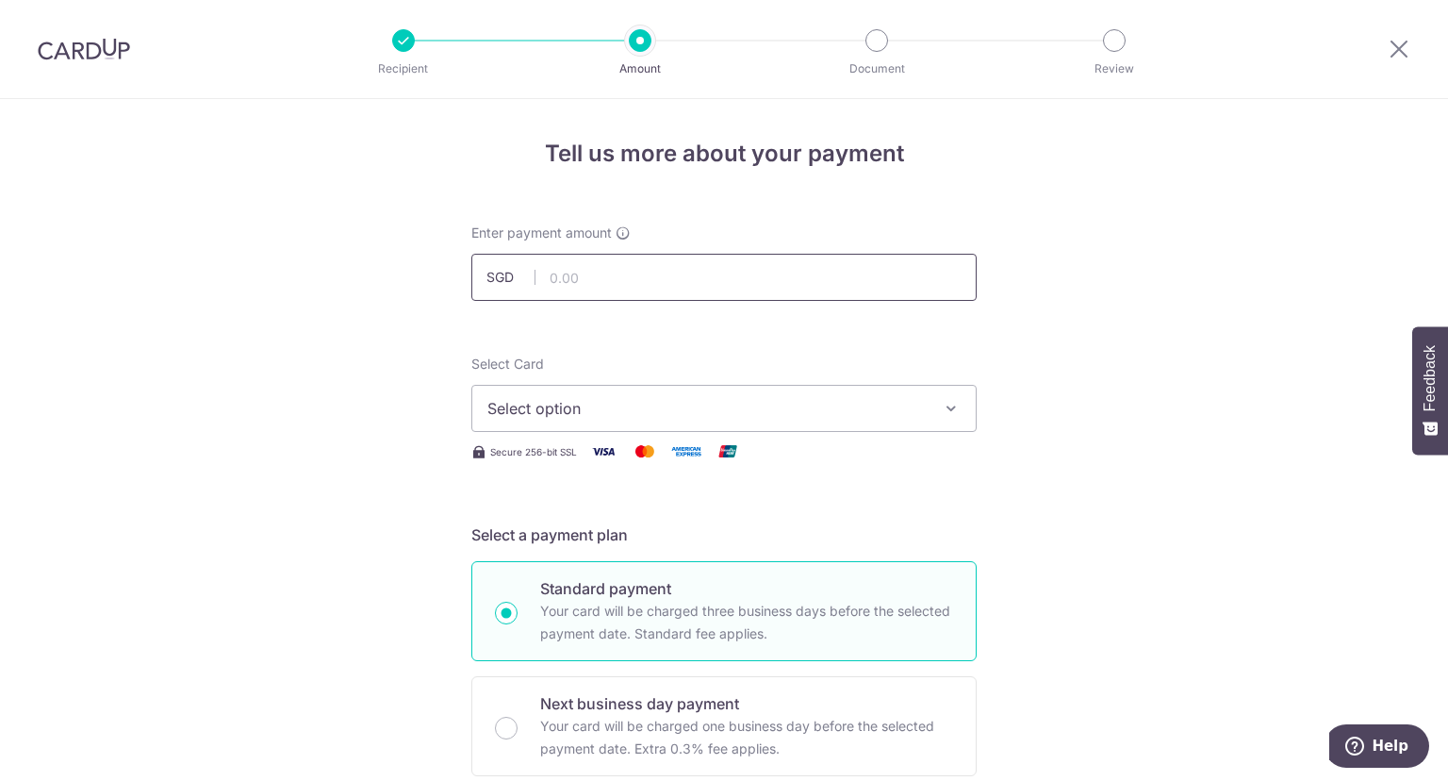
click at [729, 274] on input "text" at bounding box center [723, 277] width 505 height 47
click at [730, 274] on input "text" at bounding box center [723, 277] width 505 height 47
type input "4,100.00"
click at [832, 423] on button "Select option" at bounding box center [723, 408] width 505 height 47
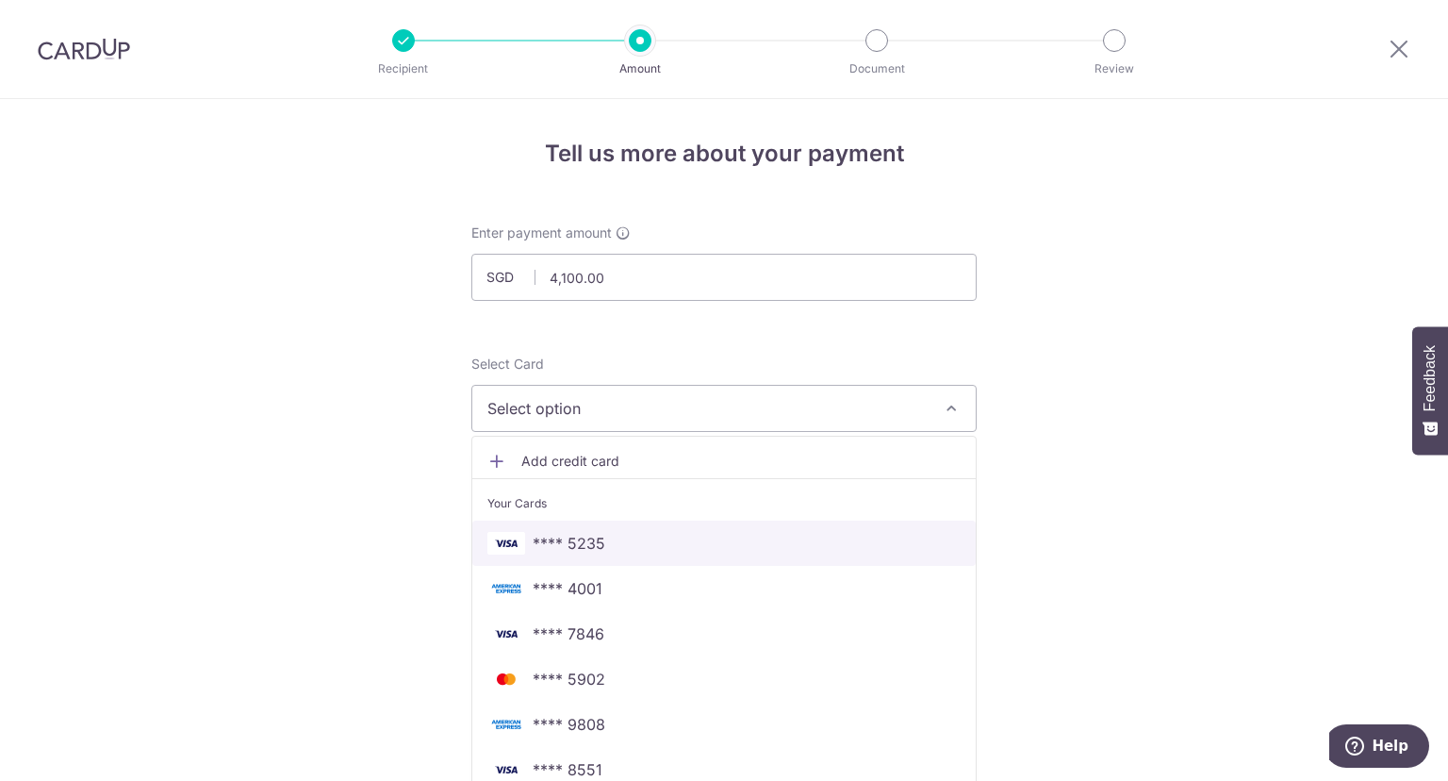
click at [631, 545] on span "**** 5235" at bounding box center [723, 543] width 473 height 23
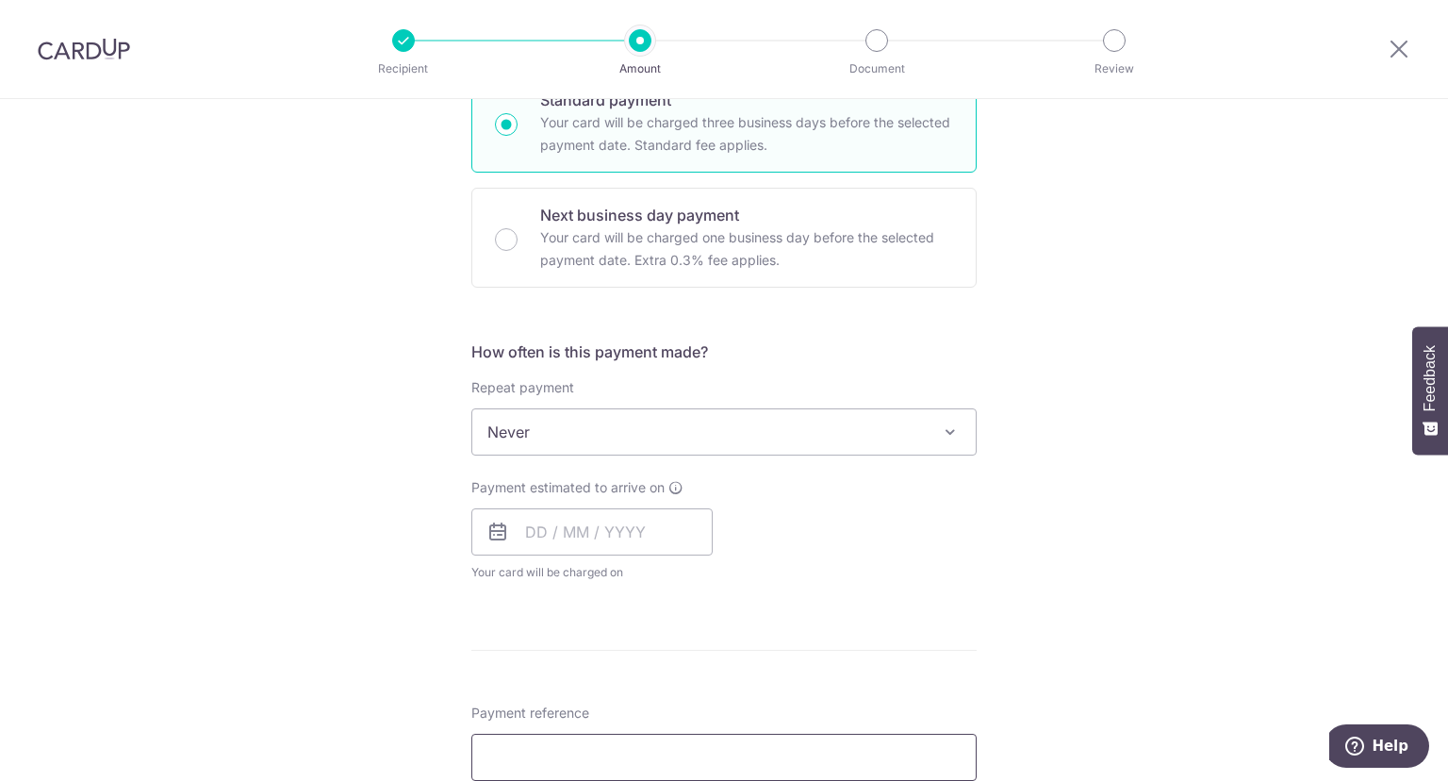
scroll to position [673, 0]
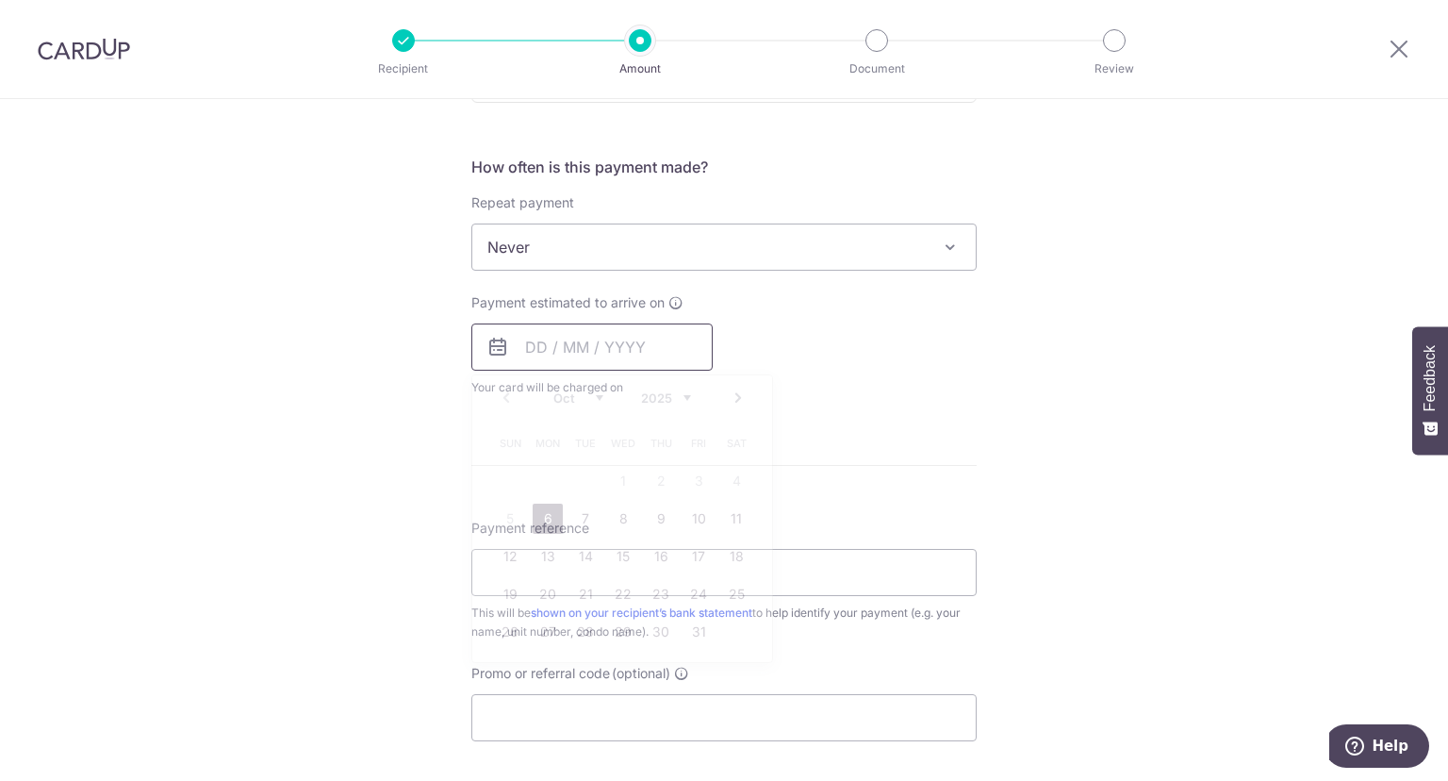
click at [670, 346] on input "text" at bounding box center [591, 346] width 241 height 47
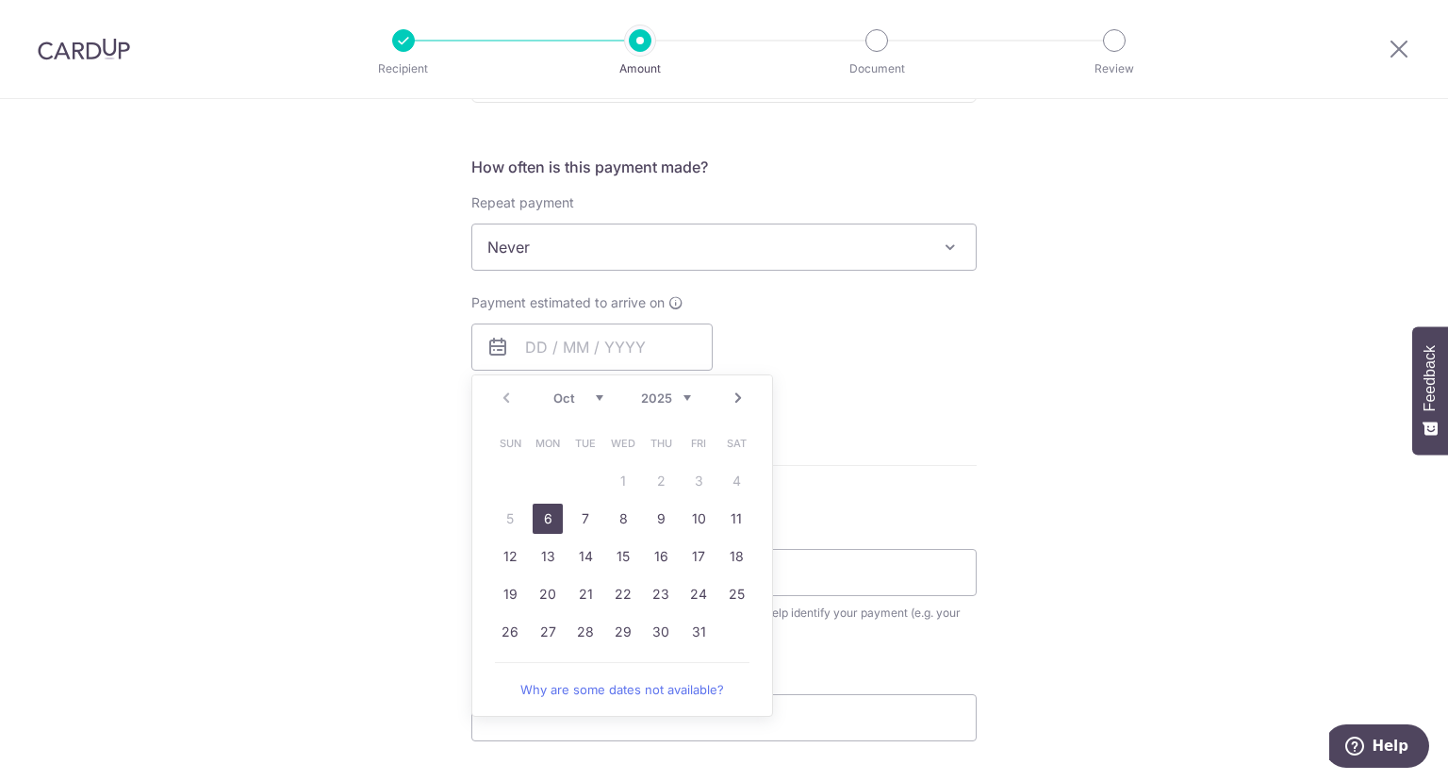
click at [541, 521] on link "6" at bounding box center [548, 518] width 30 height 30
type input "[DATE]"
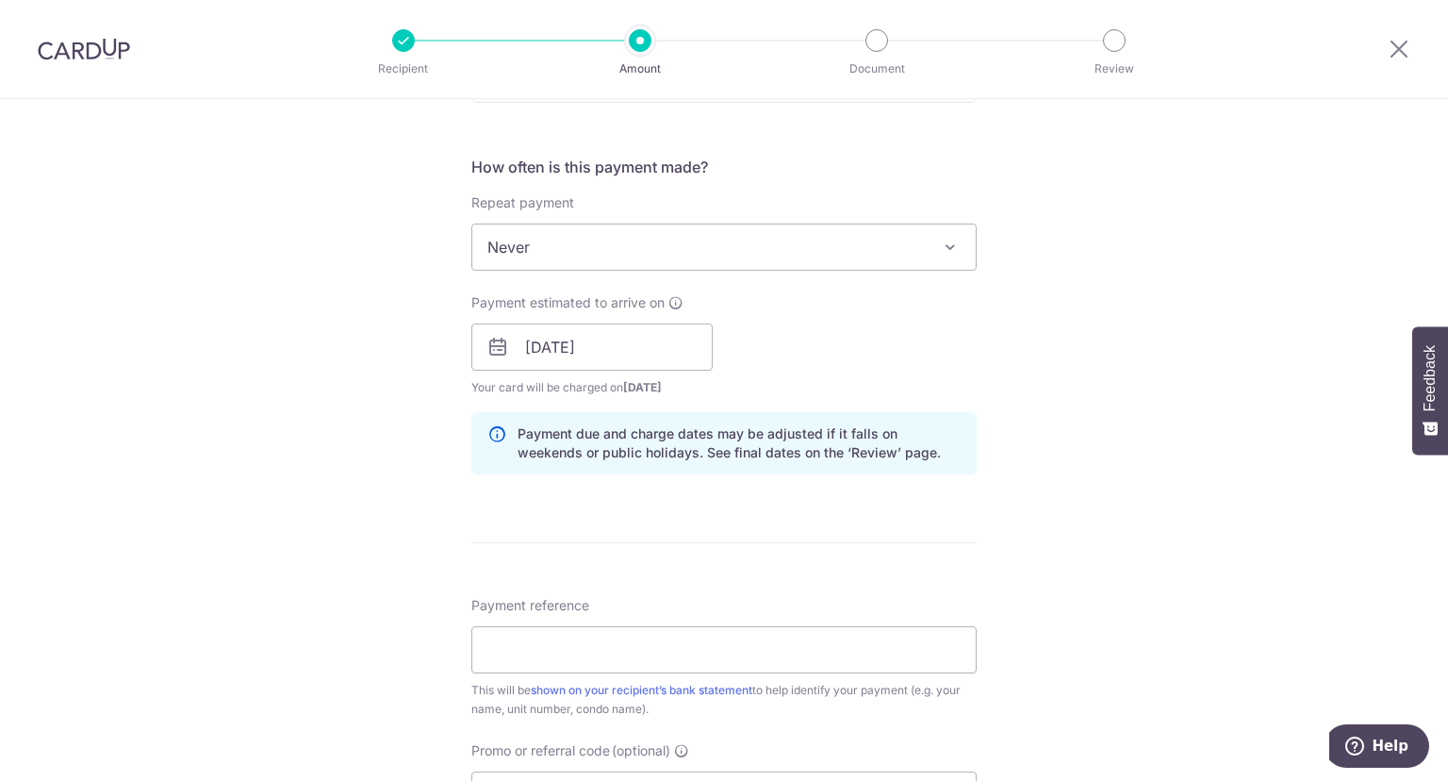
scroll to position [962, 0]
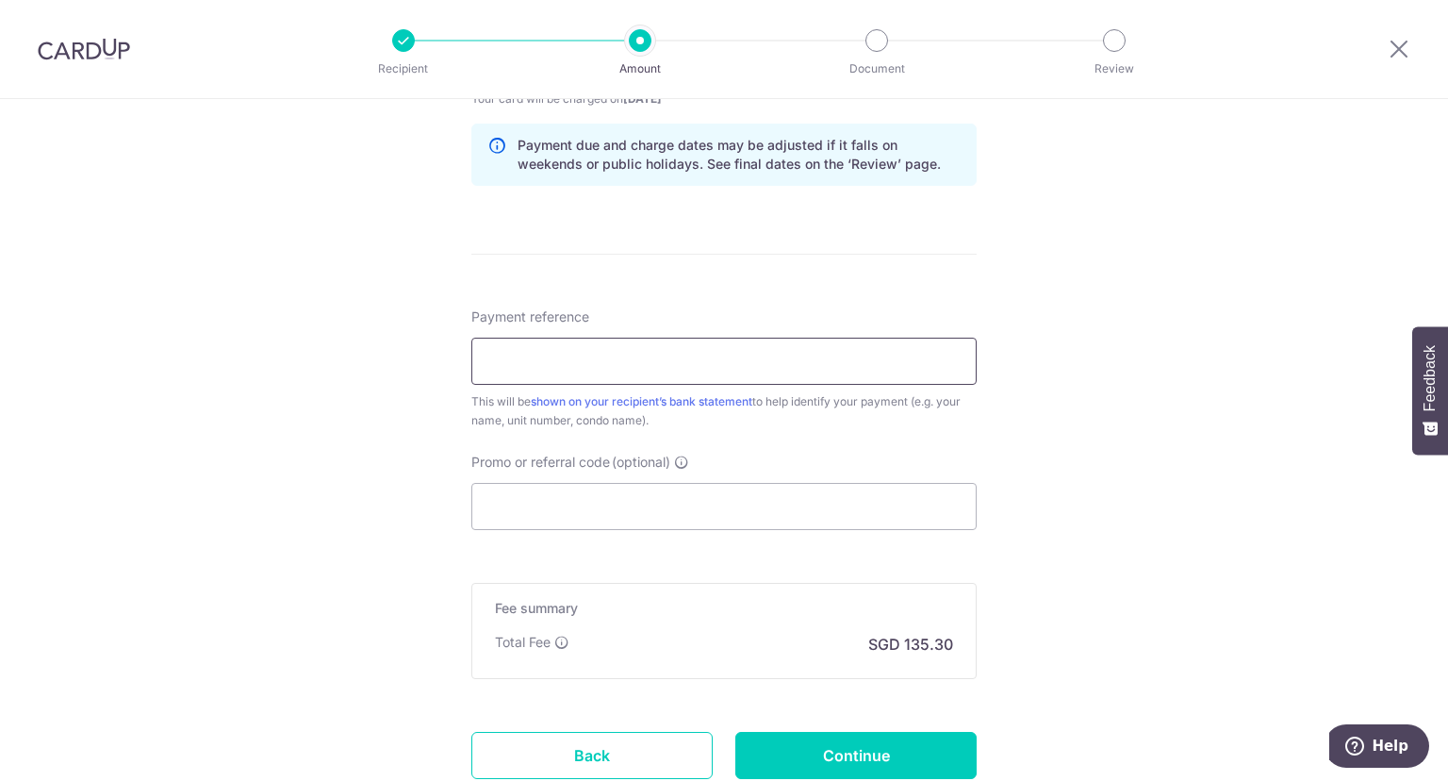
click at [717, 356] on input "Payment reference" at bounding box center [723, 361] width 505 height 47
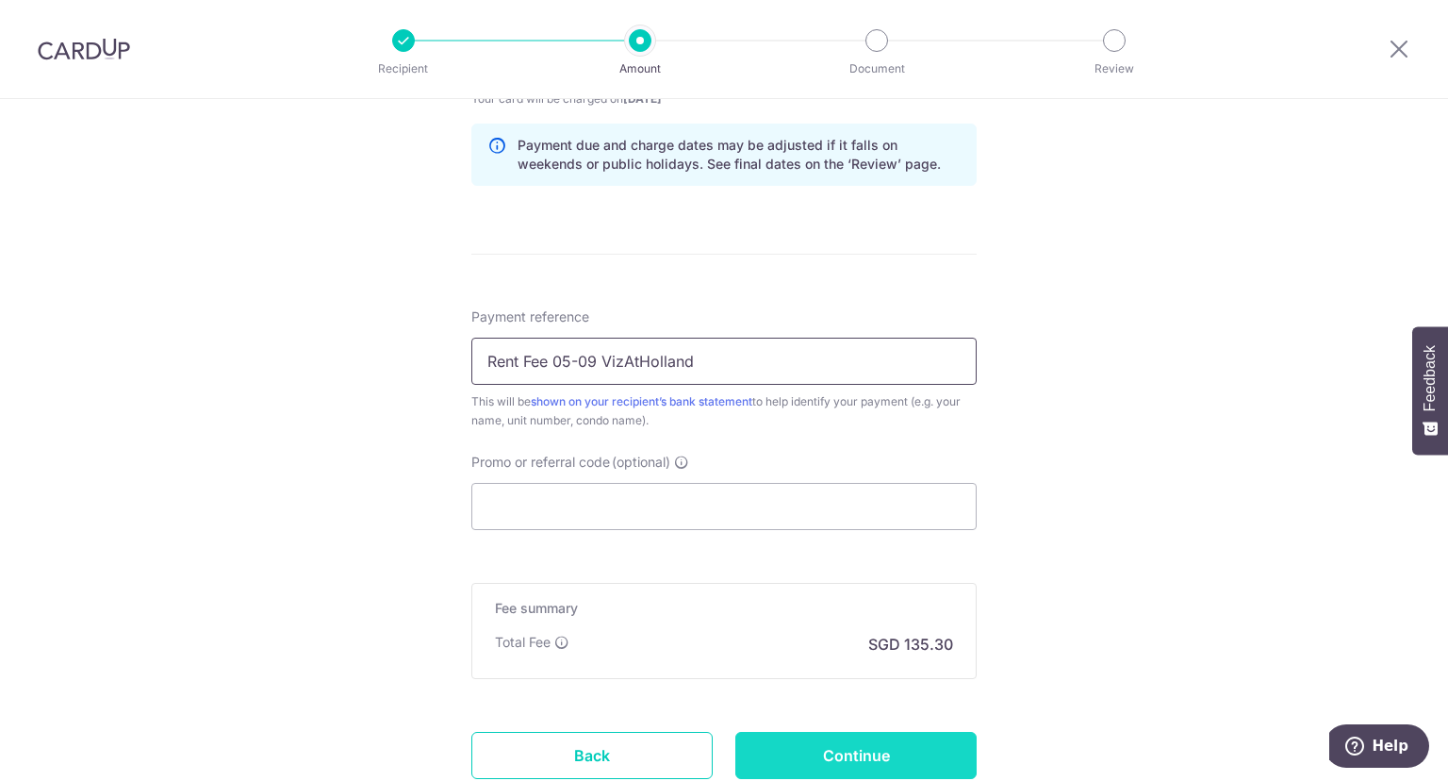
type input "Rent Fee 05-09 VizAtHolland"
click at [789, 751] on input "Continue" at bounding box center [855, 755] width 241 height 47
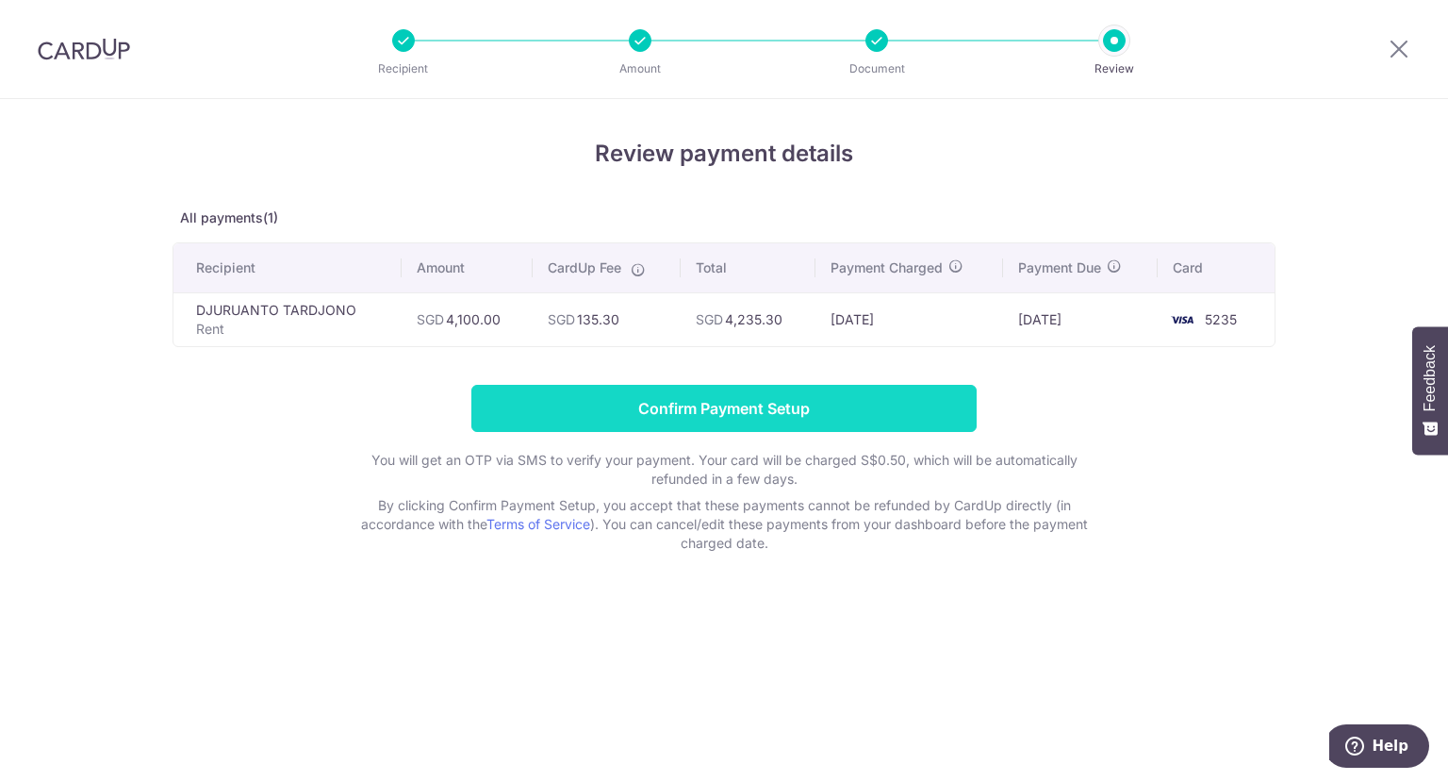
click at [860, 403] on input "Confirm Payment Setup" at bounding box center [723, 408] width 505 height 47
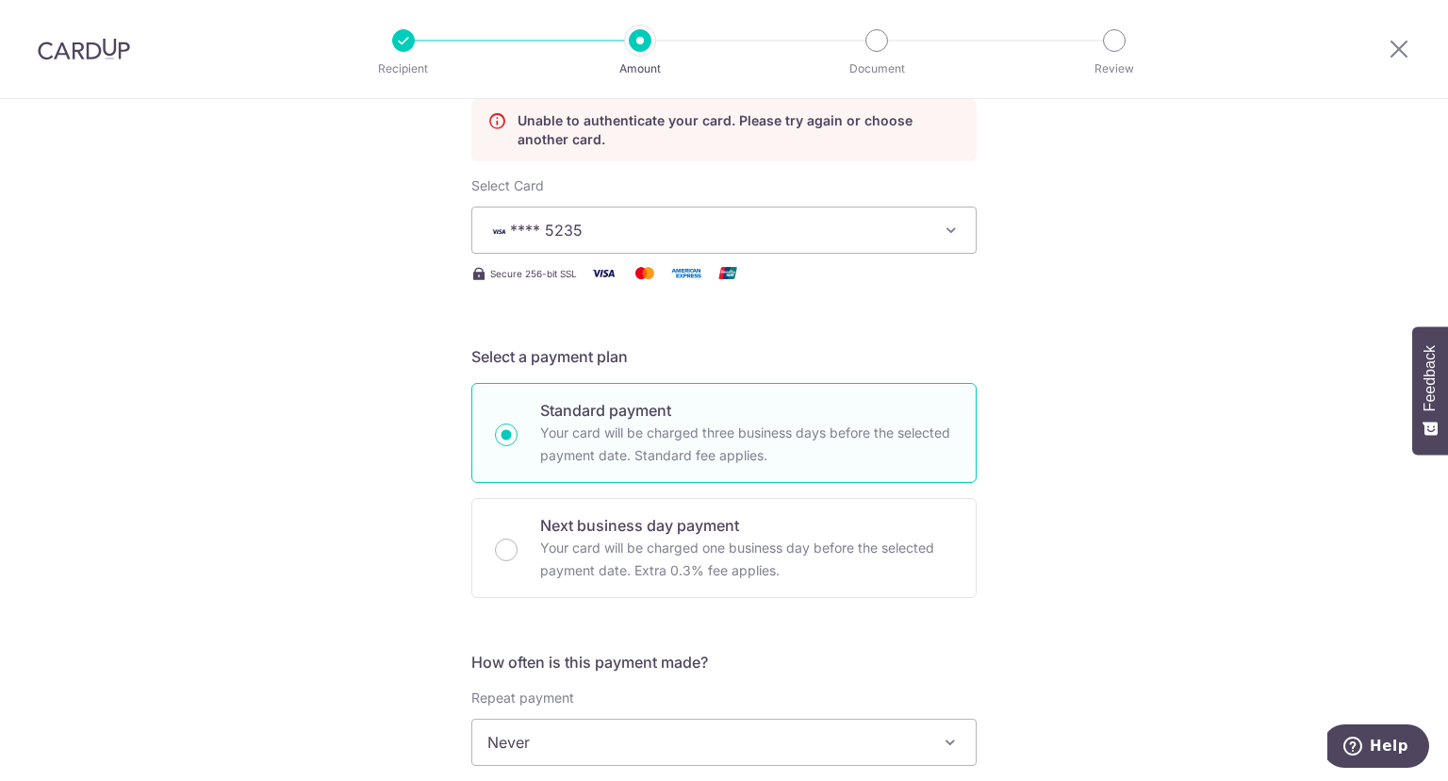
click at [944, 239] on icon "button" at bounding box center [951, 230] width 19 height 19
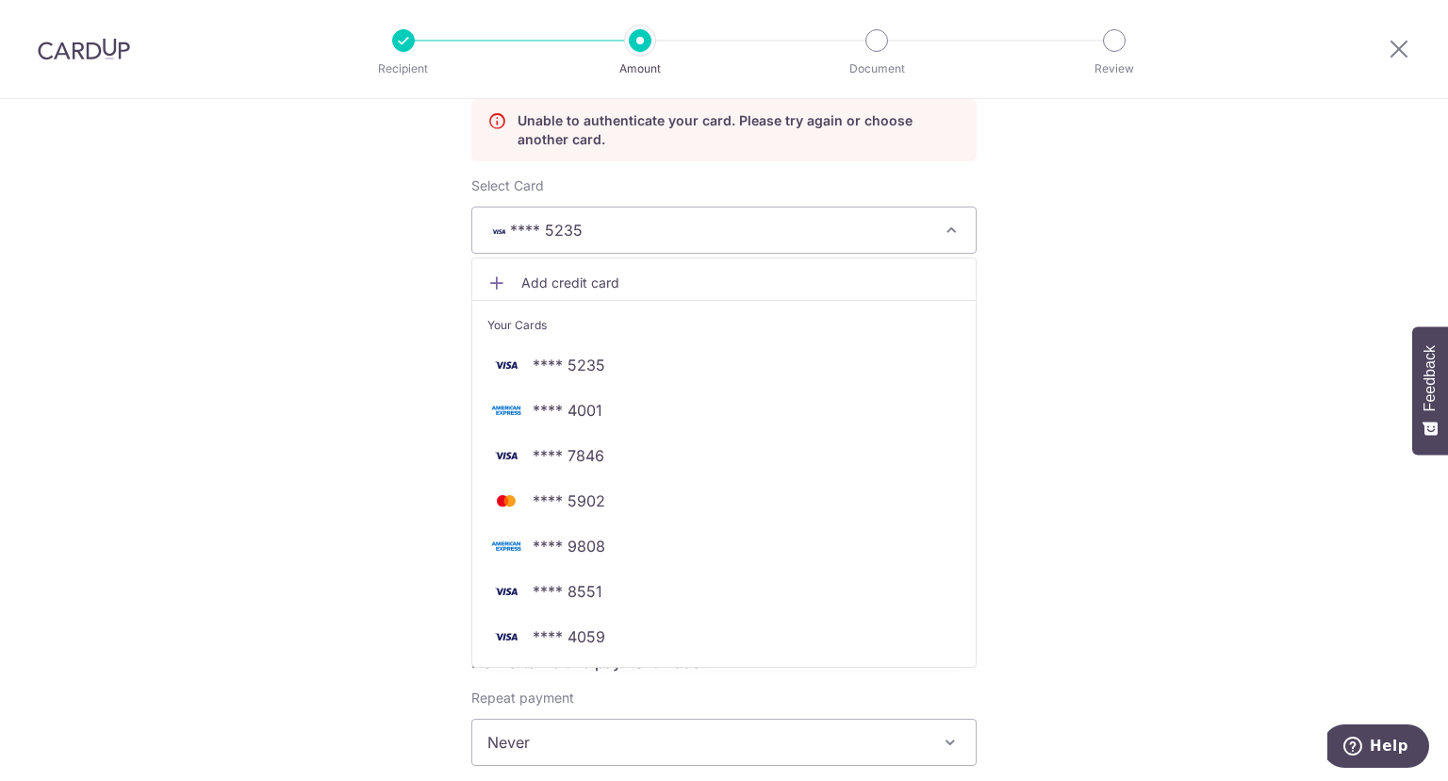
click at [624, 227] on span "**** 5235" at bounding box center [706, 230] width 439 height 23
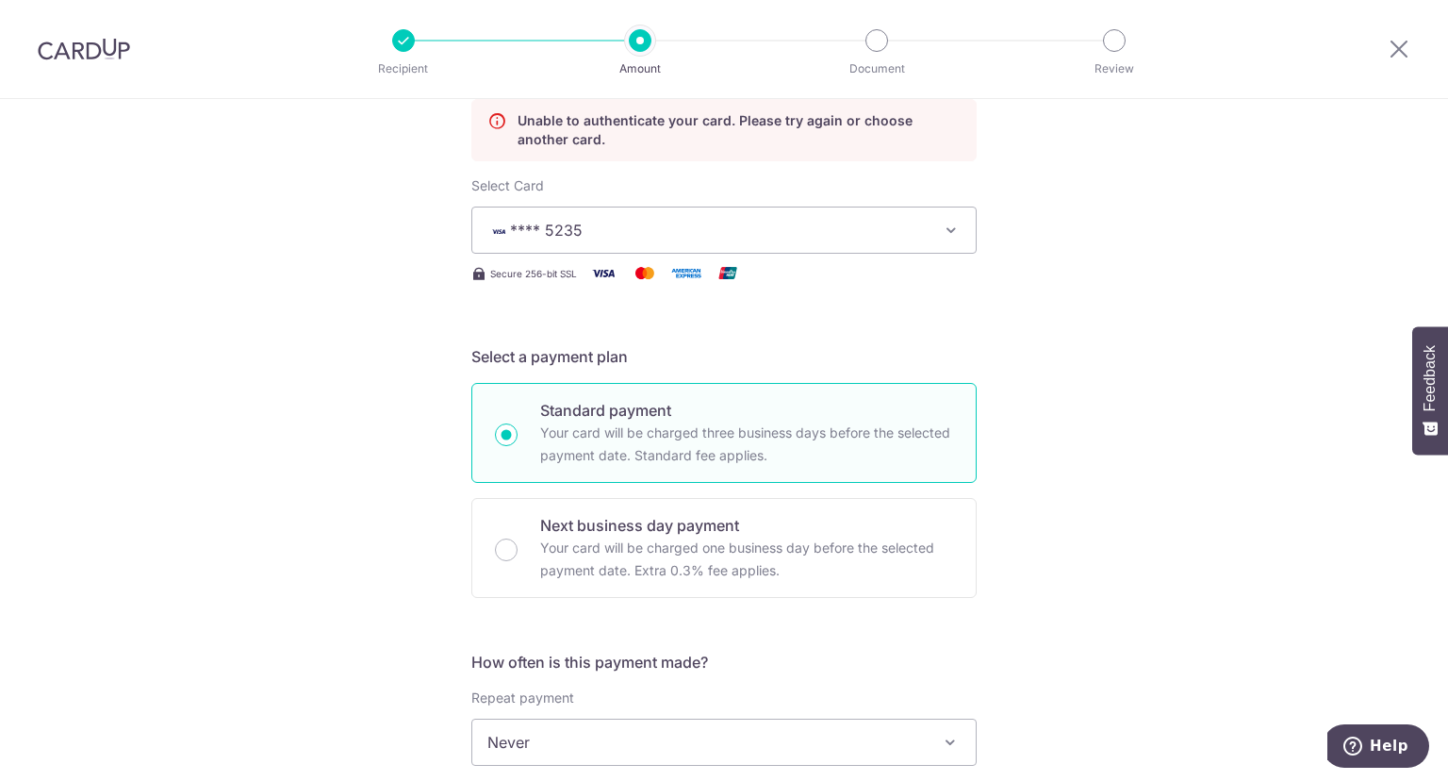
click at [624, 227] on span "**** 5235" at bounding box center [706, 230] width 439 height 23
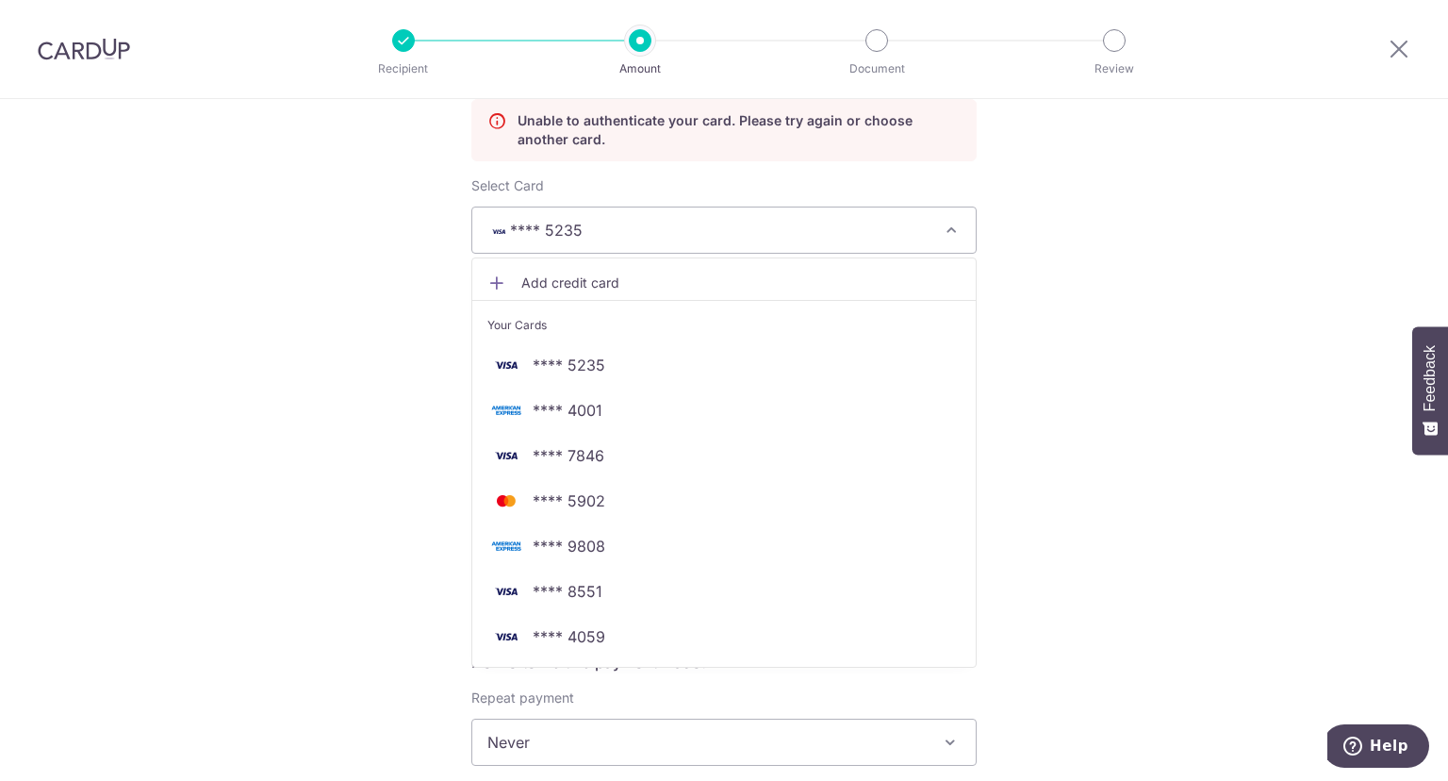
click at [570, 276] on span "Add credit card" at bounding box center [740, 282] width 439 height 19
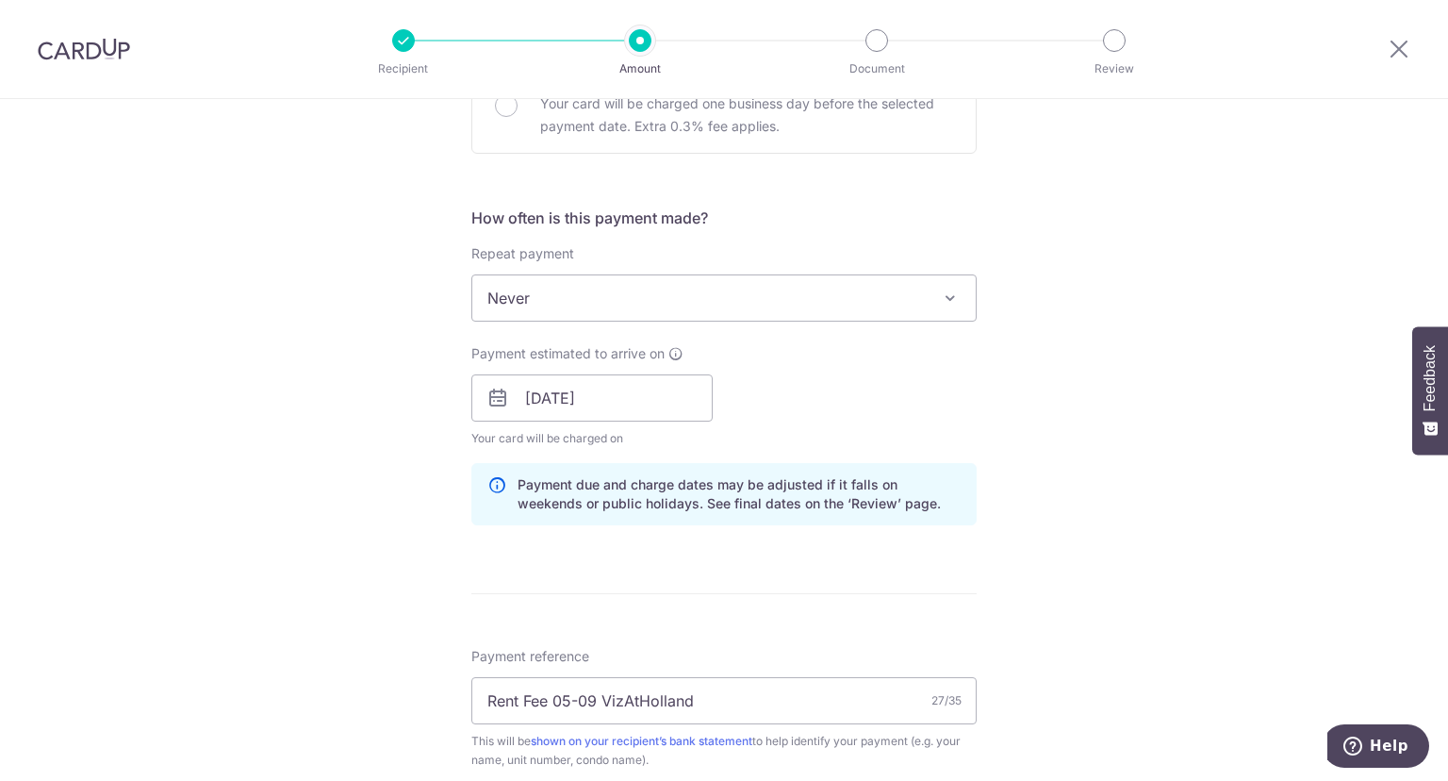
scroll to position [1696, 0]
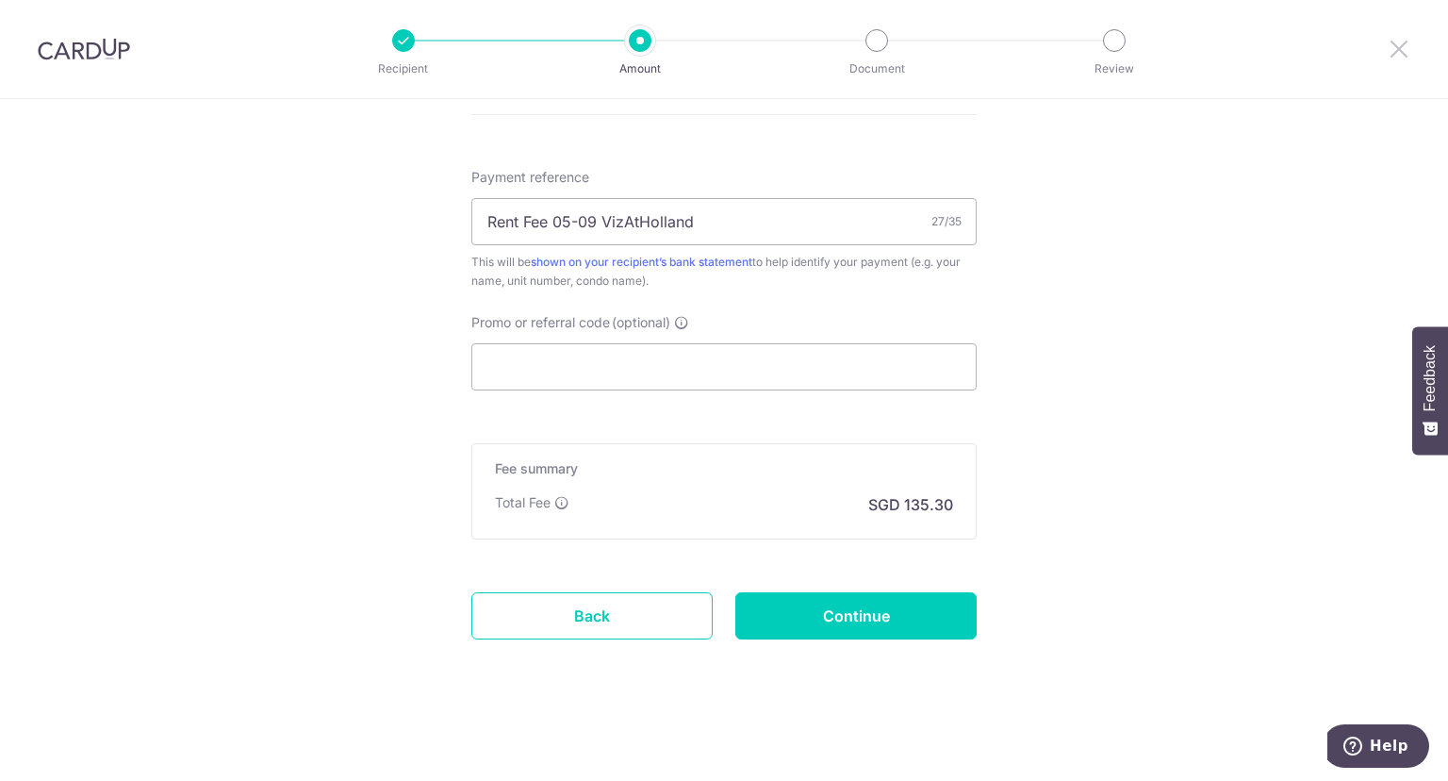
click at [1391, 55] on icon at bounding box center [1399, 49] width 23 height 24
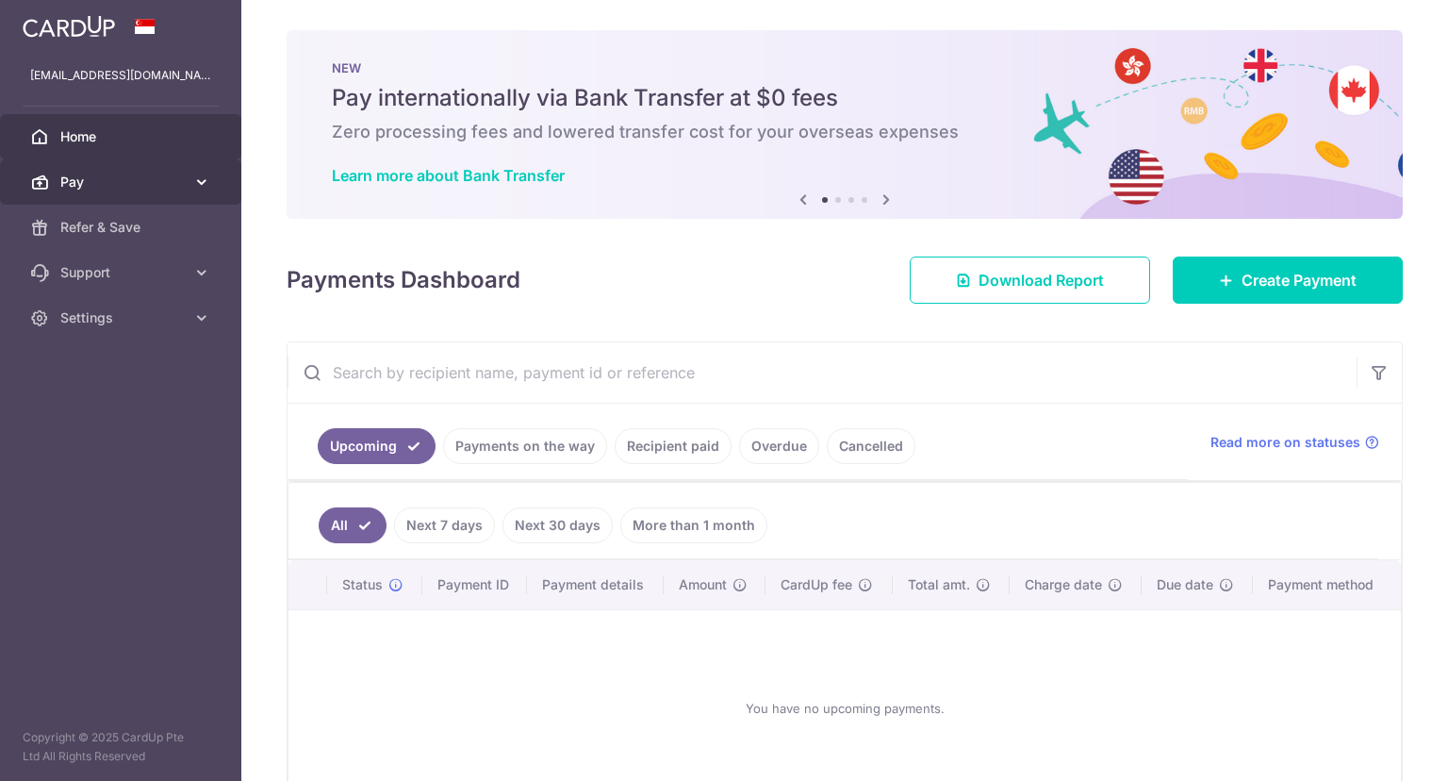
click at [195, 181] on icon at bounding box center [201, 182] width 19 height 19
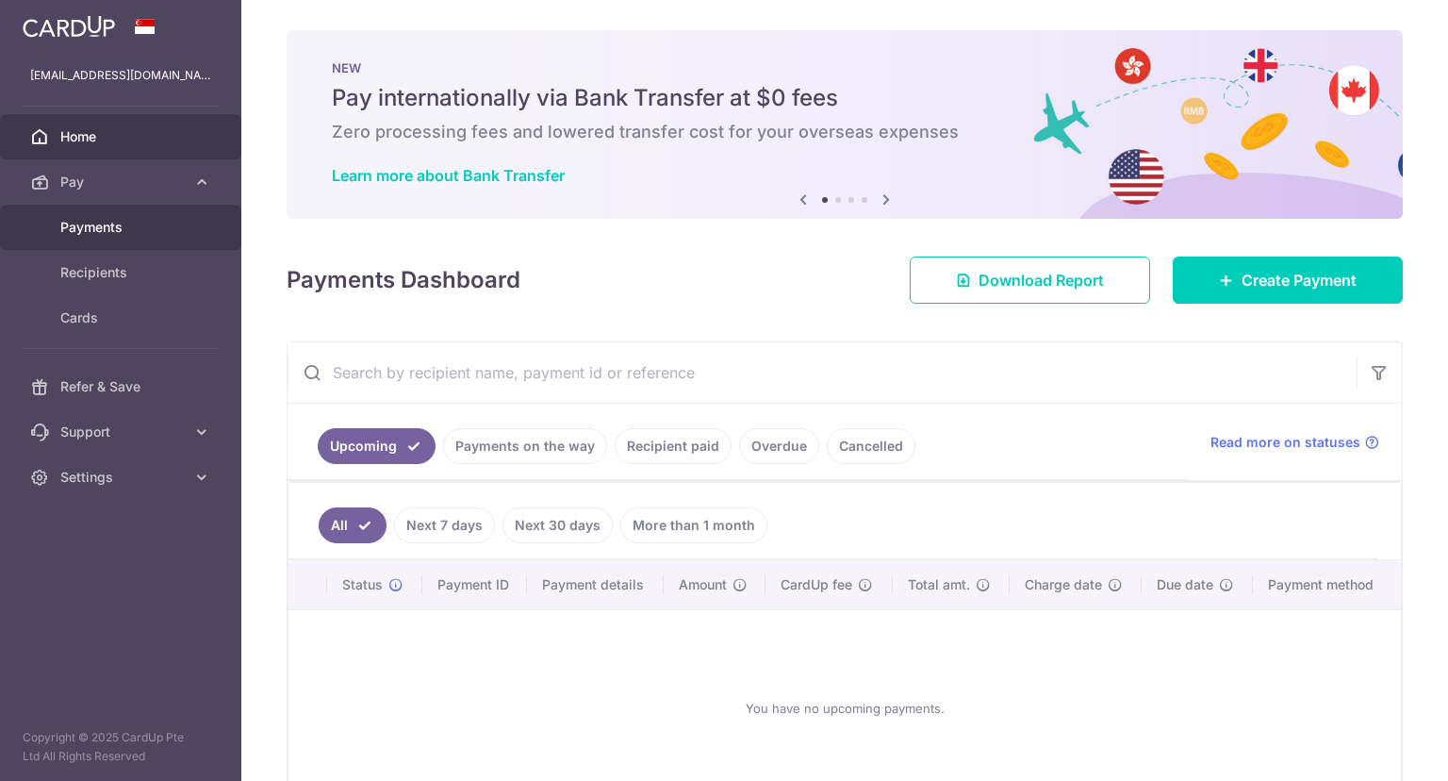
click at [106, 235] on span "Payments" at bounding box center [122, 227] width 124 height 19
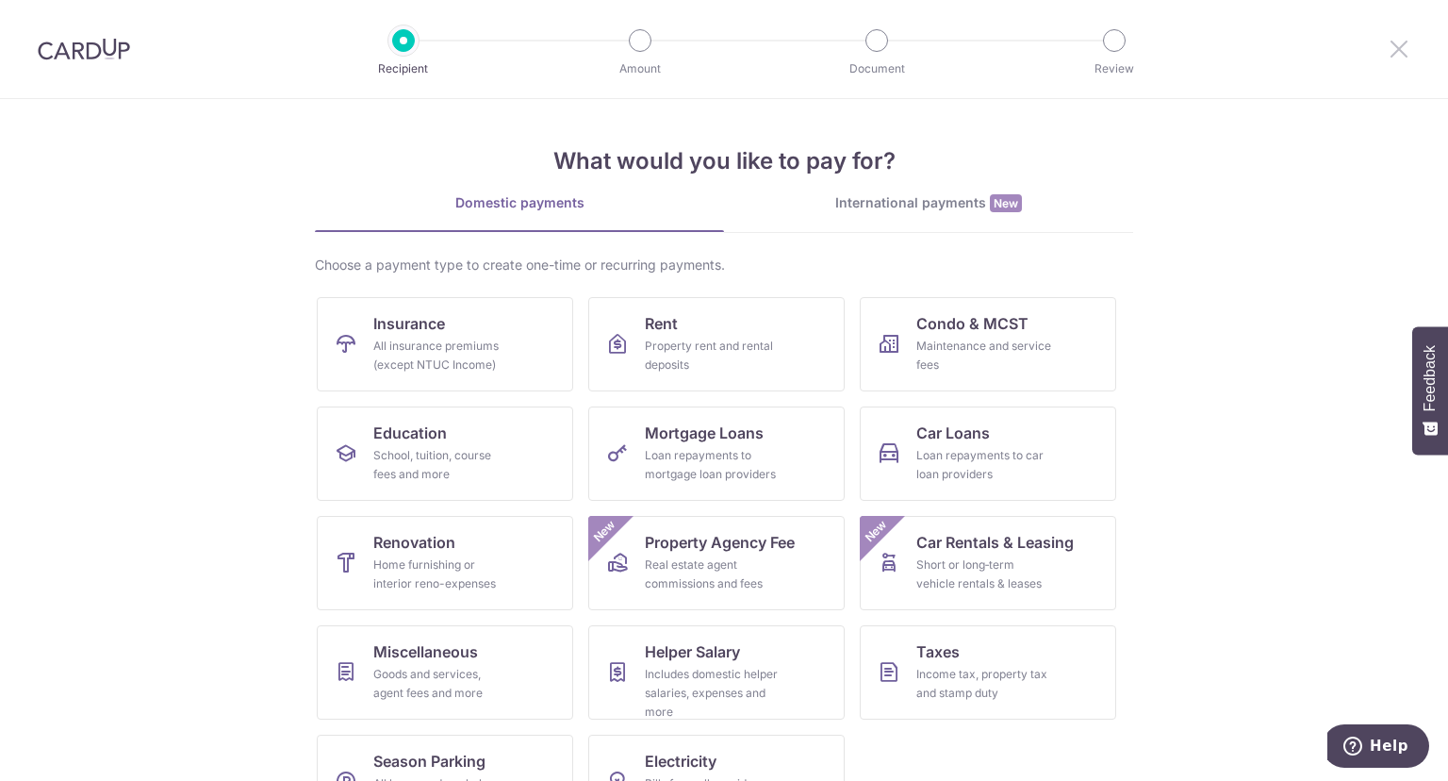
click at [1401, 58] on icon at bounding box center [1399, 49] width 23 height 24
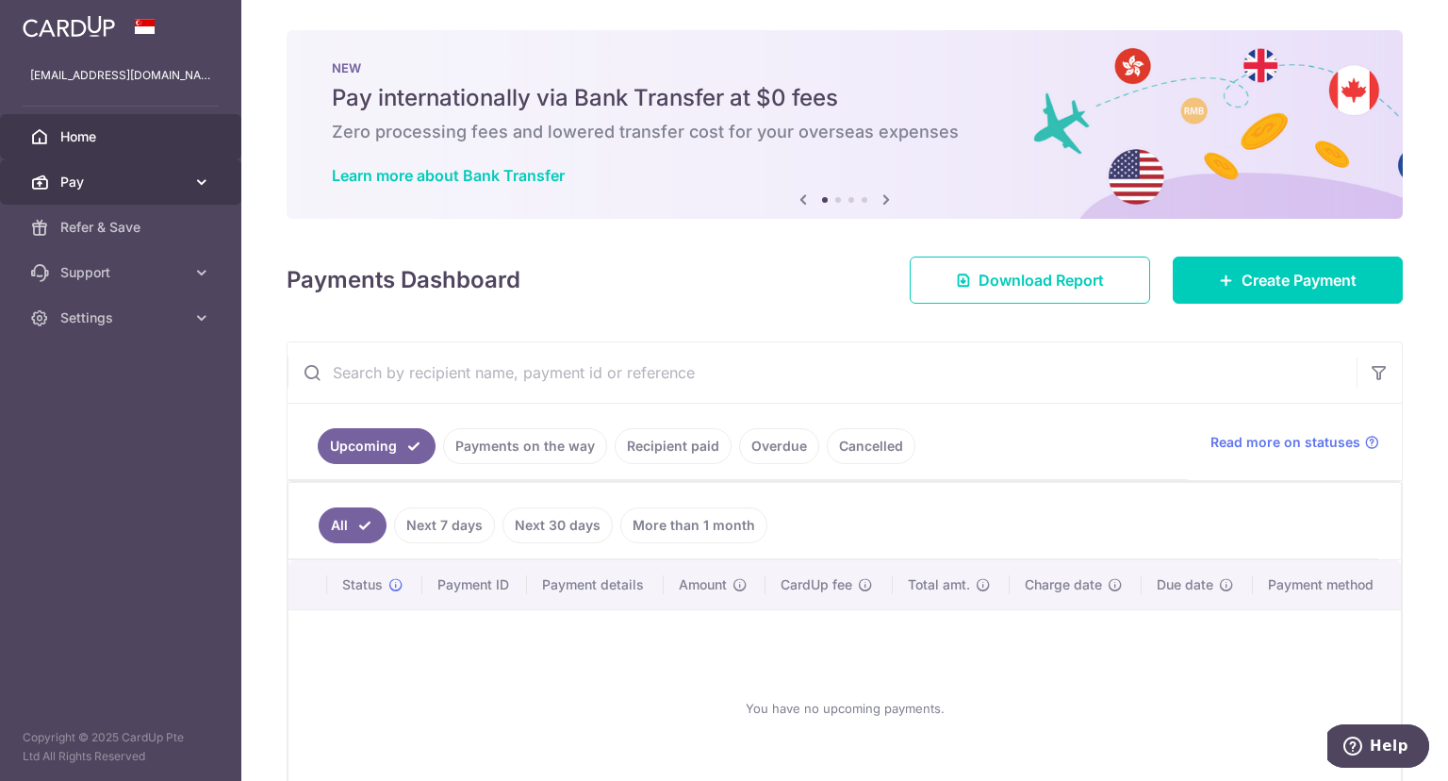
click at [132, 192] on link "Pay" at bounding box center [120, 181] width 241 height 45
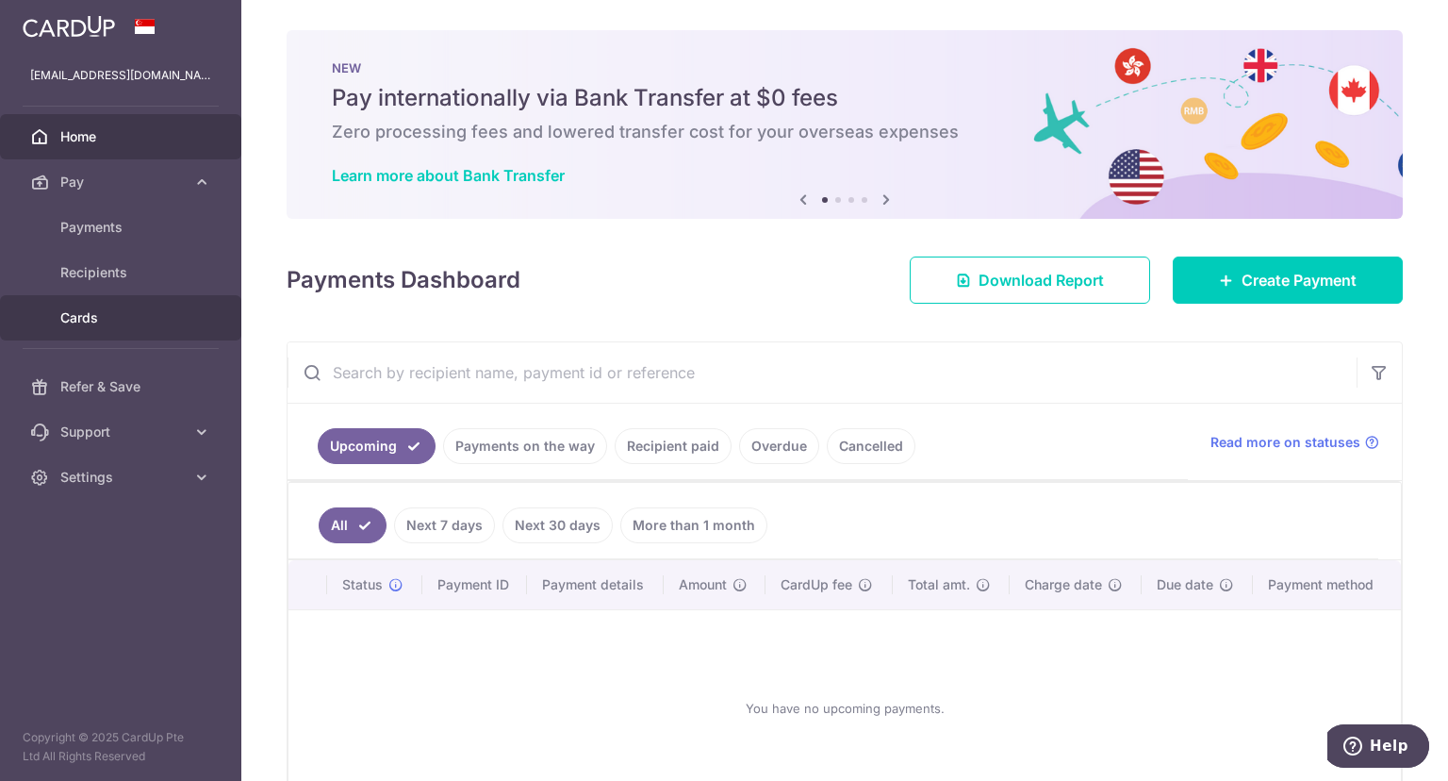
click at [91, 319] on span "Cards" at bounding box center [122, 317] width 124 height 19
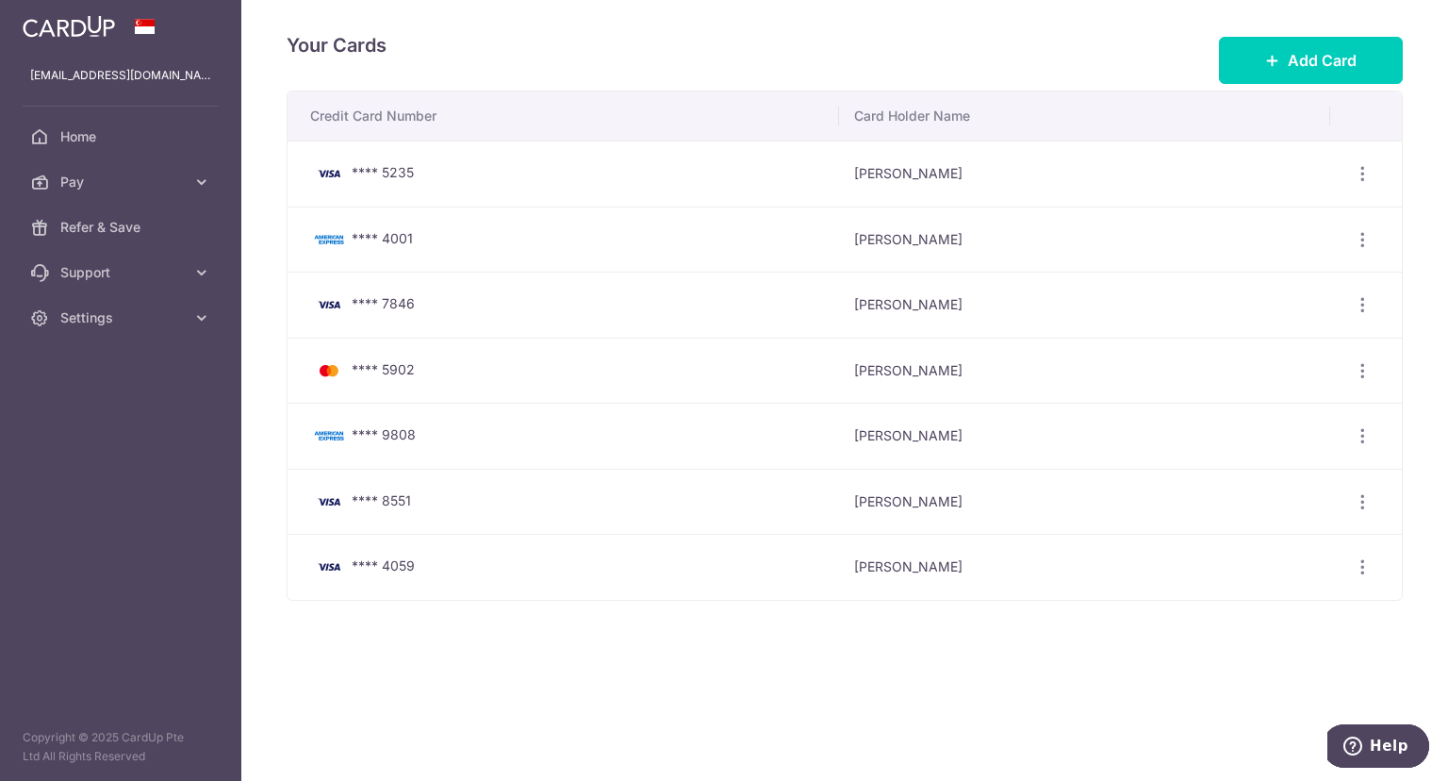
click at [400, 175] on span "**** 5235" at bounding box center [383, 172] width 62 height 16
click at [522, 173] on div "**** 5235" at bounding box center [567, 173] width 514 height 23
drag, startPoint x: 1358, startPoint y: 162, endPoint x: 1365, endPoint y: 177, distance: 16.9
click at [1360, 170] on div "View/Edit Delete" at bounding box center [1362, 174] width 35 height 35
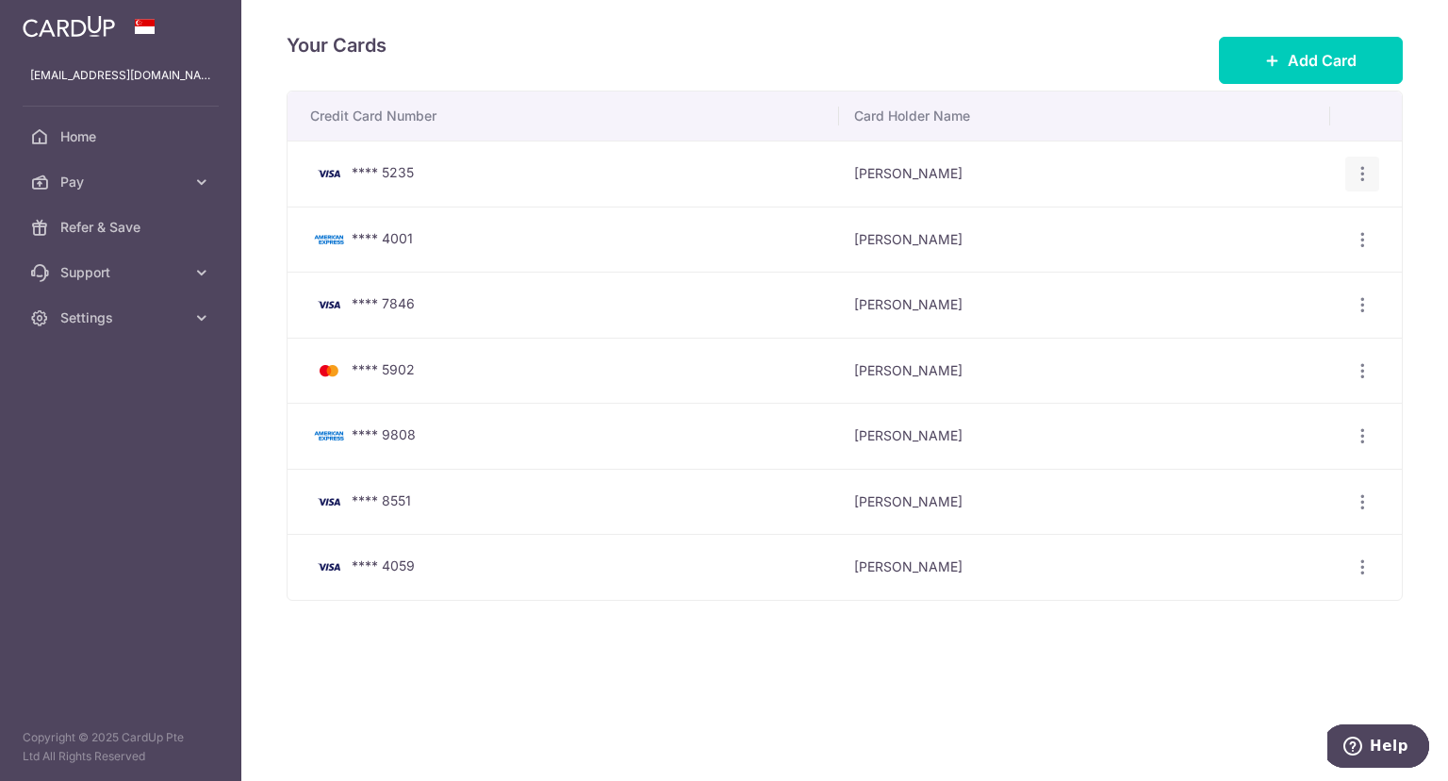
click at [1365, 177] on icon "button" at bounding box center [1363, 174] width 20 height 20
click at [1304, 233] on span "View/Edit" at bounding box center [1299, 226] width 128 height 23
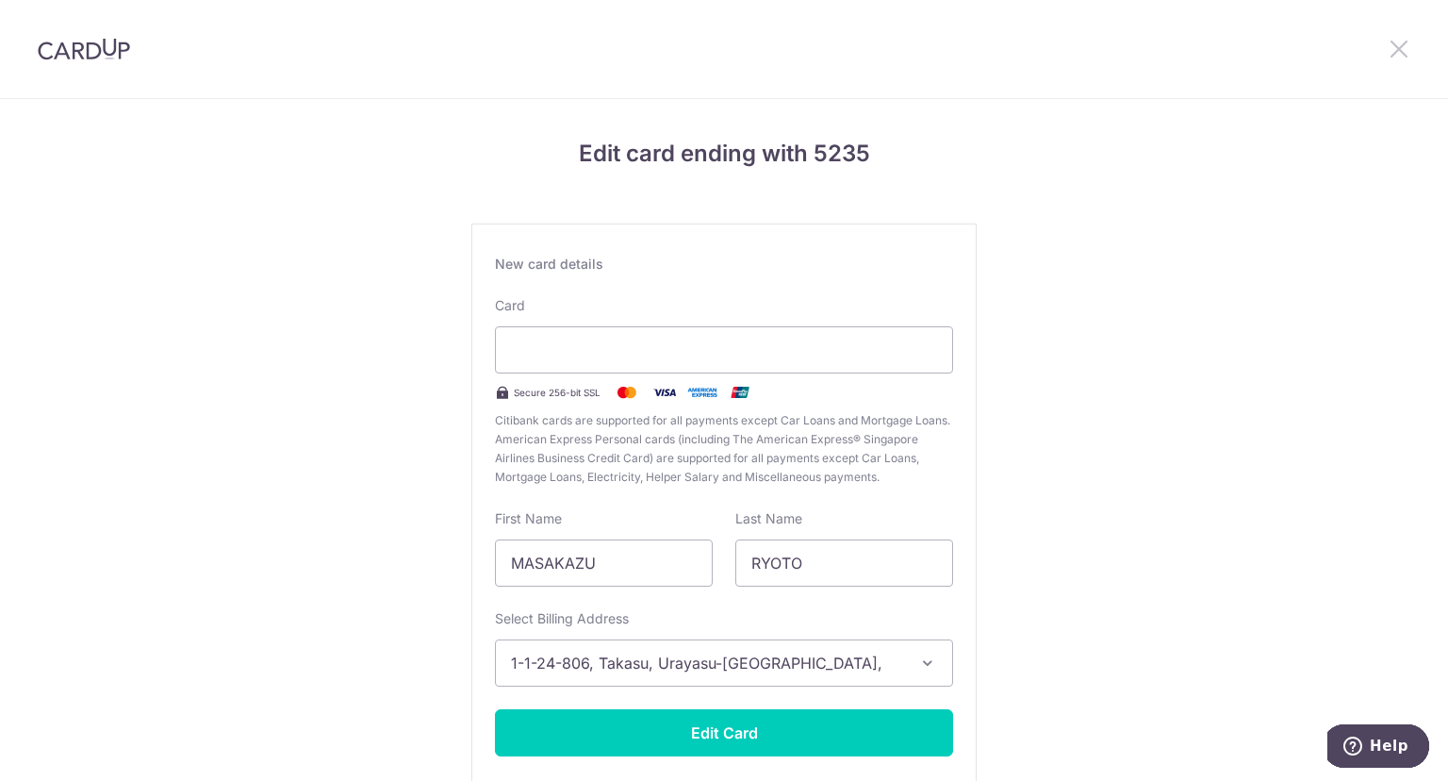
click at [1405, 56] on icon at bounding box center [1399, 49] width 23 height 24
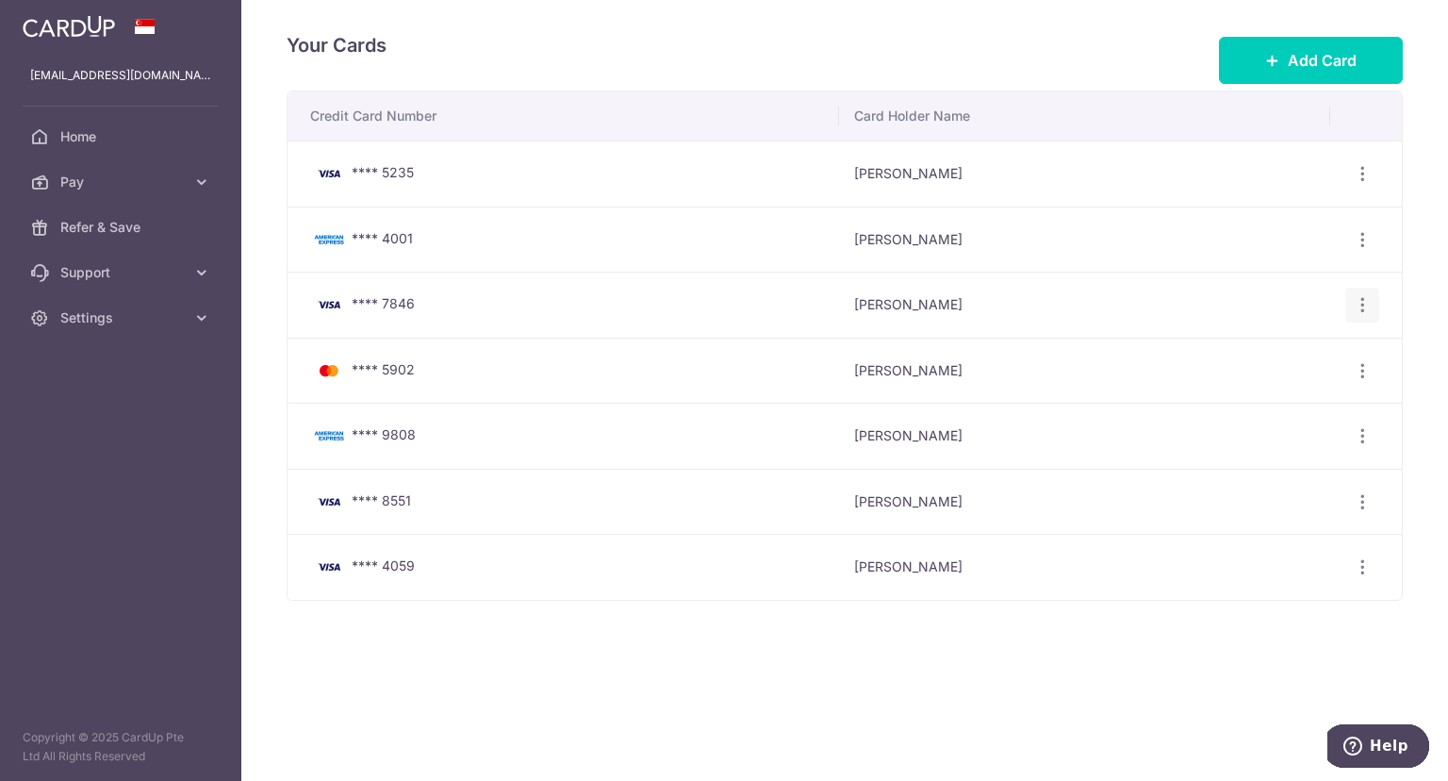
click at [1362, 306] on icon "button" at bounding box center [1363, 305] width 20 height 20
click at [1307, 363] on span "View/Edit" at bounding box center [1299, 357] width 128 height 23
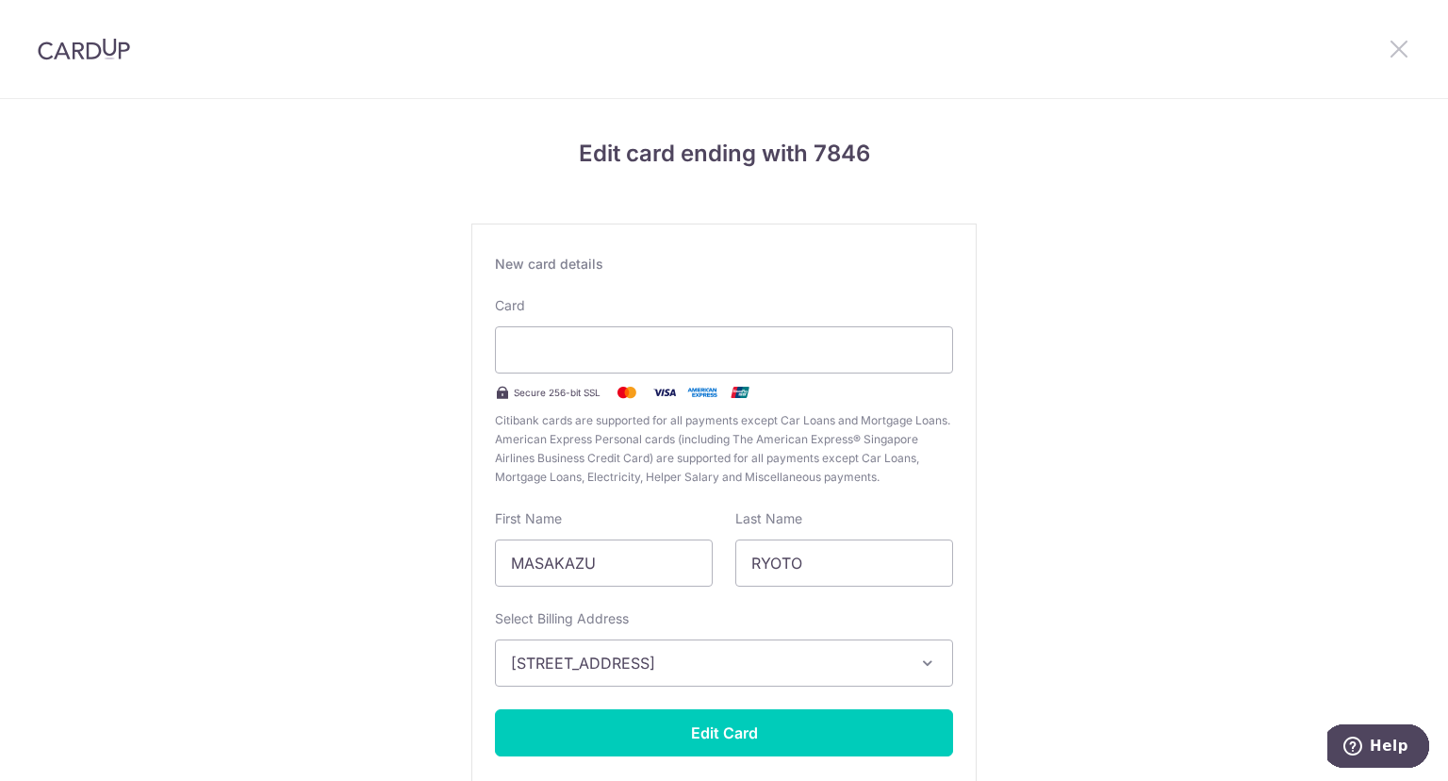
click at [1400, 44] on icon at bounding box center [1399, 49] width 23 height 24
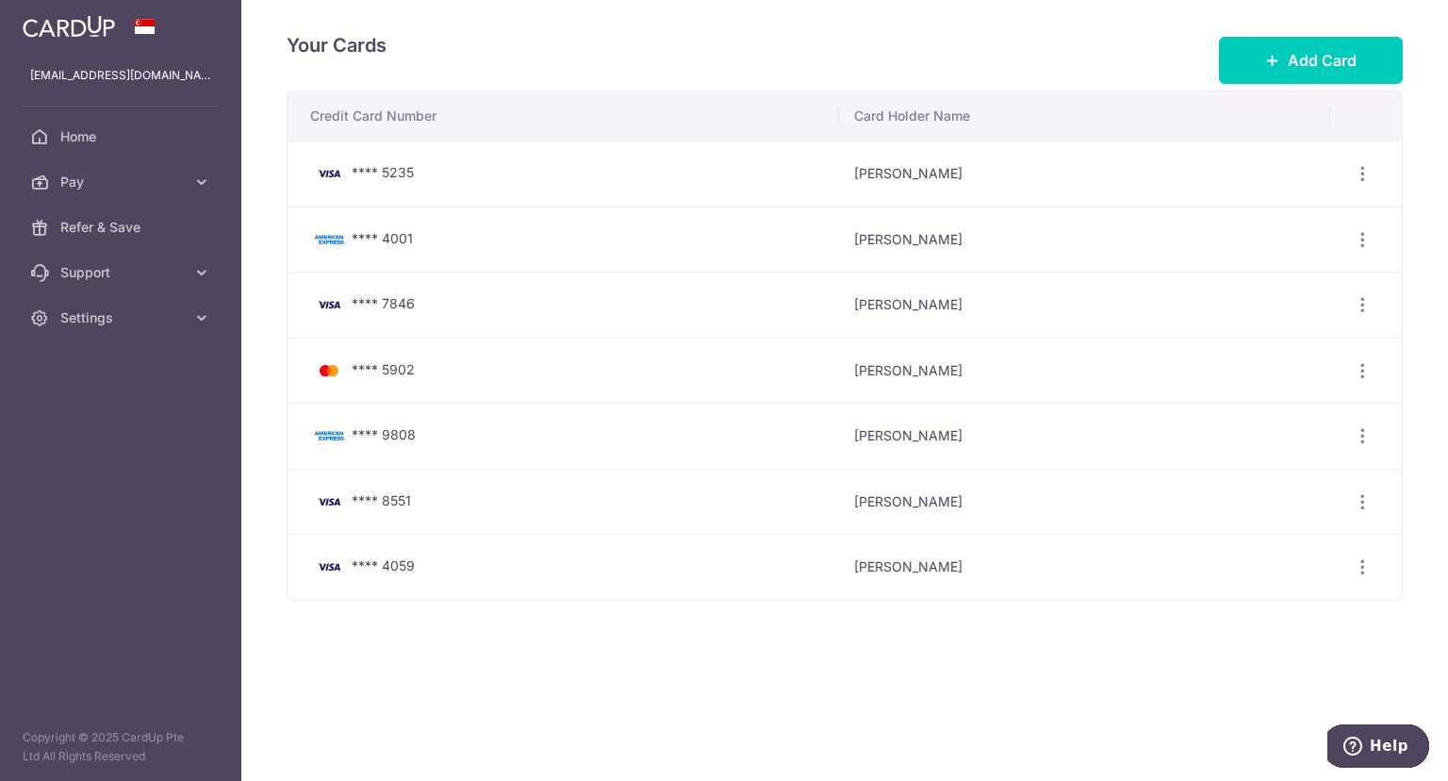
click at [472, 81] on div "Your Cards Add Card" at bounding box center [845, 60] width 1116 height 60
click at [188, 189] on link "Pay" at bounding box center [120, 181] width 241 height 45
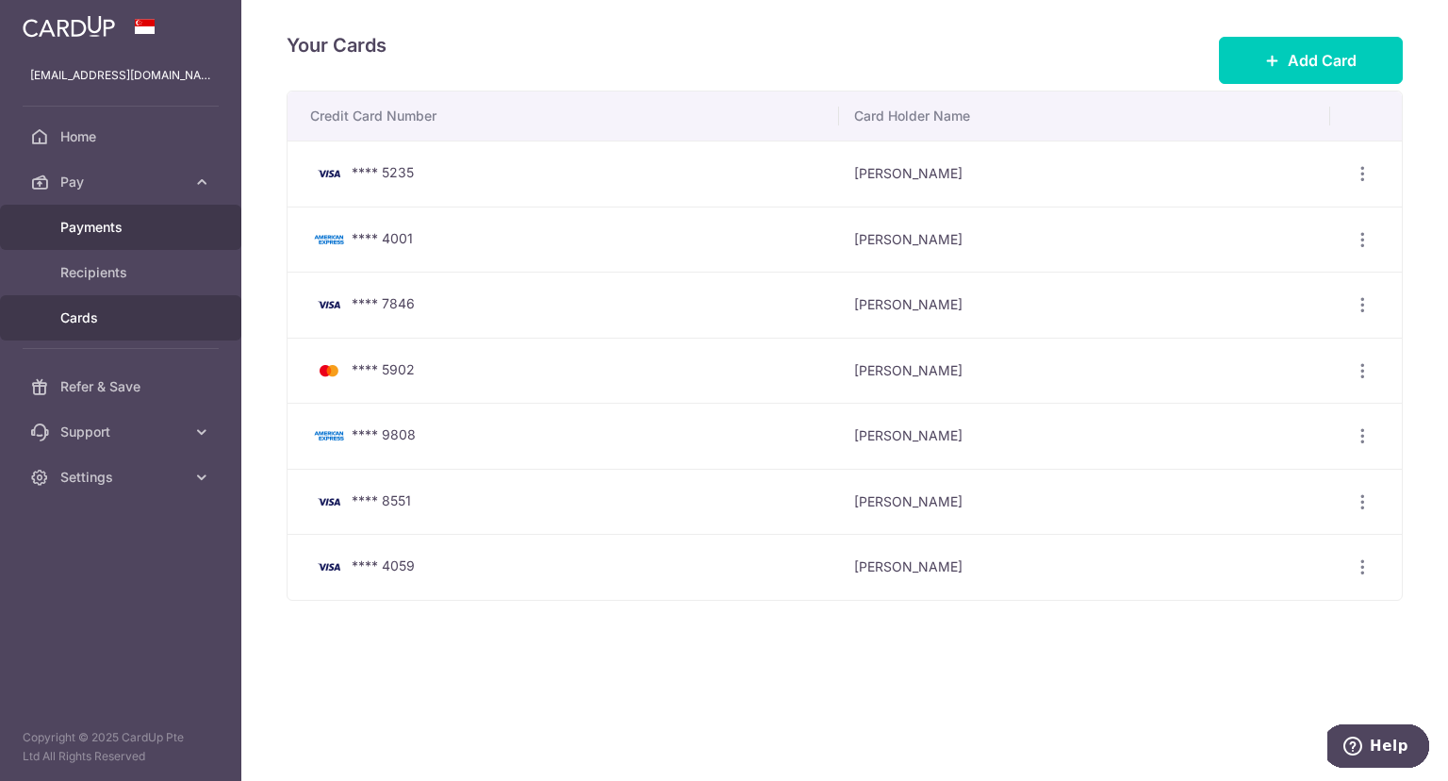
click at [136, 221] on span "Payments" at bounding box center [122, 227] width 124 height 19
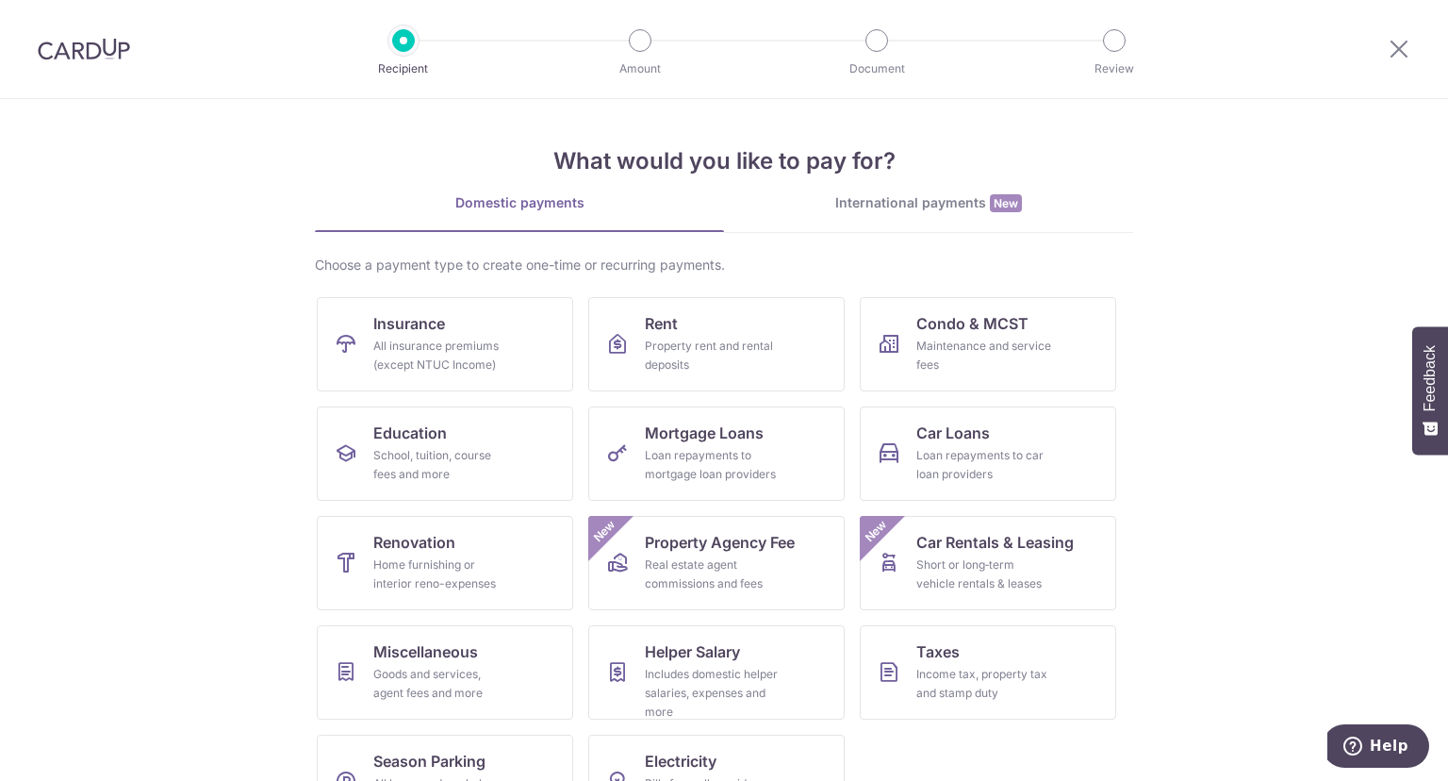
click at [1161, 253] on section "What would you like to pay for? Domestic payments International payments New Ch…" at bounding box center [724, 440] width 1448 height 682
click at [663, 322] on span "Rent" at bounding box center [661, 323] width 33 height 23
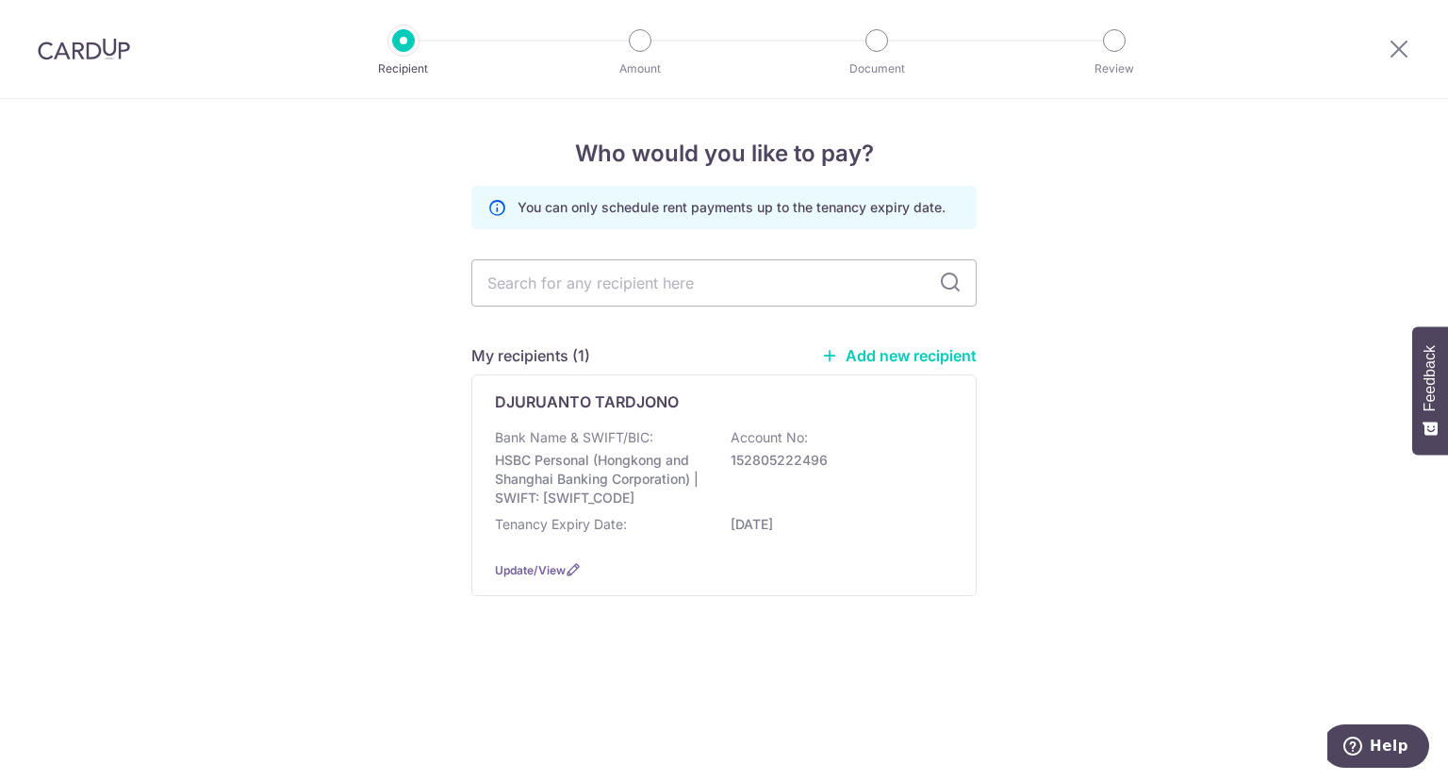
click at [663, 322] on div "You can only schedule rent payments up to the tenancy expiry date. My recipient…" at bounding box center [723, 406] width 505 height 440
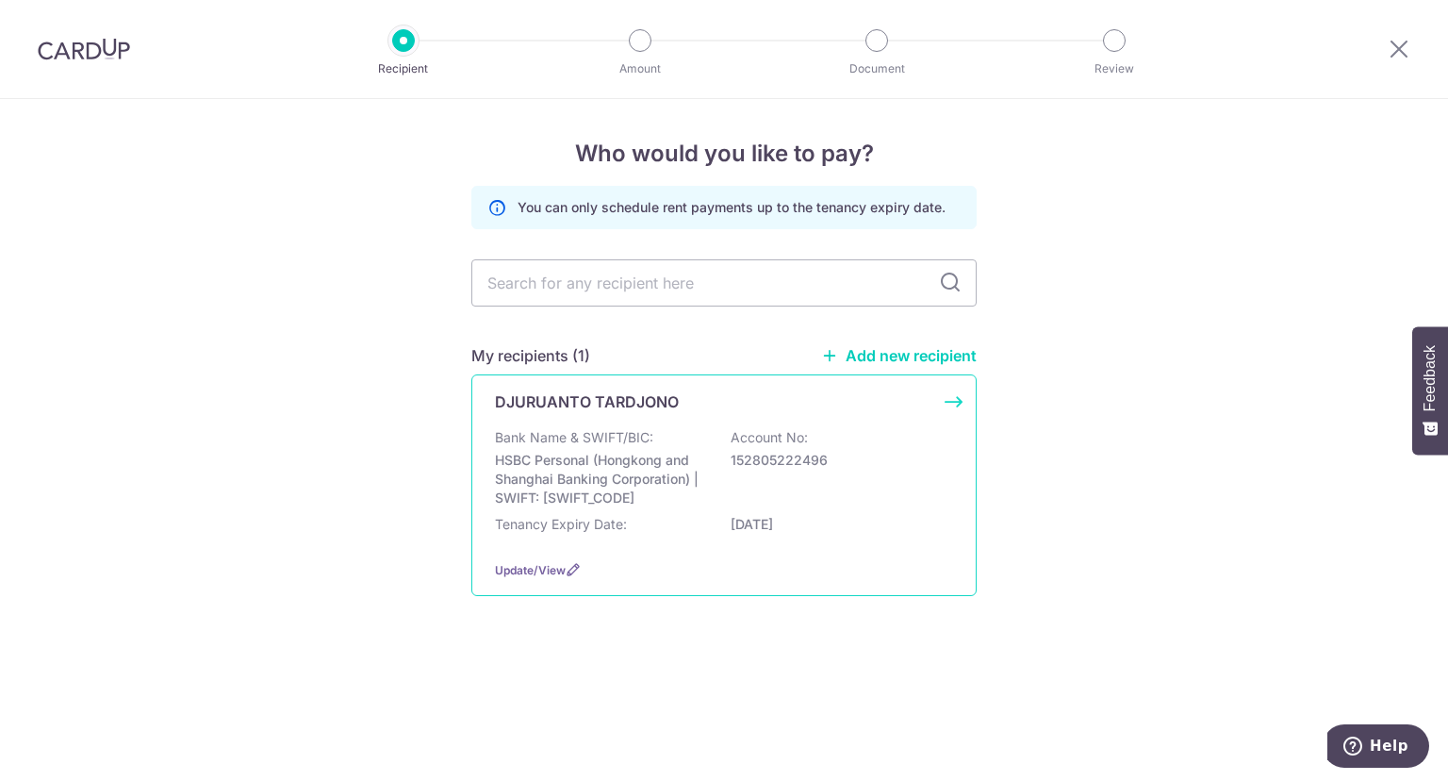
click at [674, 417] on div "DJURUANTO TARDJONO Bank Name & SWIFT/BIC: HSBC Personal (Hongkong and Shanghai …" at bounding box center [723, 485] width 505 height 222
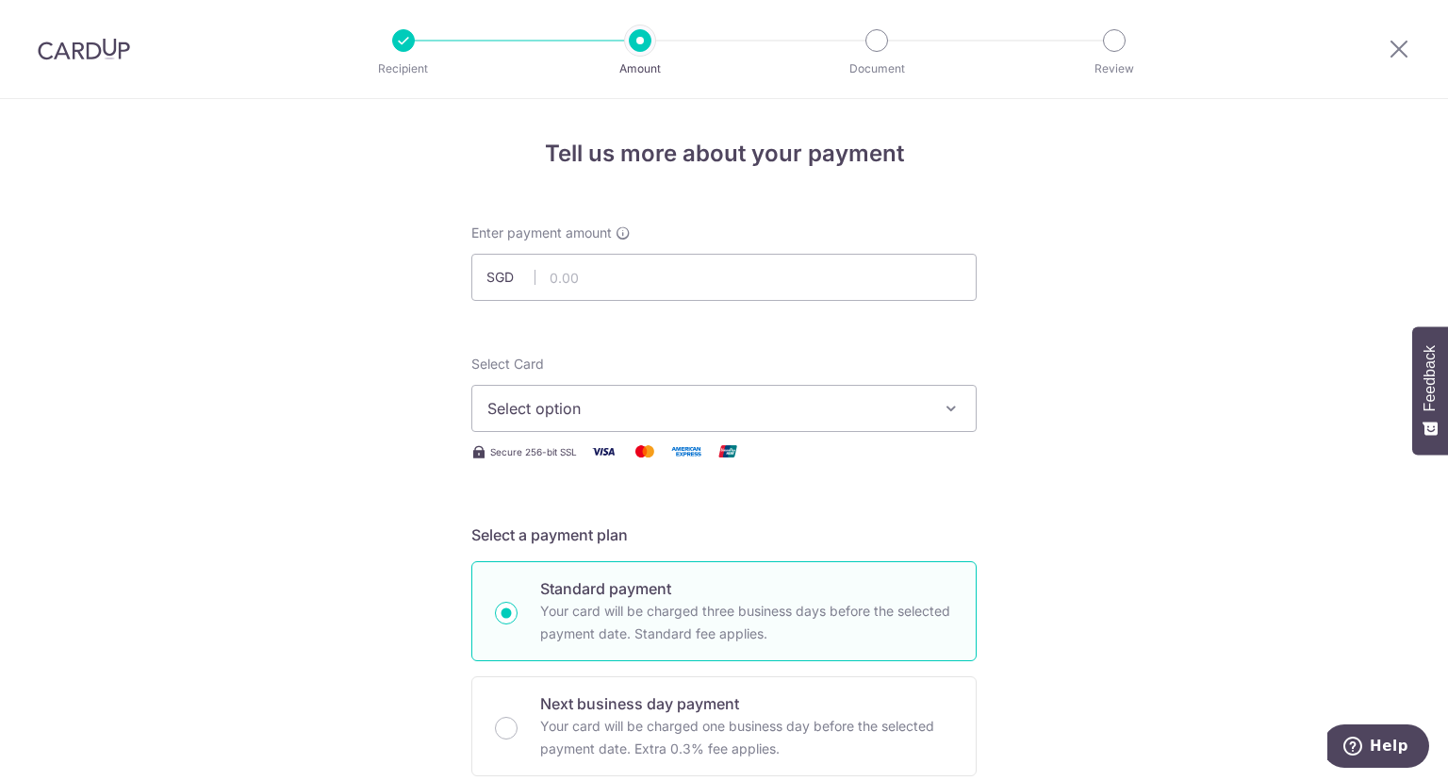
click at [786, 422] on button "Select option" at bounding box center [723, 408] width 505 height 47
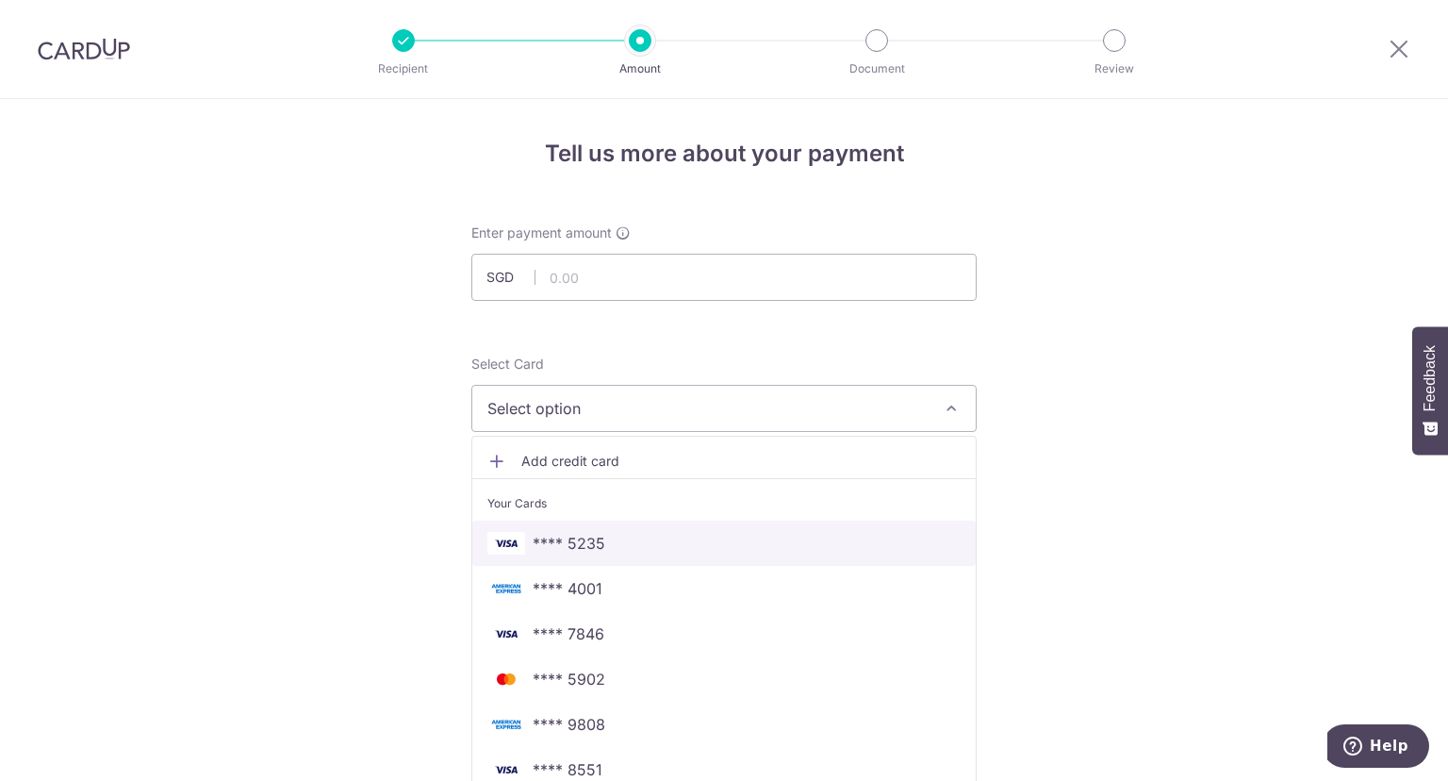
click at [563, 540] on span "**** 5235" at bounding box center [569, 543] width 73 height 23
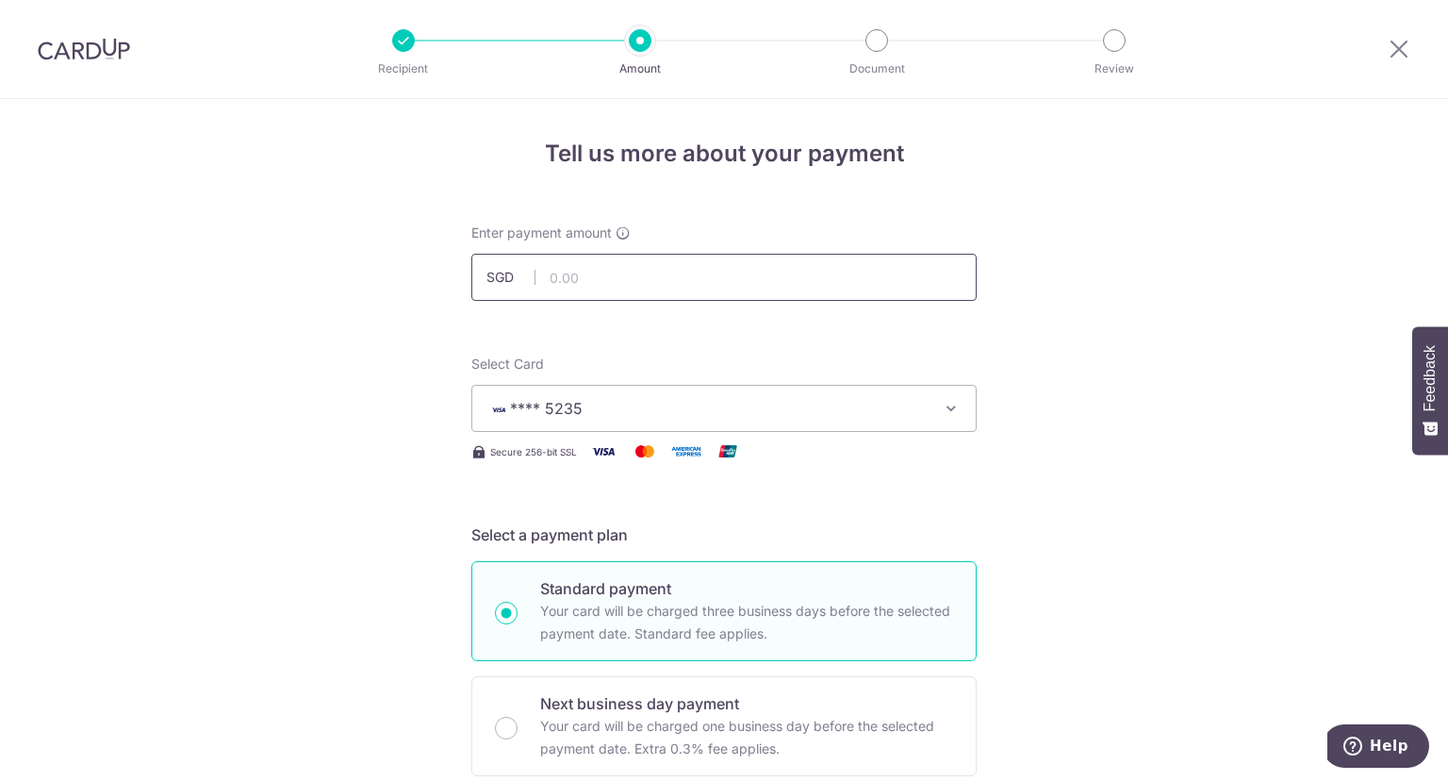
click at [669, 259] on input "text" at bounding box center [723, 277] width 505 height 47
click at [669, 260] on input "text" at bounding box center [723, 277] width 505 height 47
type input "4,100.00"
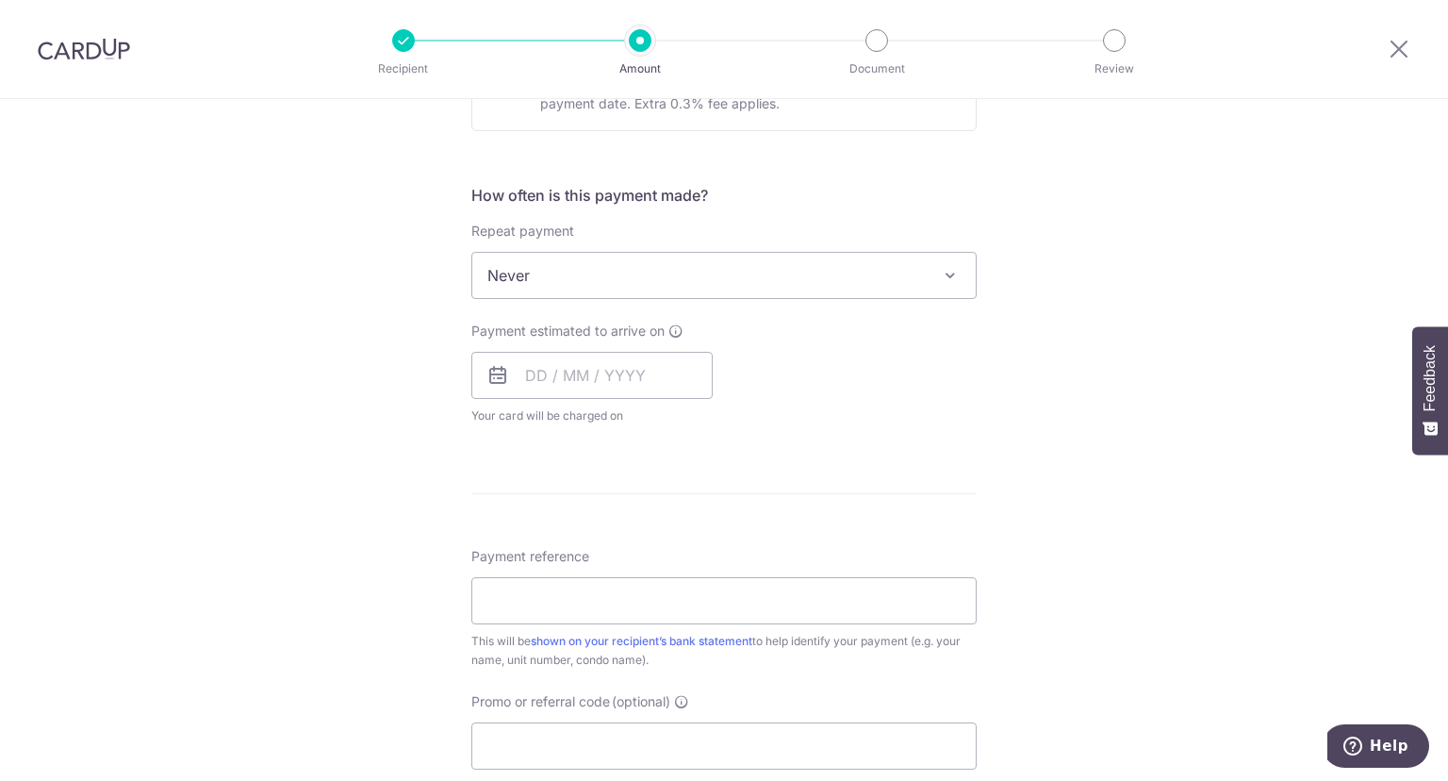
scroll to position [673, 0]
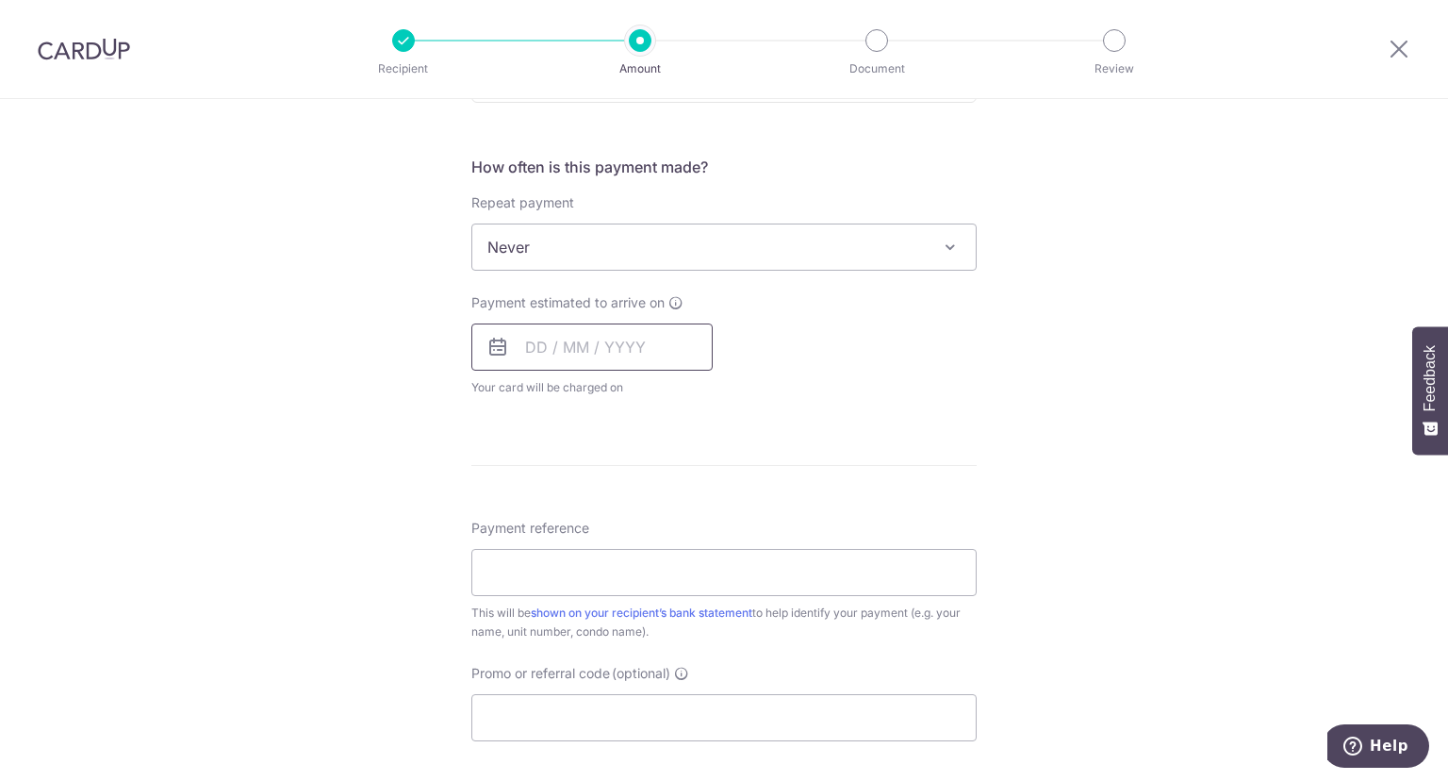
click at [625, 336] on input "text" at bounding box center [591, 346] width 241 height 47
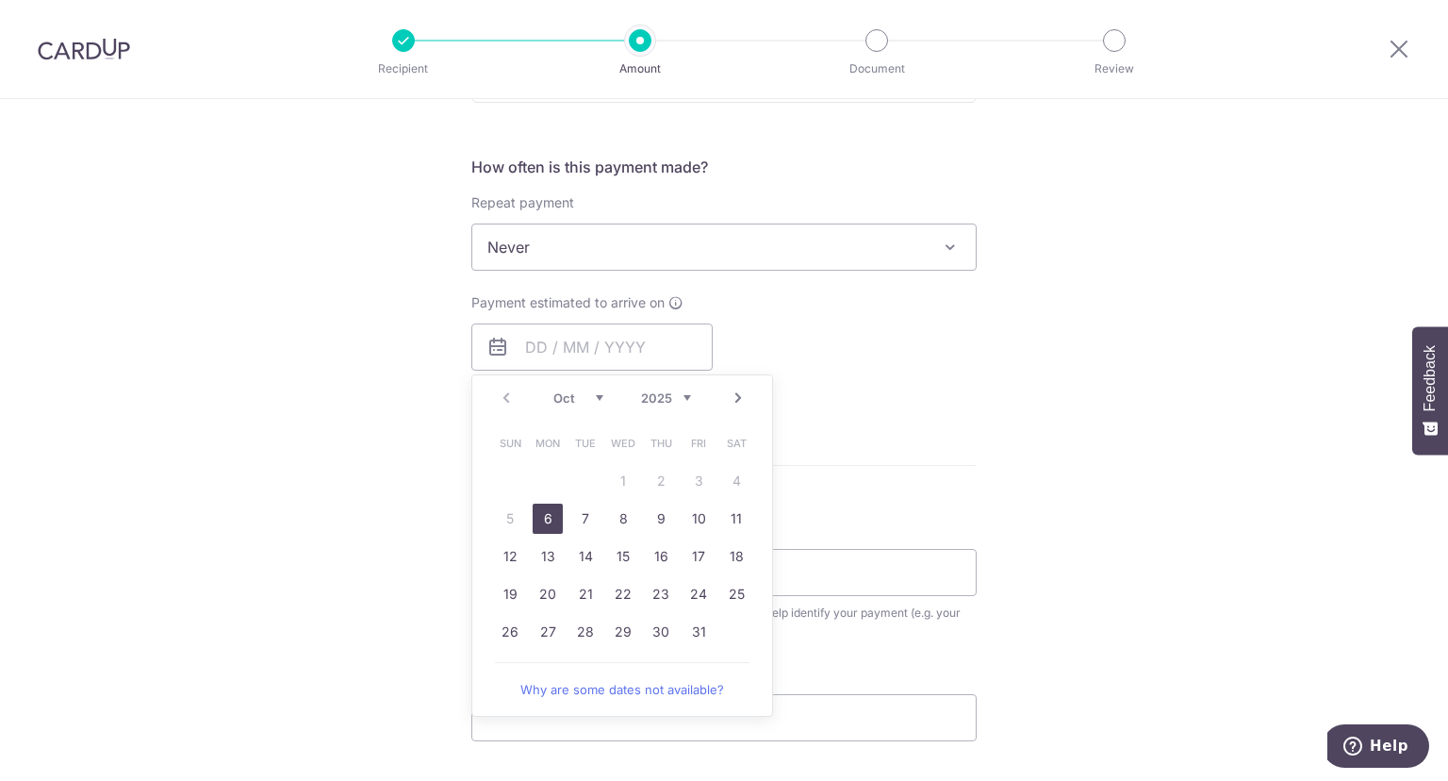
click at [553, 520] on link "6" at bounding box center [548, 518] width 30 height 30
type input "[DATE]"
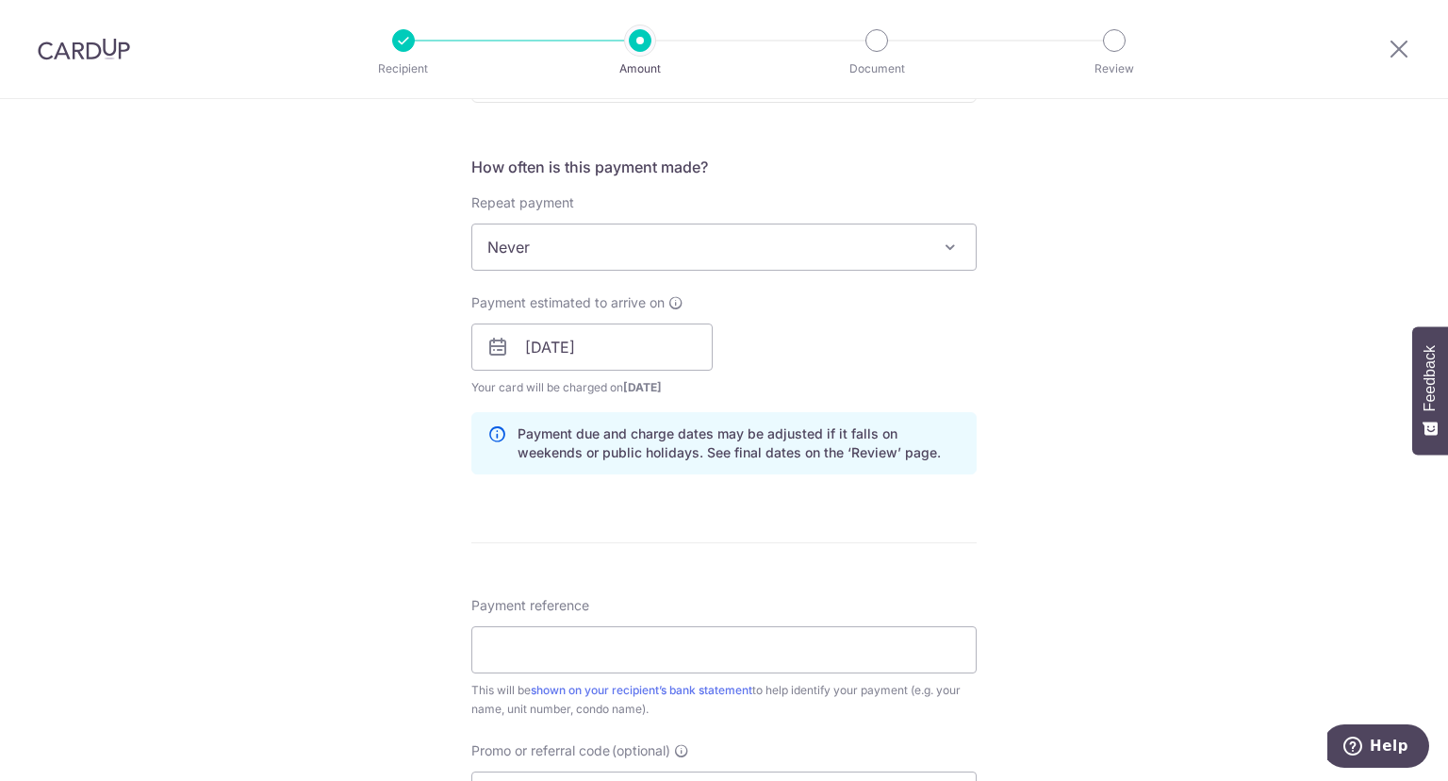
scroll to position [1101, 0]
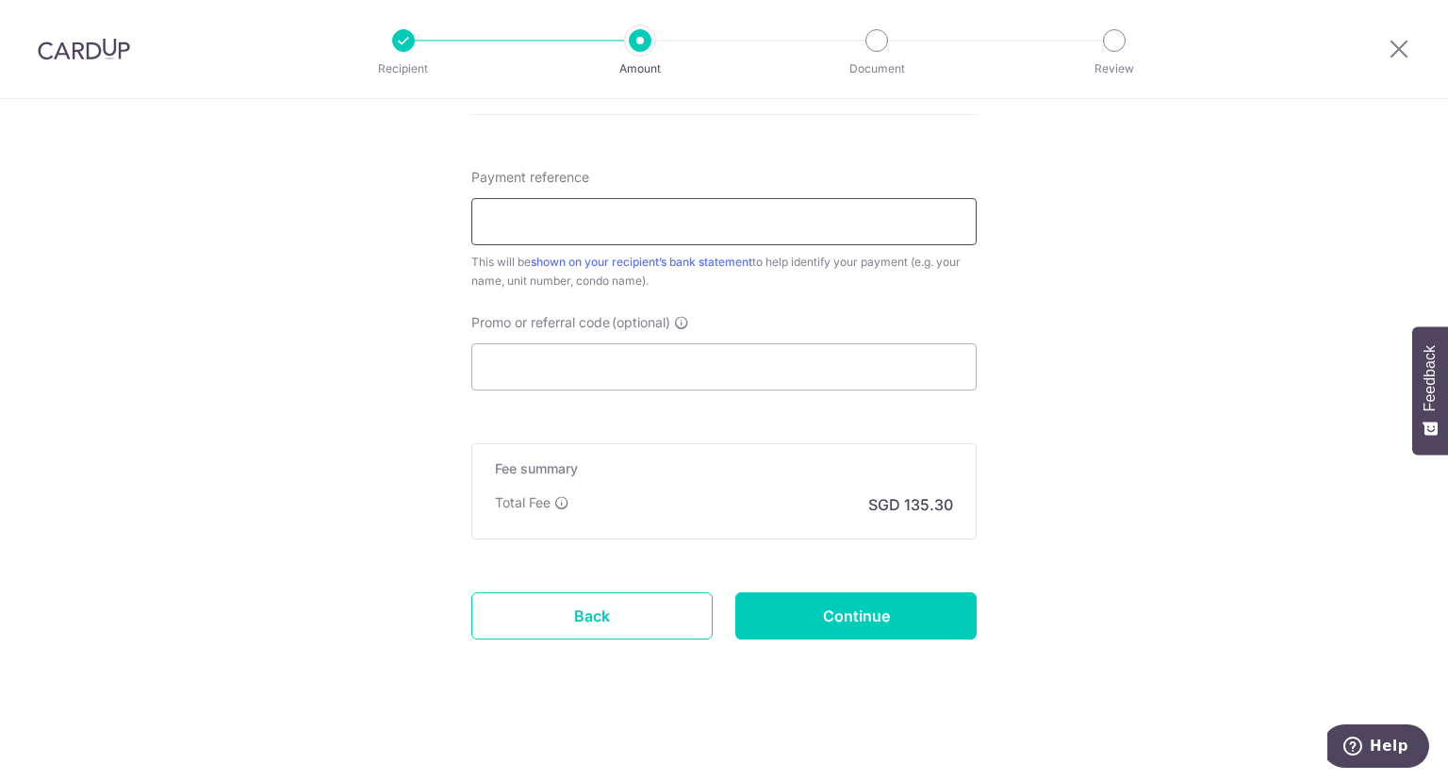
click at [783, 209] on input "Payment reference" at bounding box center [723, 221] width 505 height 47
click at [783, 210] on input "Payment reference" at bounding box center [723, 221] width 505 height 47
click at [773, 225] on input "Payment reference" at bounding box center [723, 221] width 505 height 47
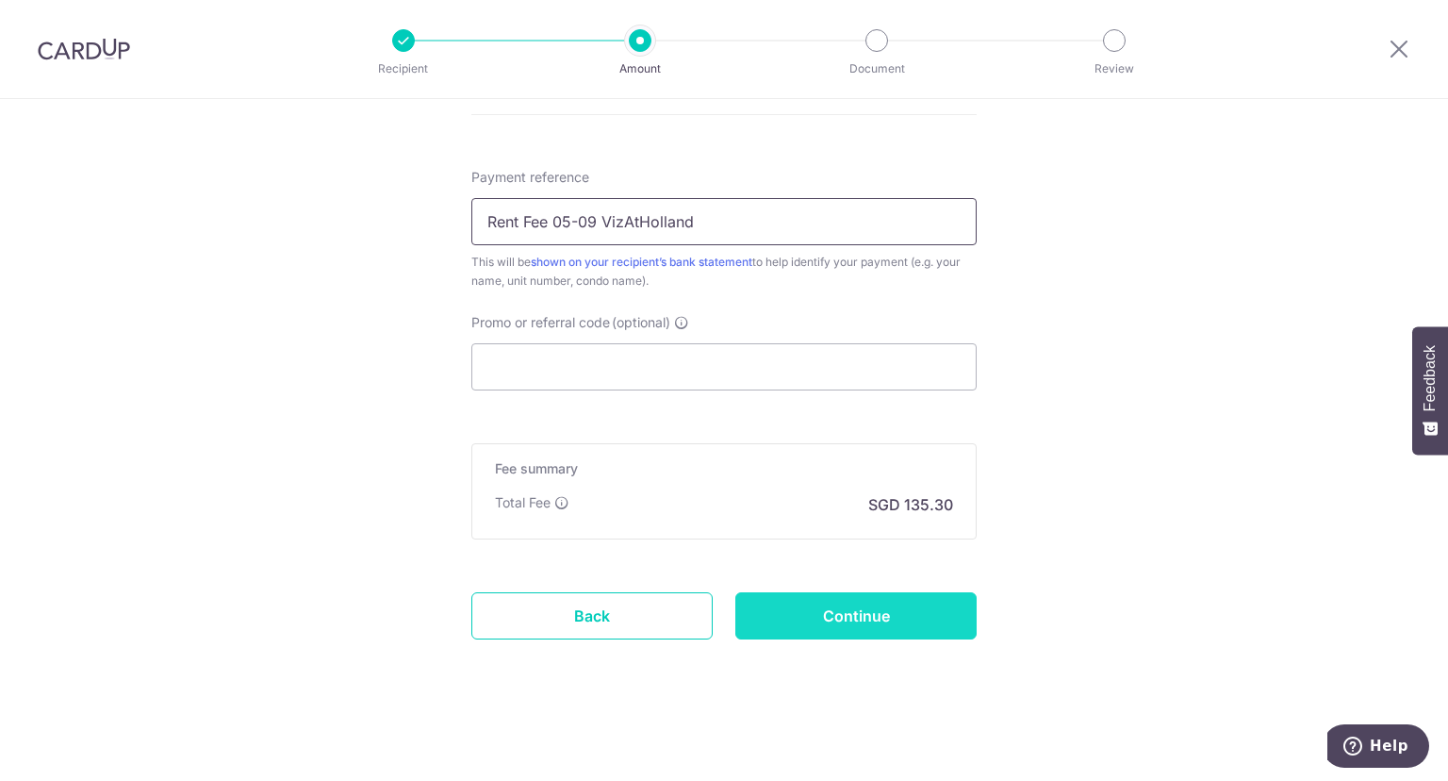
type input "Rent Fee 05-09 VizAtHolland"
click at [840, 627] on input "Continue" at bounding box center [855, 615] width 241 height 47
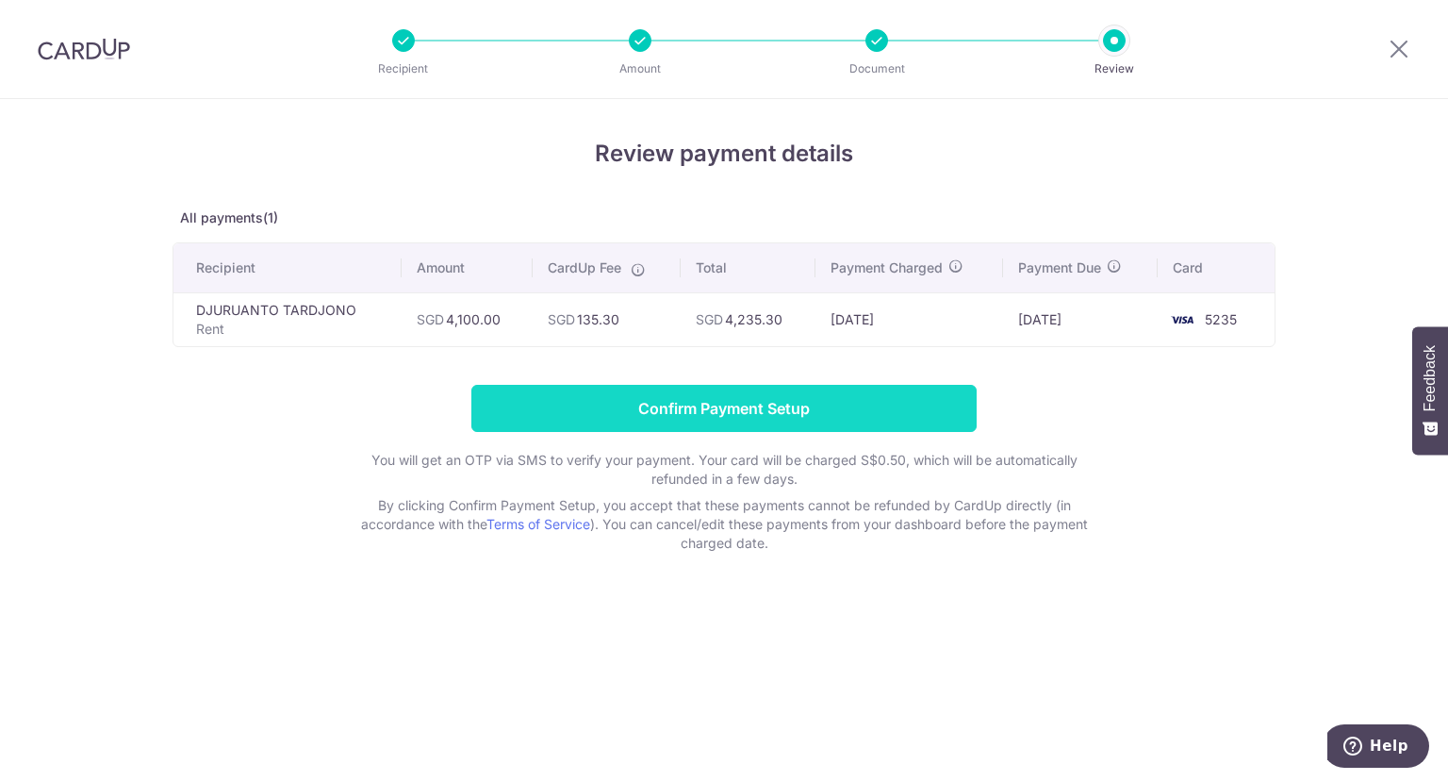
click at [919, 412] on input "Confirm Payment Setup" at bounding box center [723, 408] width 505 height 47
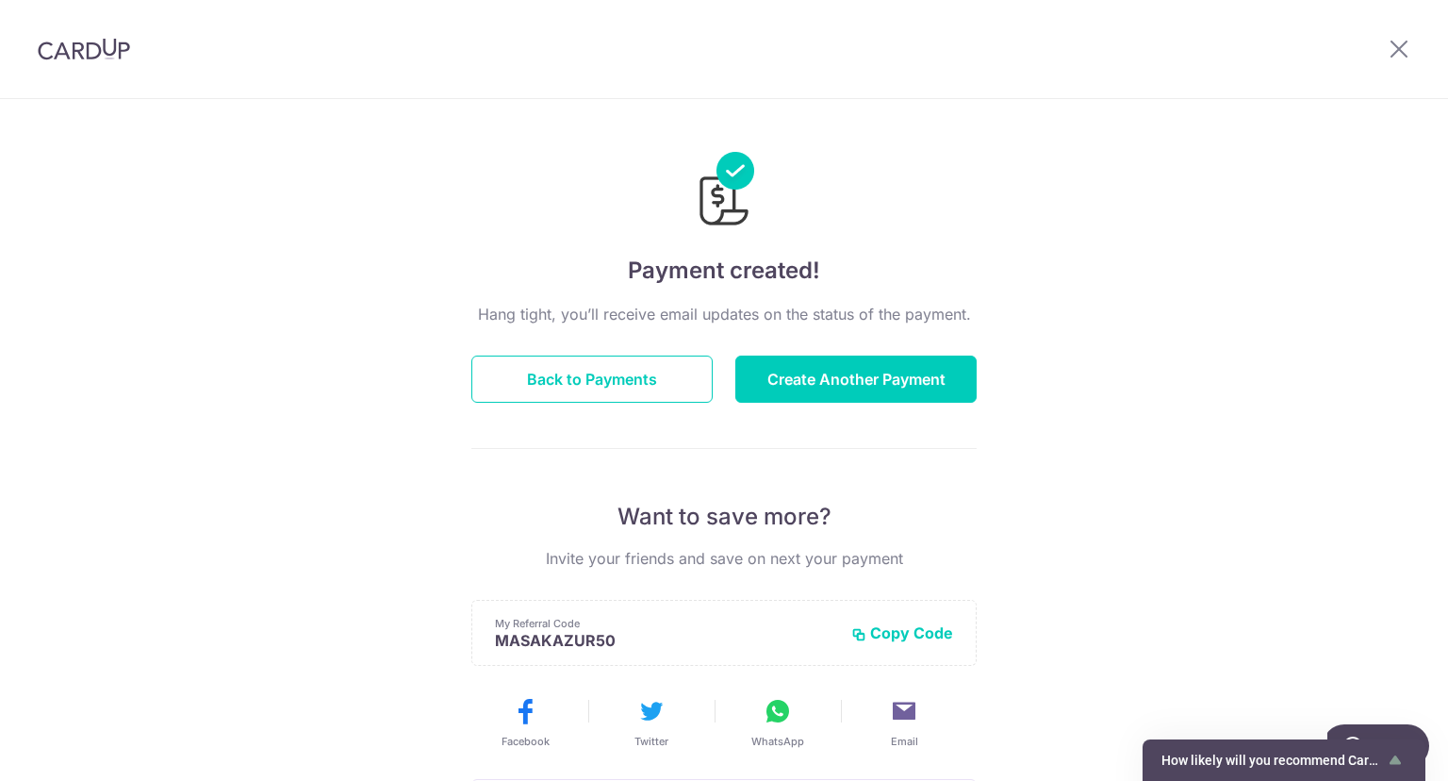
click at [1175, 420] on div "Payment created! Hang tight, you’ll receive email updates on the status of the …" at bounding box center [724, 602] width 1448 height 1007
click at [619, 381] on button "Back to Payments" at bounding box center [591, 378] width 241 height 47
